Goal: Transaction & Acquisition: Purchase product/service

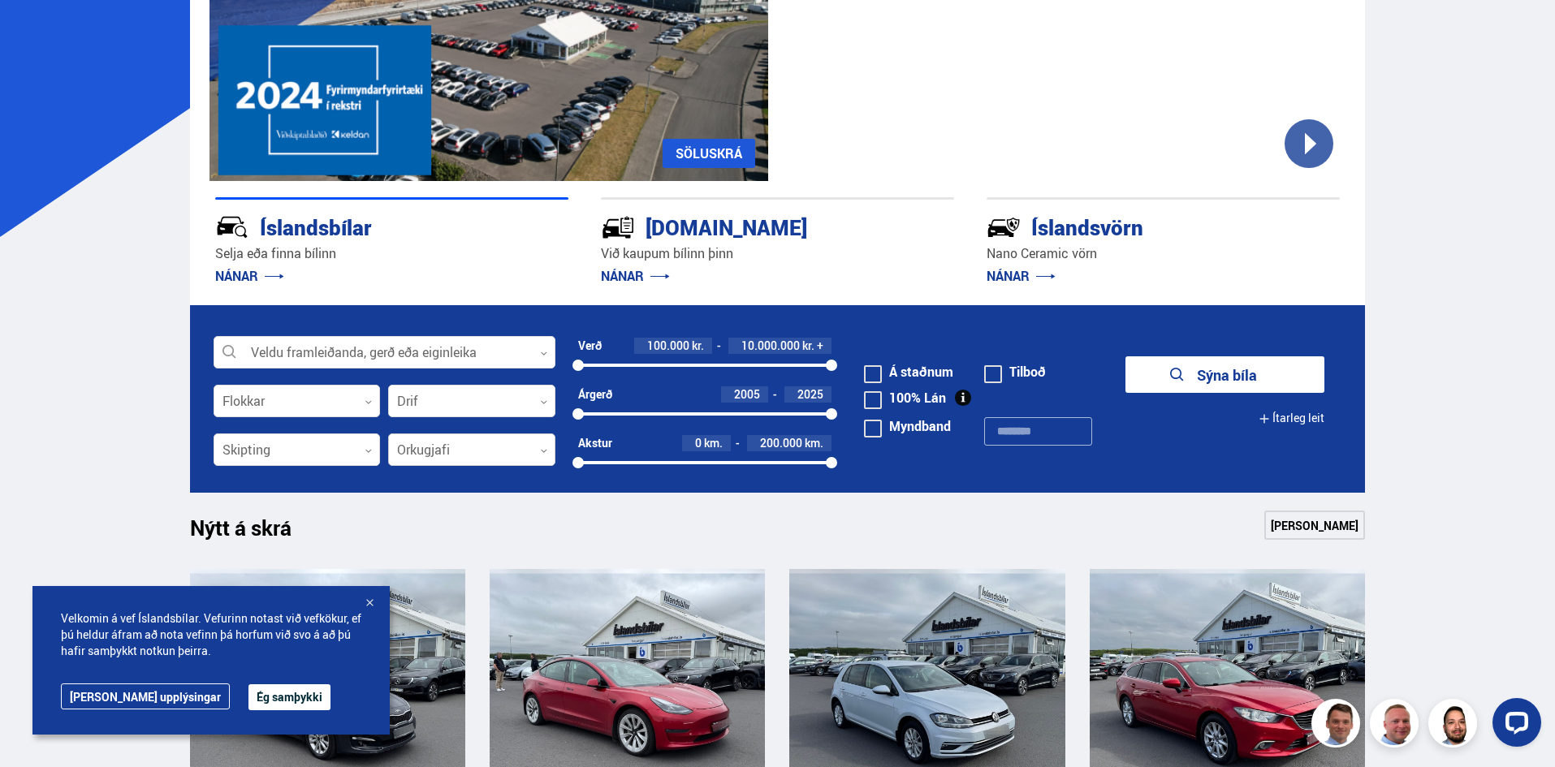
click at [543, 447] on div at bounding box center [471, 450] width 167 height 32
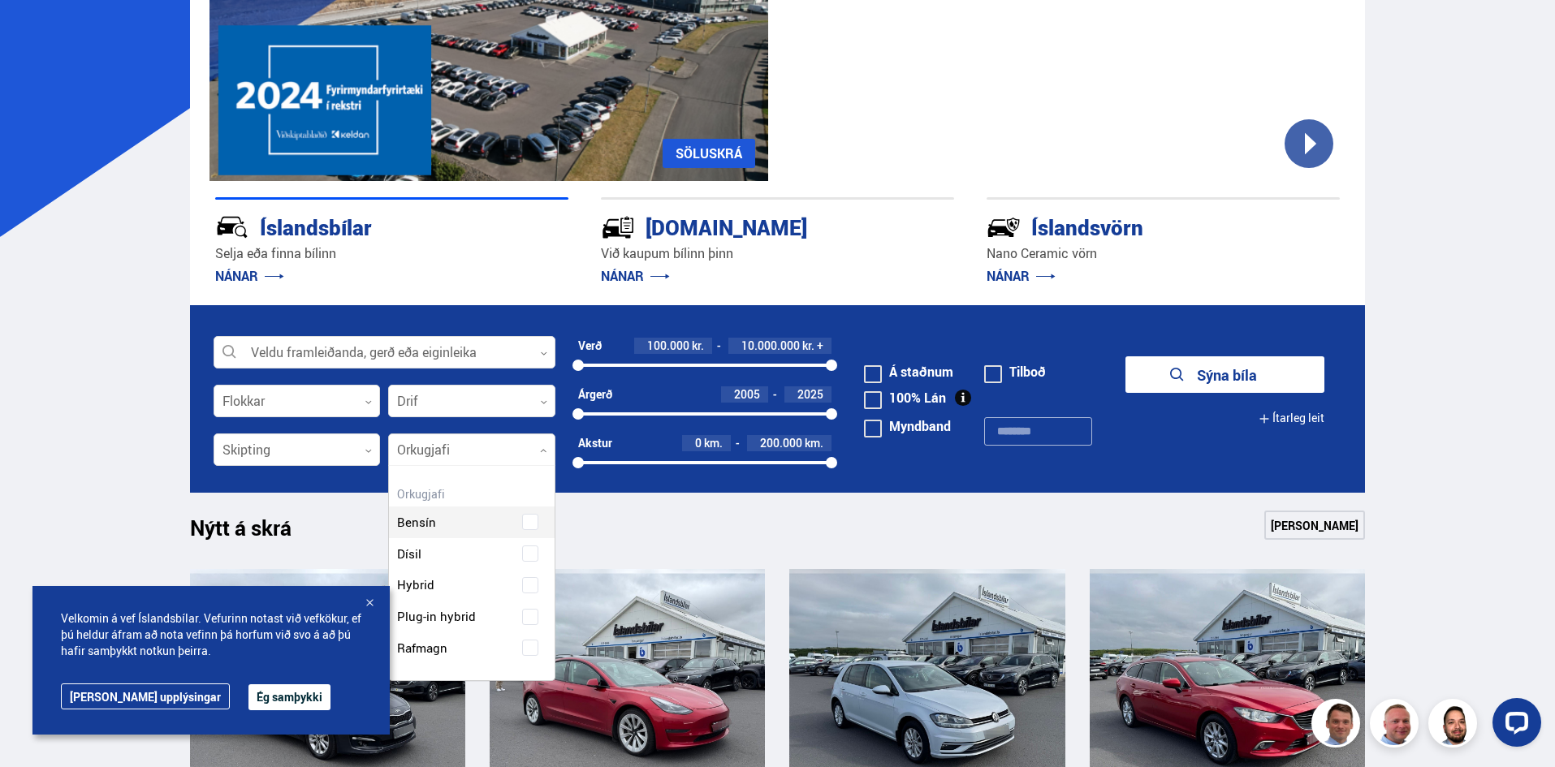
scroll to position [214, 165]
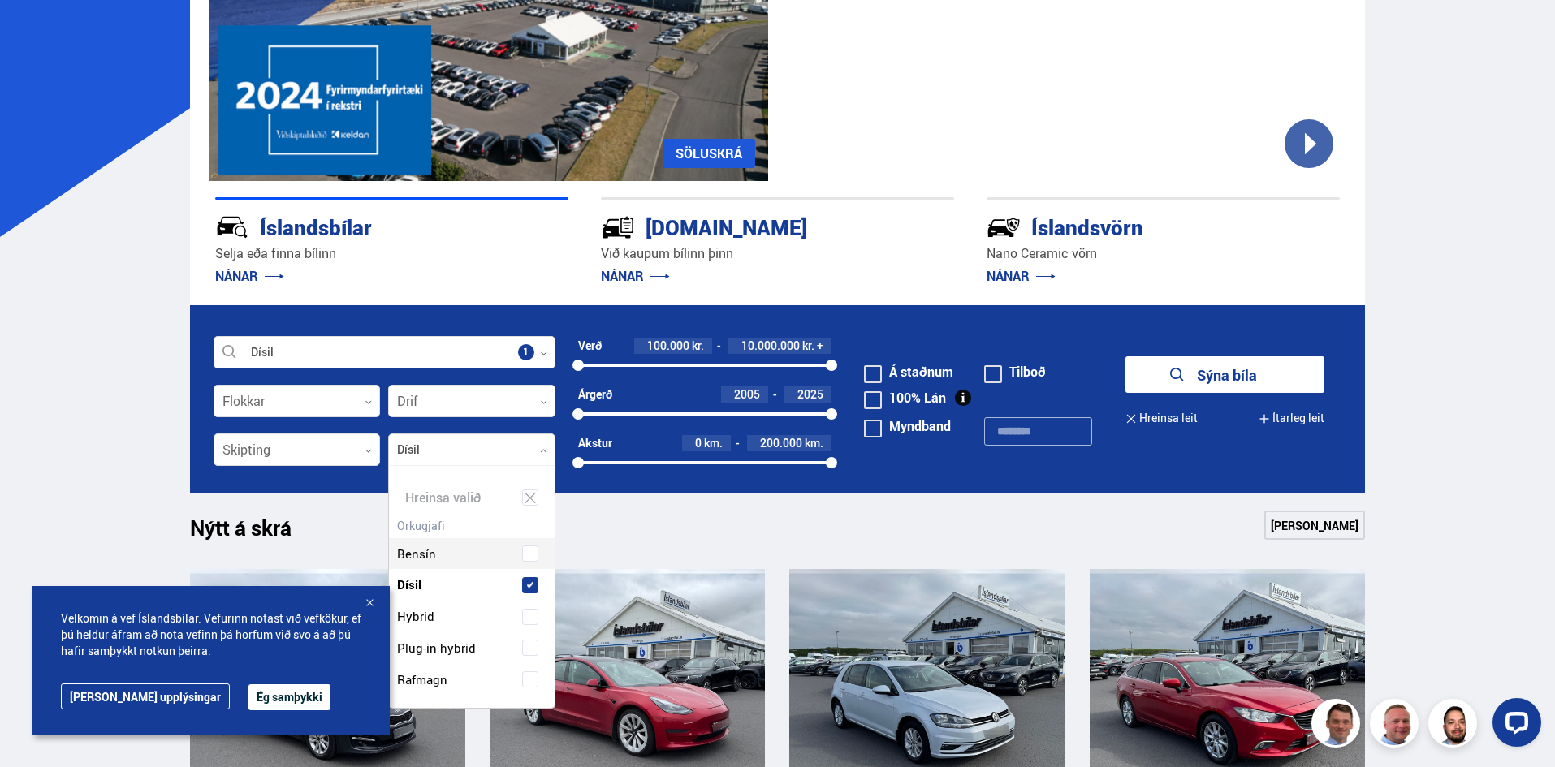
click at [413, 547] on div "Bensín Dísil Hybrid Plug-in hybrid Rafmagn" at bounding box center [472, 605] width 166 height 182
click at [370, 452] on icon at bounding box center [368, 450] width 7 height 7
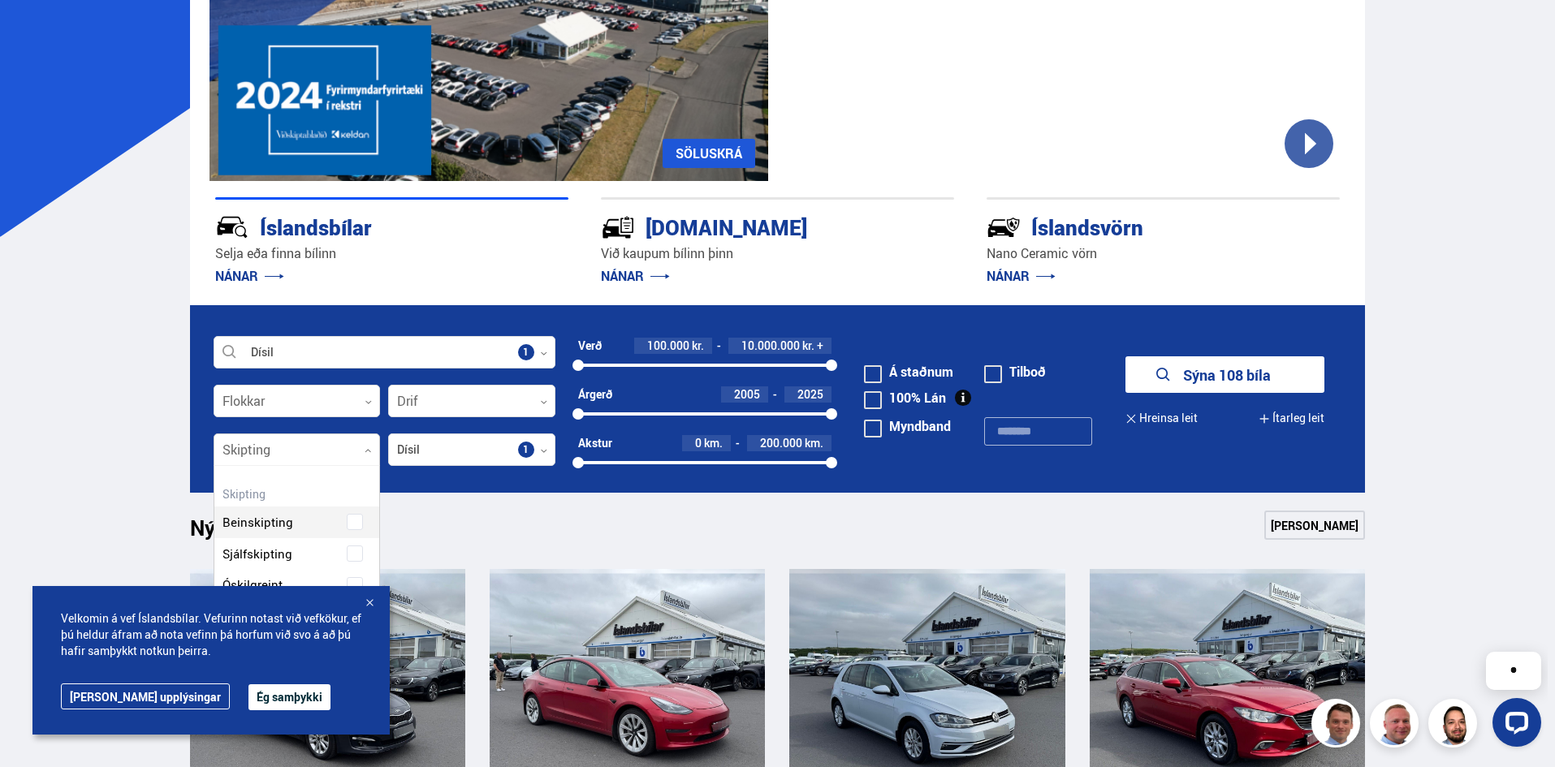
scroll to position [151, 165]
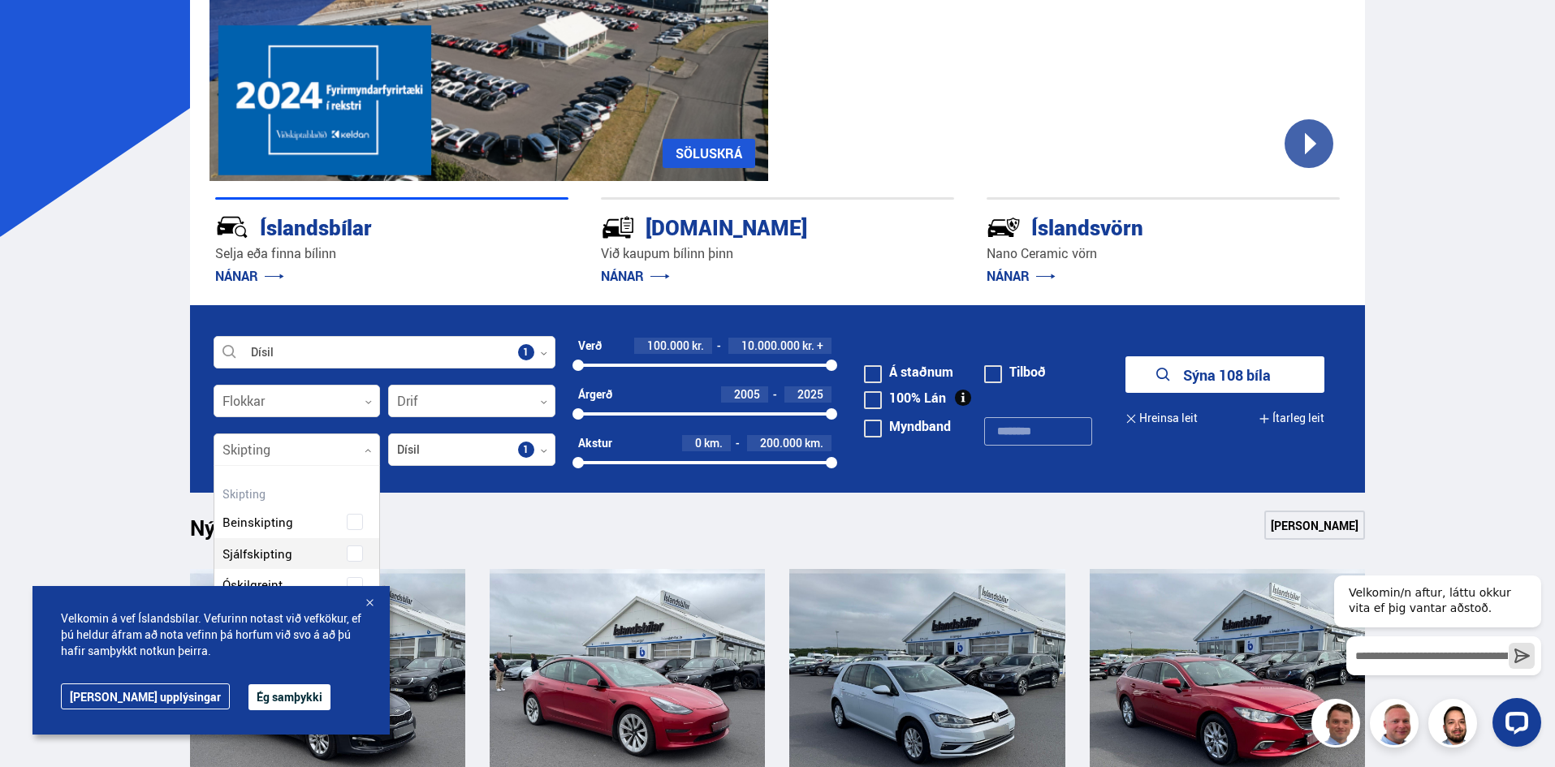
click at [273, 551] on div "Beinskipting Sjálfskipting Óskilgreint" at bounding box center [297, 541] width 166 height 119
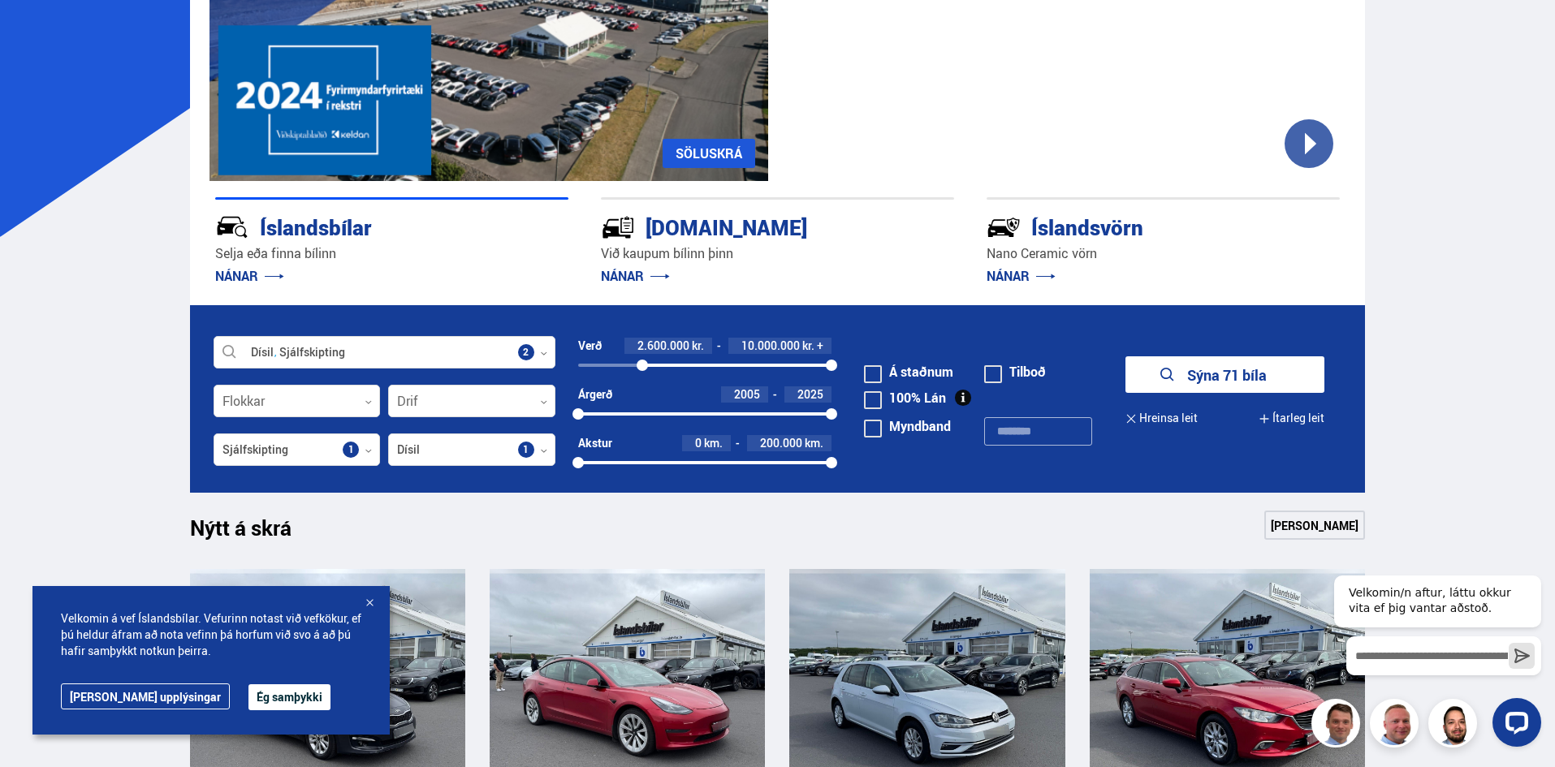
drag, startPoint x: 573, startPoint y: 361, endPoint x: 642, endPoint y: 365, distance: 70.0
click at [642, 365] on div "2606135" at bounding box center [642, 365] width 11 height 11
drag, startPoint x: 830, startPoint y: 365, endPoint x: 698, endPoint y: 370, distance: 132.5
click at [698, 372] on div "2600000 4756934" at bounding box center [705, 365] width 254 height 15
drag, startPoint x: 580, startPoint y: 412, endPoint x: 693, endPoint y: 417, distance: 113.0
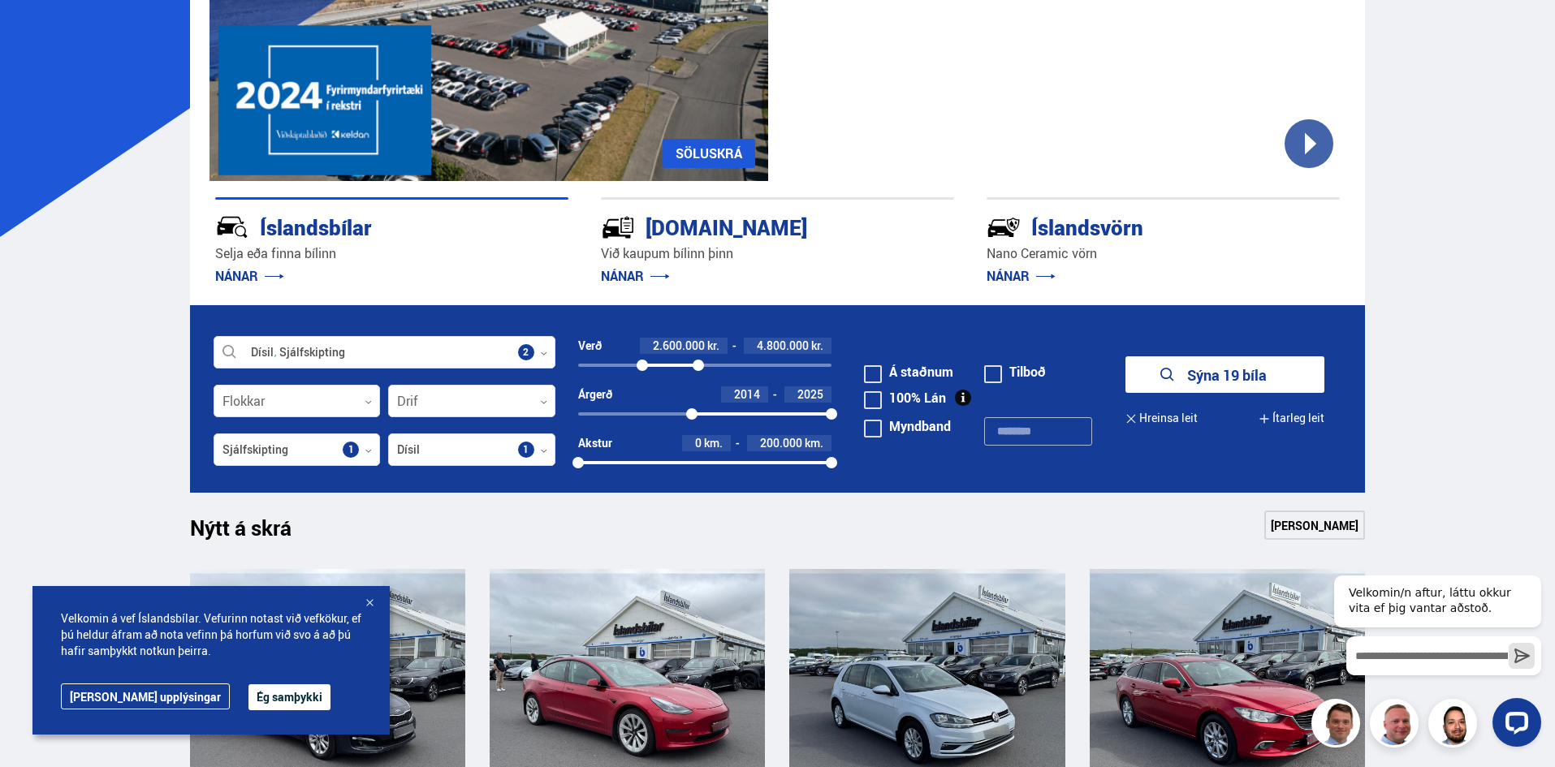
click at [693, 417] on div at bounding box center [691, 414] width 11 height 11
drag, startPoint x: 832, startPoint y: 461, endPoint x: 763, endPoint y: 465, distance: 70.0
click at [763, 465] on div at bounding box center [762, 462] width 11 height 11
click at [1230, 370] on button "Sýna 11 bíla" at bounding box center [1225, 375] width 199 height 37
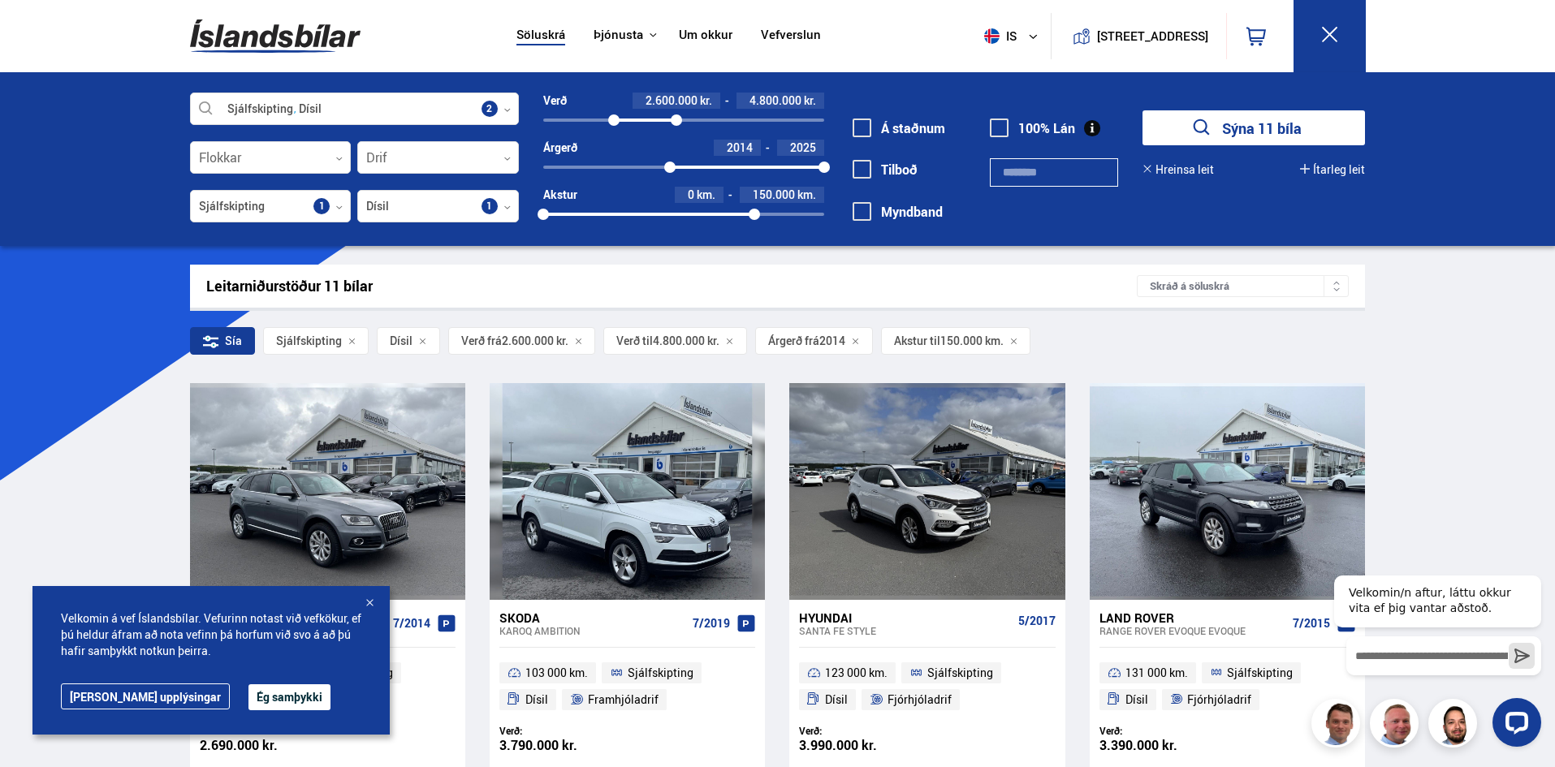
click at [369, 600] on div at bounding box center [369, 604] width 16 height 16
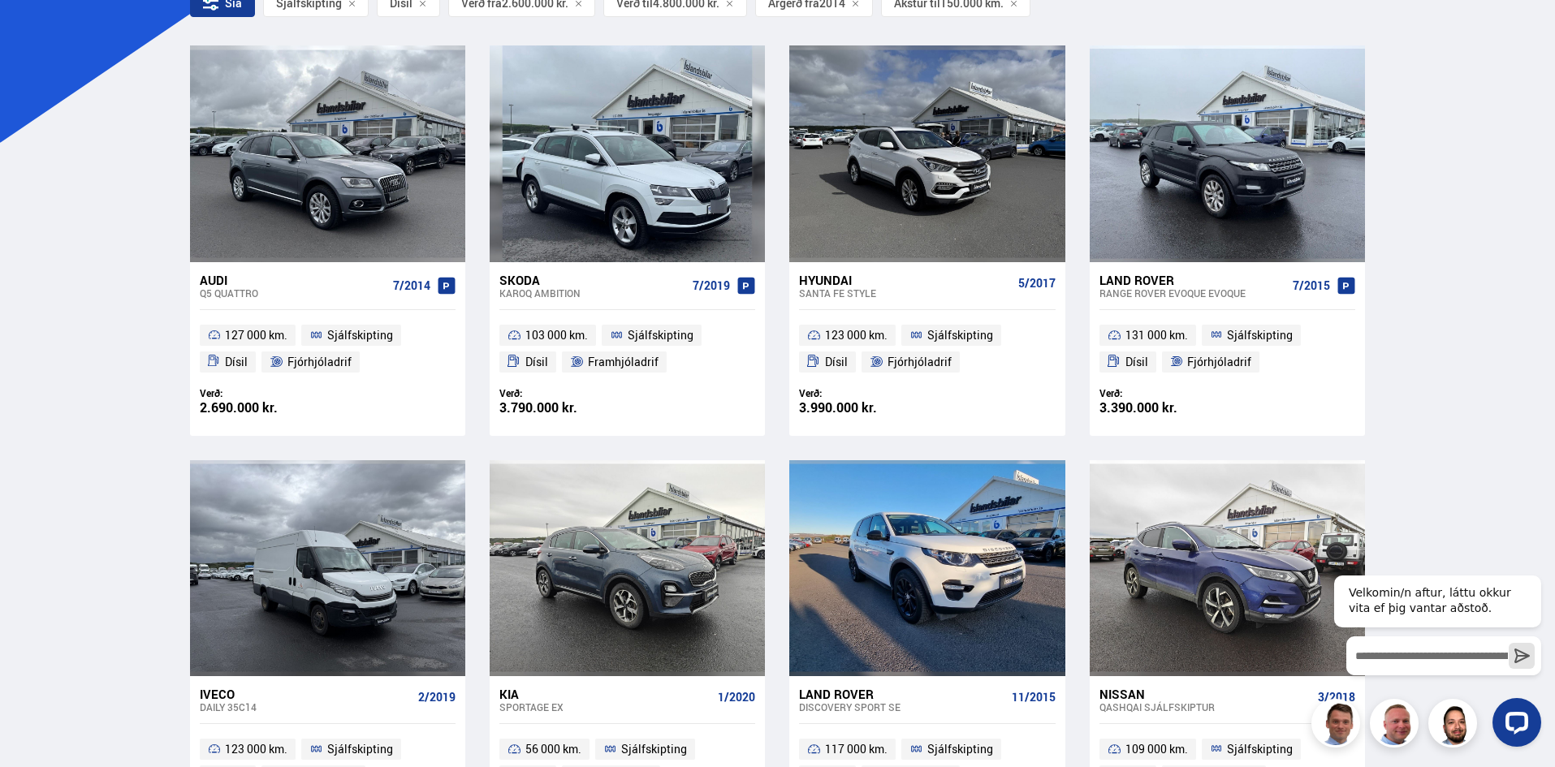
scroll to position [406, 0]
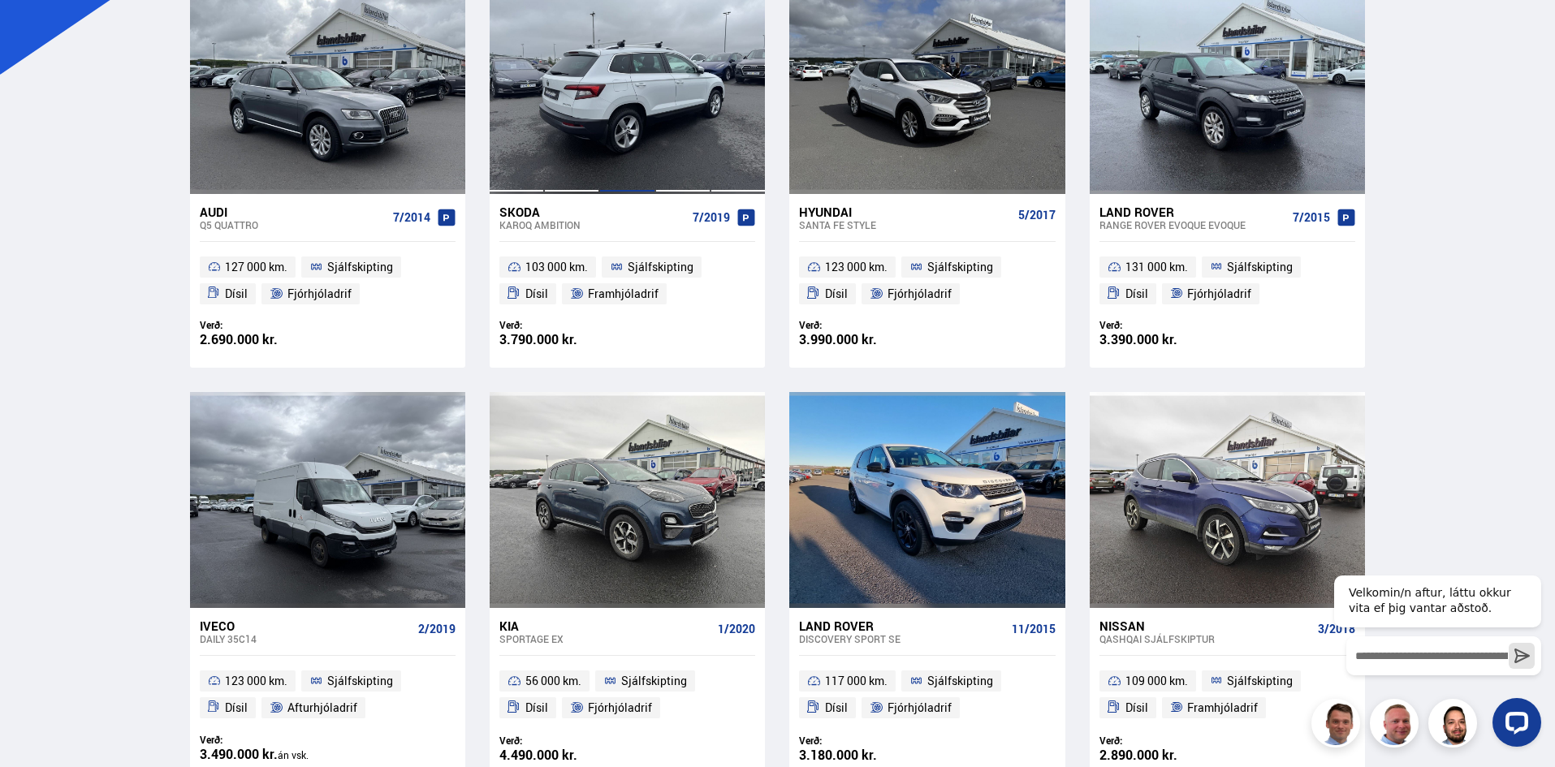
click at [628, 106] on div at bounding box center [626, 85] width 55 height 216
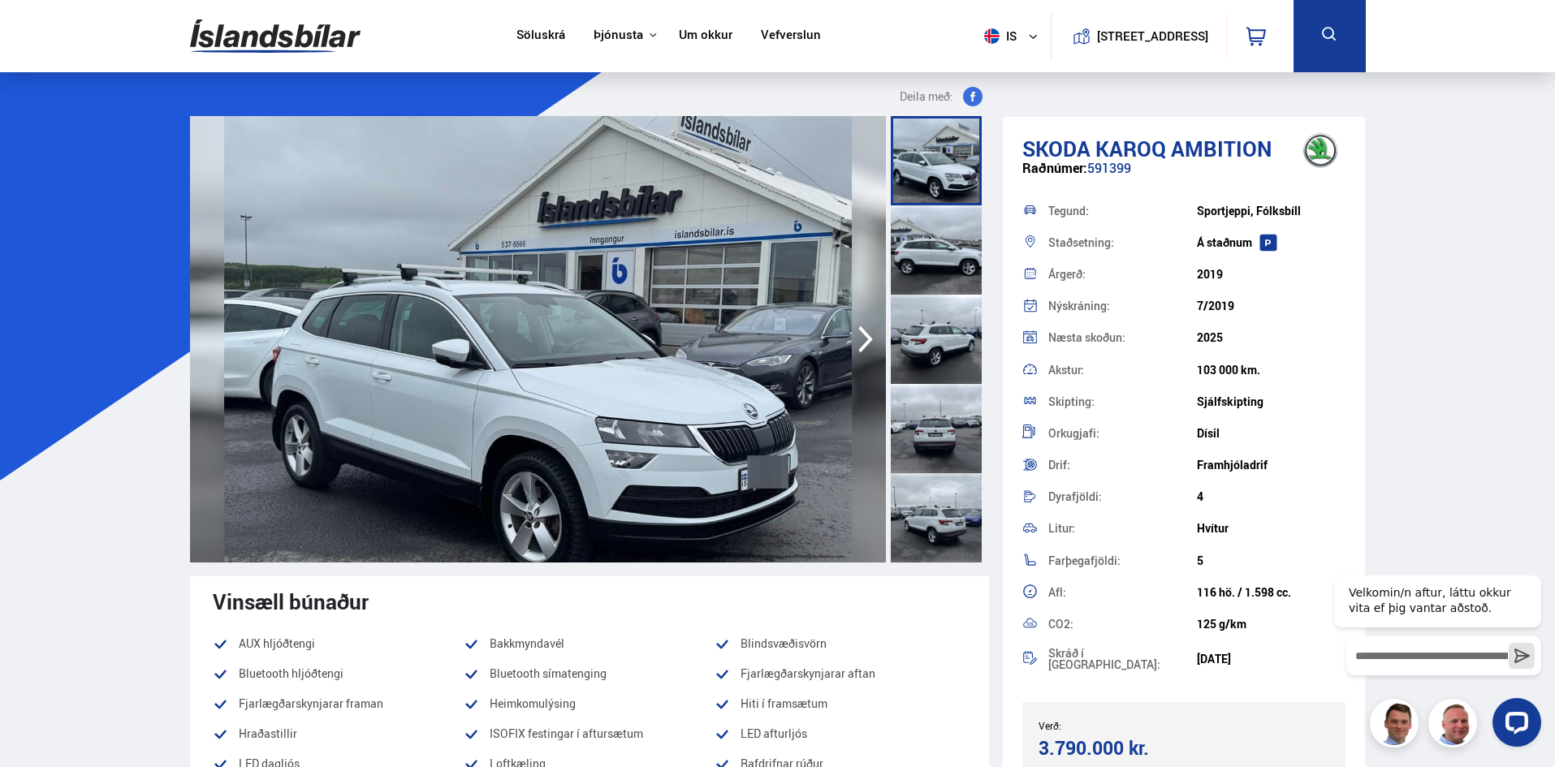
click at [590, 409] on img at bounding box center [538, 339] width 696 height 447
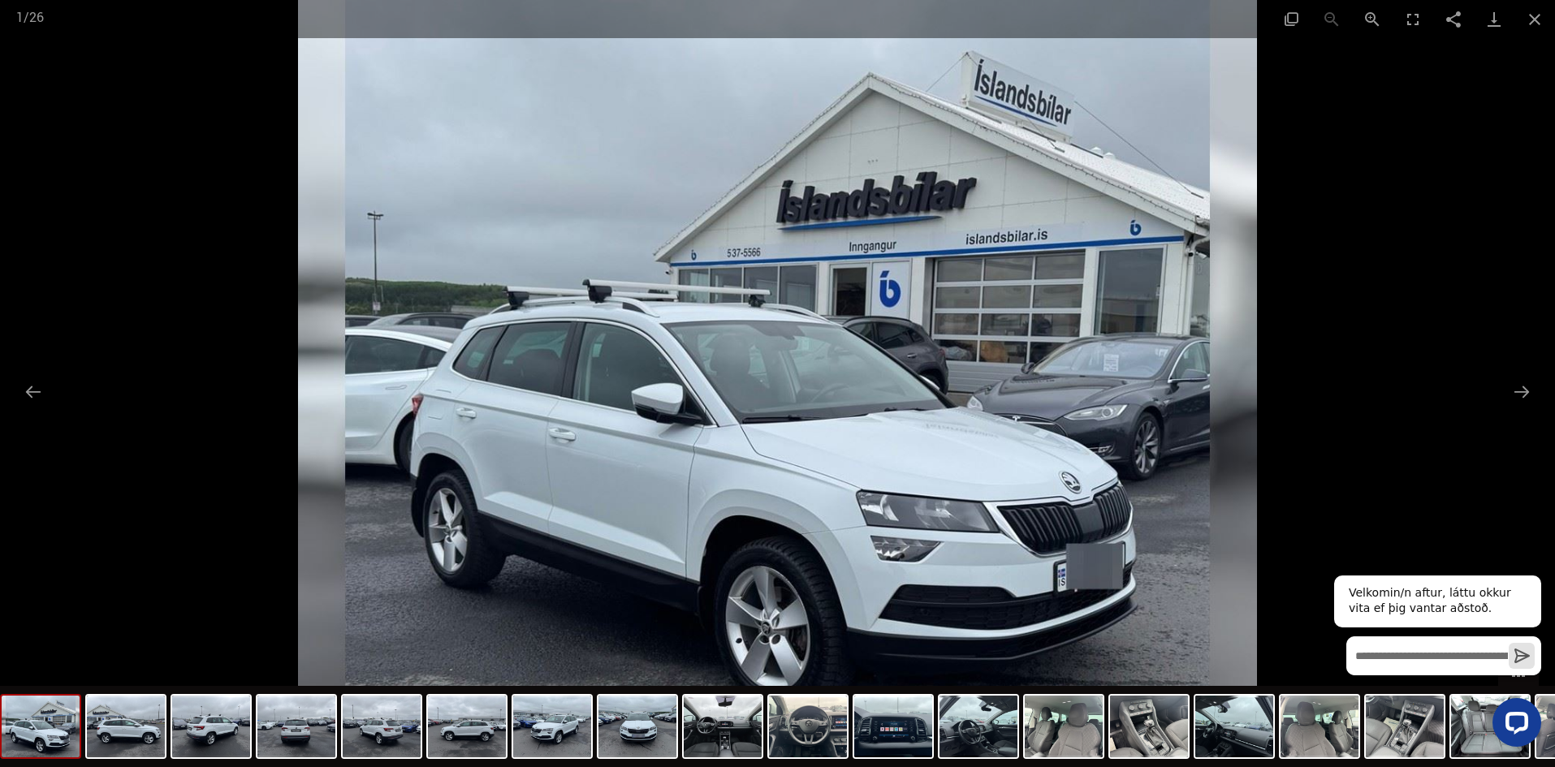
scroll to position [325, 0]
click at [1524, 392] on button "Next slide" at bounding box center [1522, 392] width 34 height 32
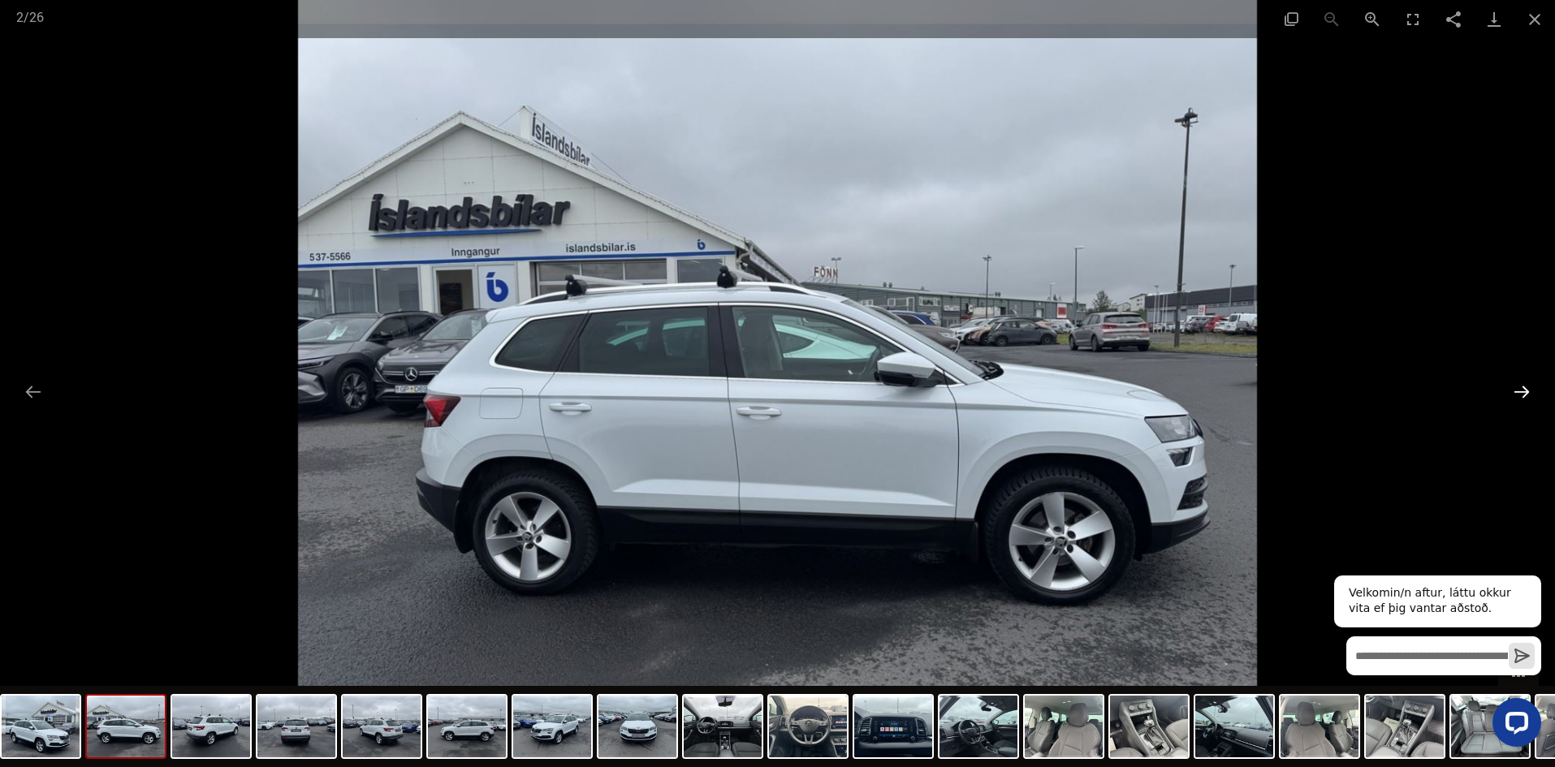
click at [1524, 392] on button "Next slide" at bounding box center [1522, 392] width 34 height 32
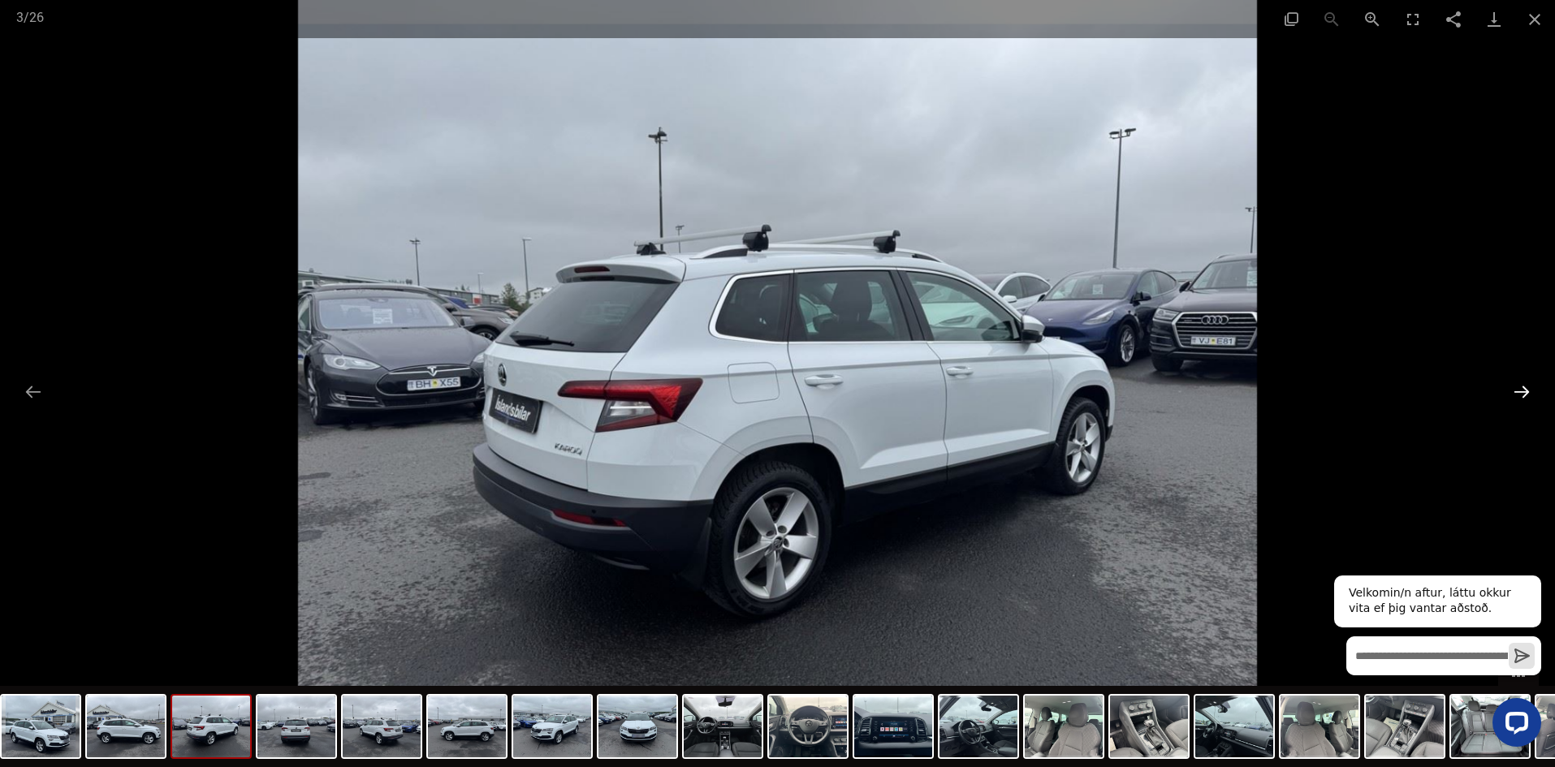
click at [1524, 392] on button "Next slide" at bounding box center [1522, 392] width 34 height 32
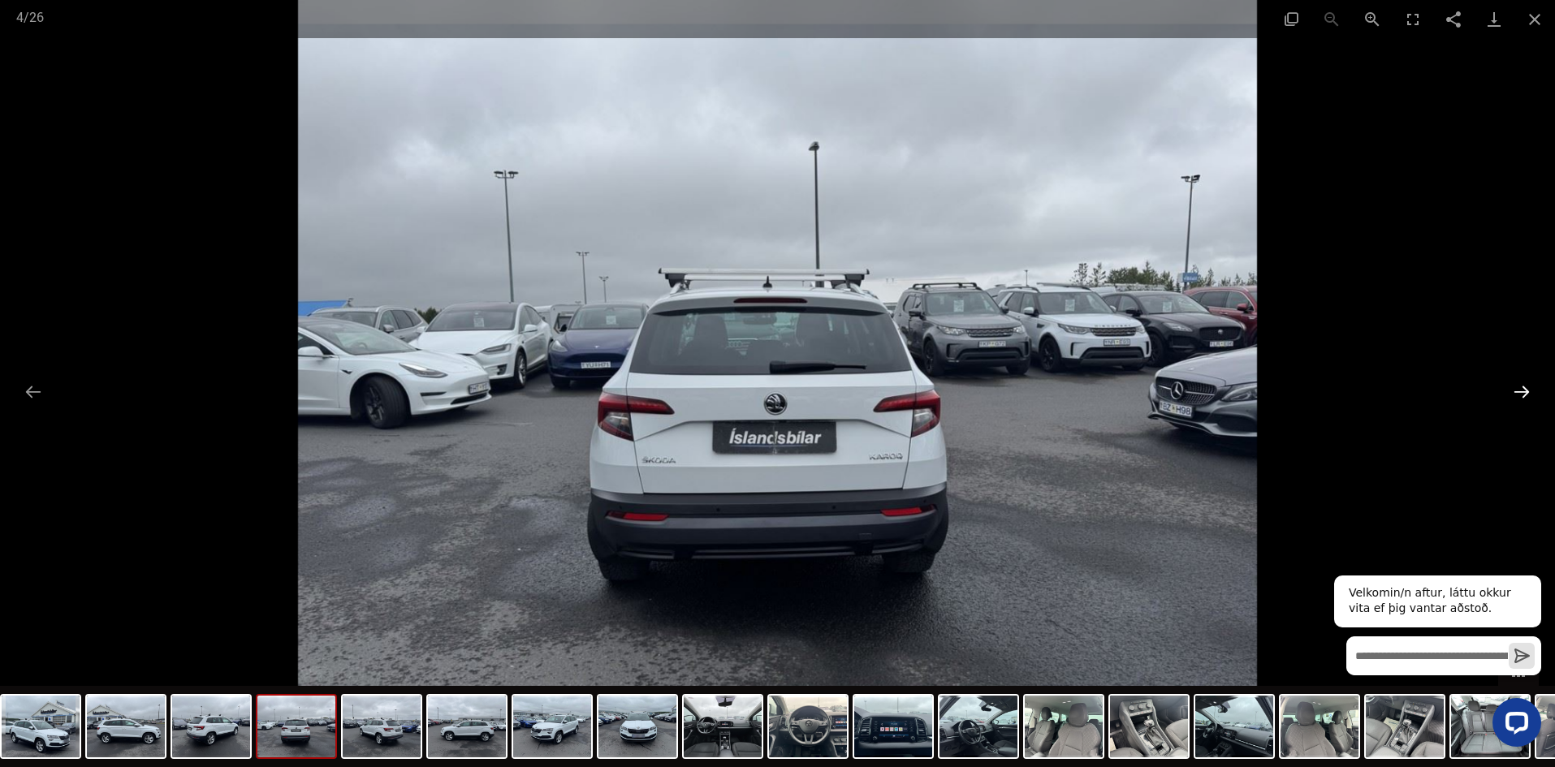
click at [1524, 392] on button "Next slide" at bounding box center [1522, 392] width 34 height 32
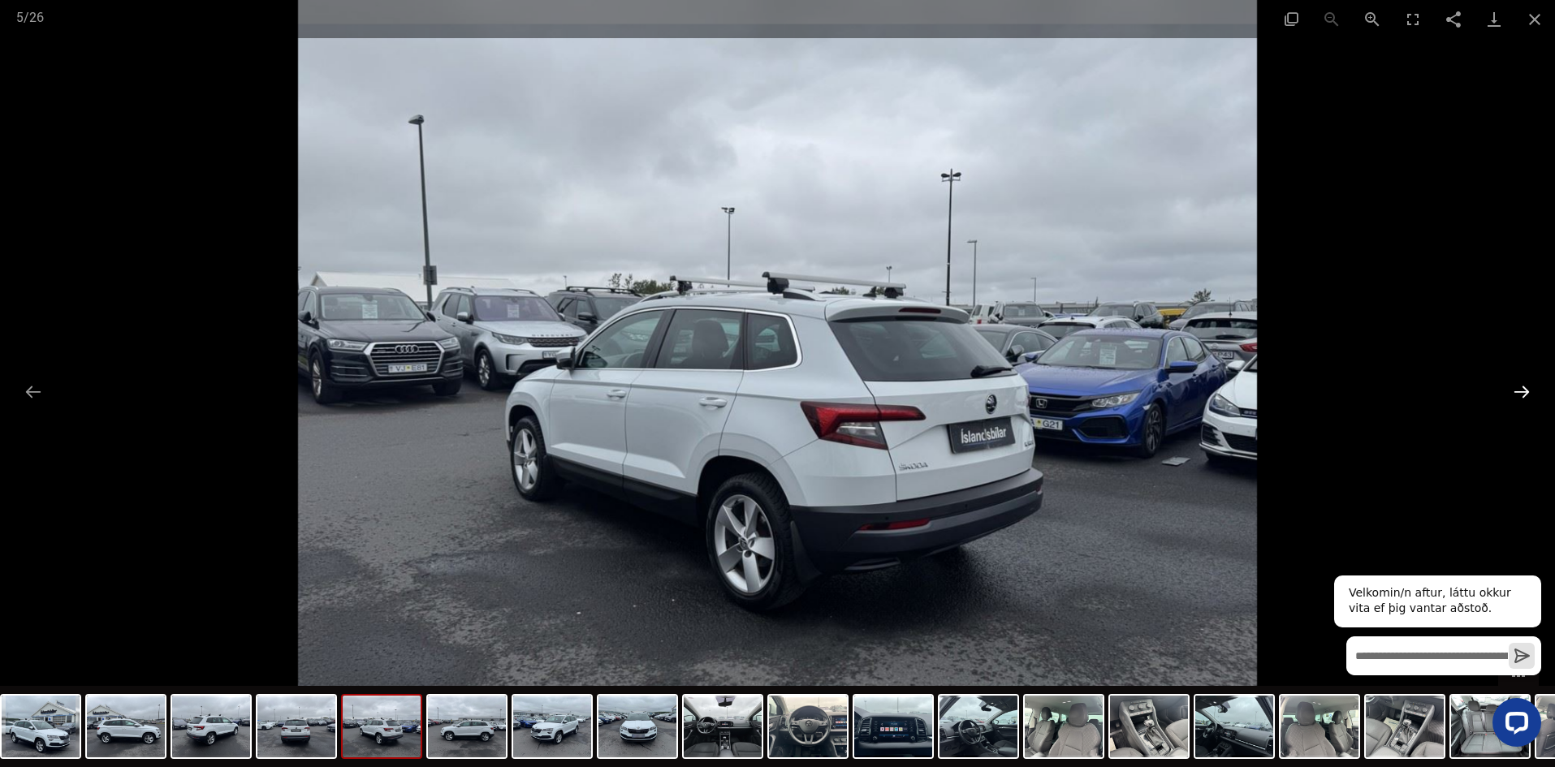
click at [1524, 392] on button "Next slide" at bounding box center [1522, 392] width 34 height 32
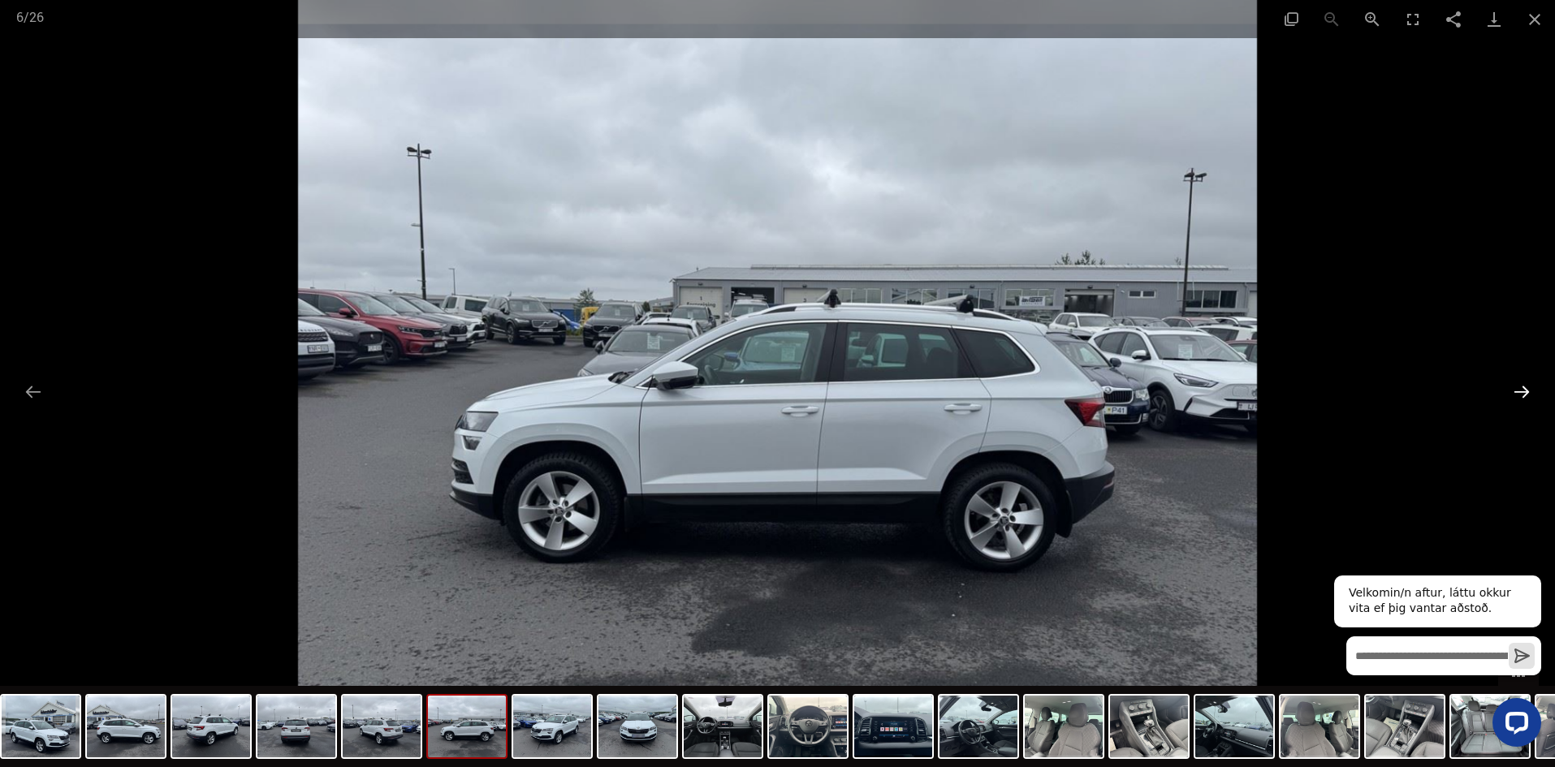
click at [1524, 392] on button "Next slide" at bounding box center [1522, 392] width 34 height 32
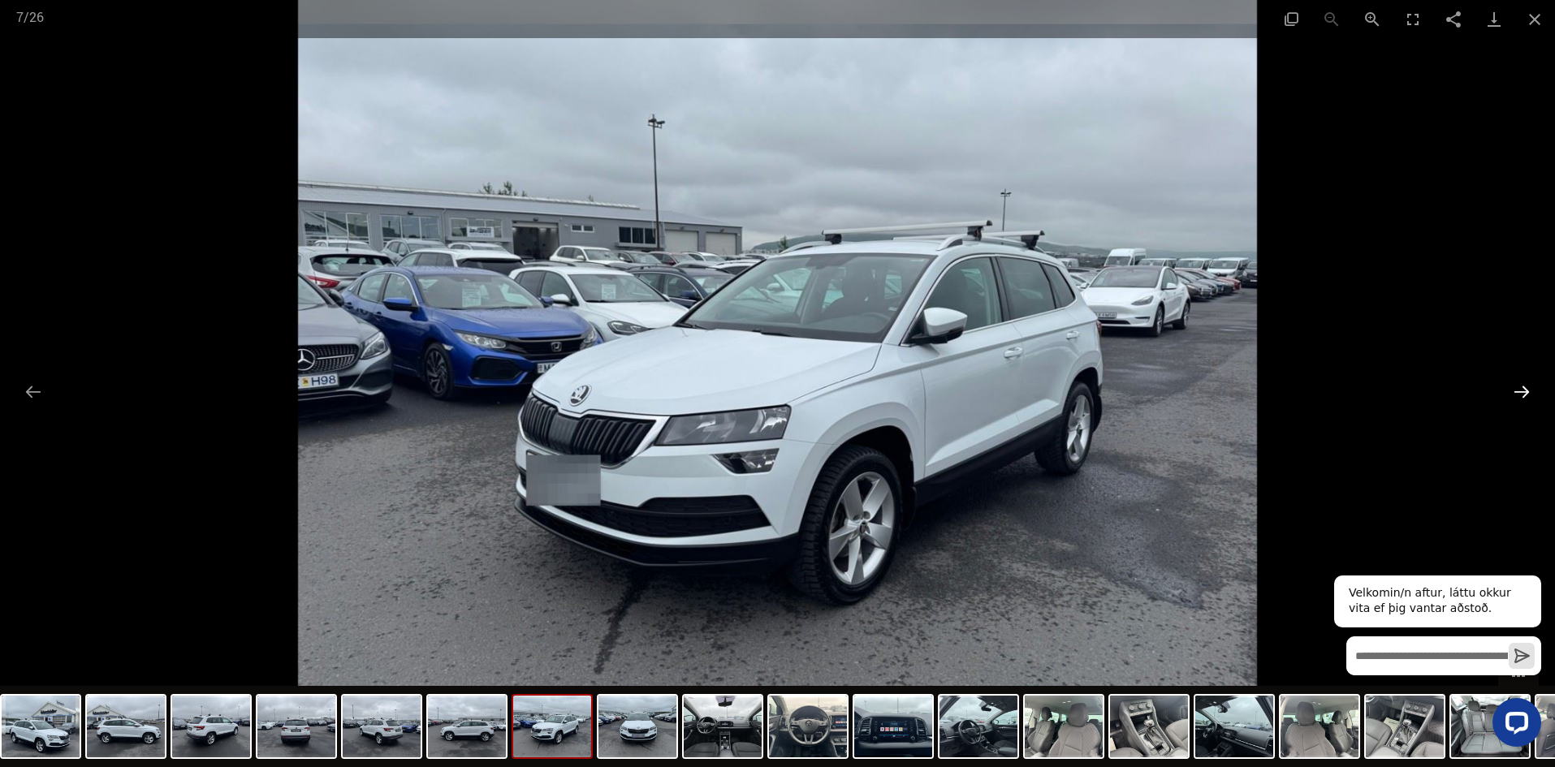
click at [1525, 392] on button "Next slide" at bounding box center [1522, 392] width 34 height 32
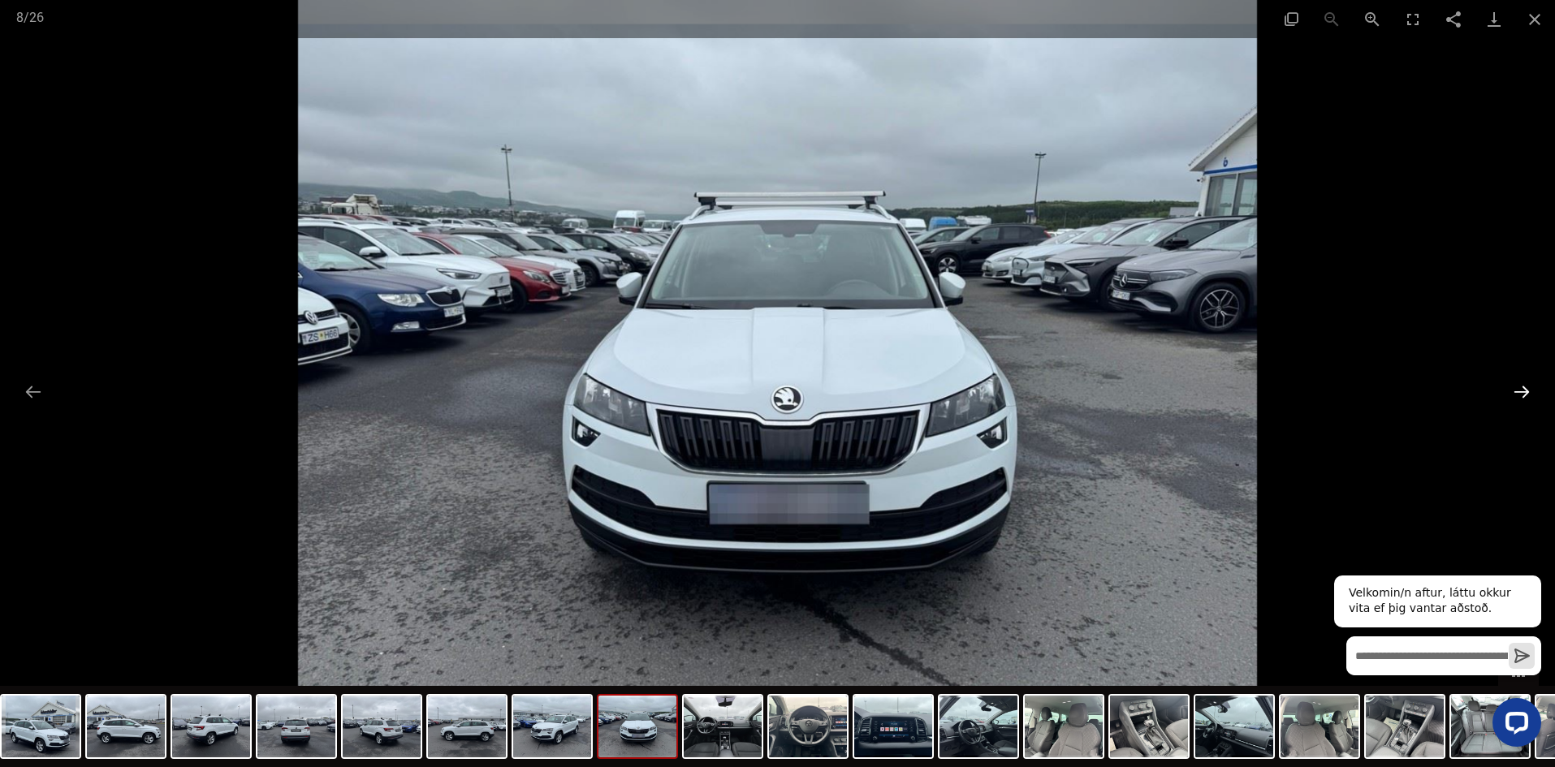
click at [1525, 392] on button "Next slide" at bounding box center [1522, 392] width 34 height 32
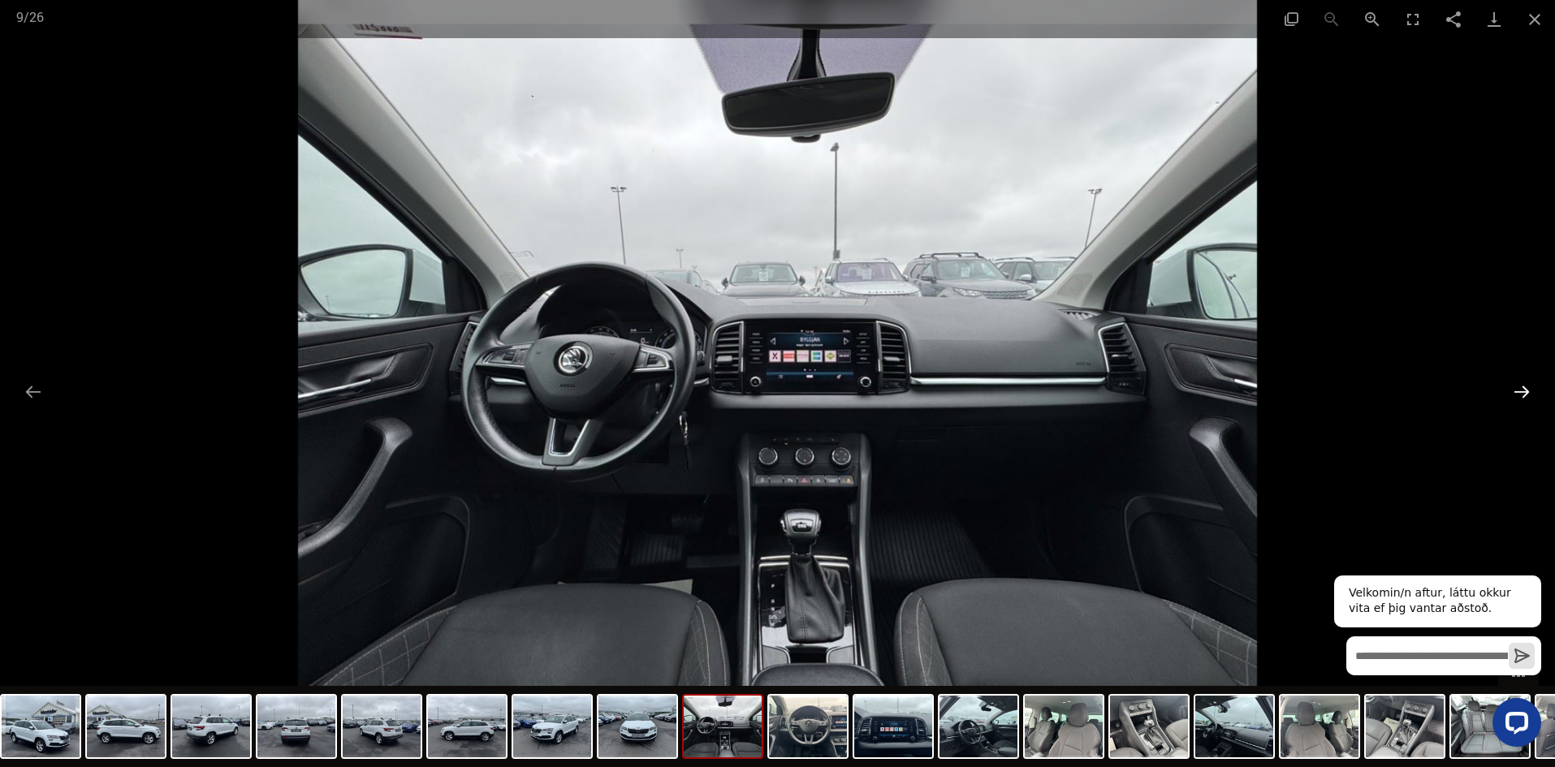
click at [1525, 392] on button "Next slide" at bounding box center [1522, 392] width 34 height 32
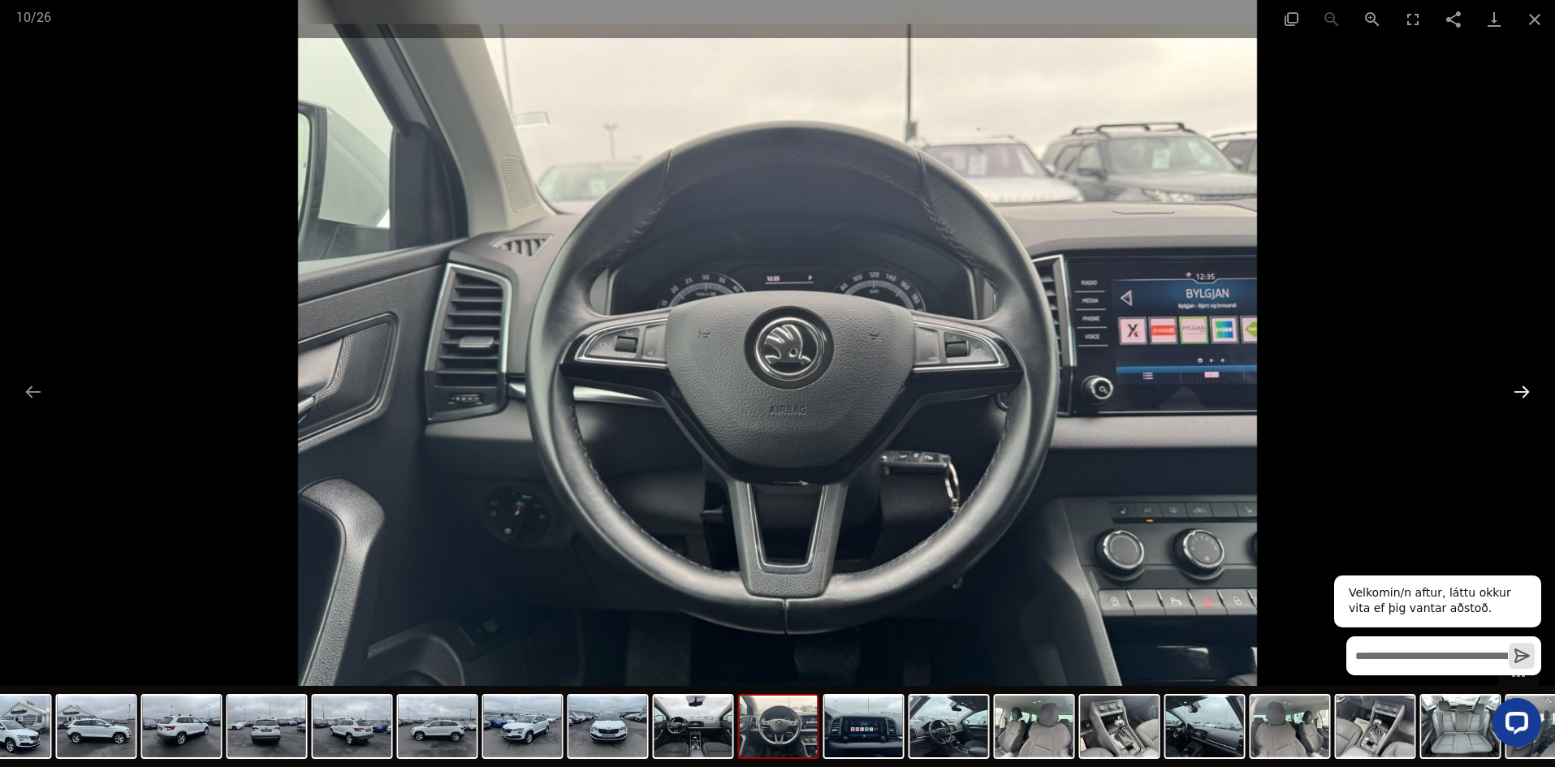
click at [1526, 392] on button "Next slide" at bounding box center [1522, 392] width 34 height 32
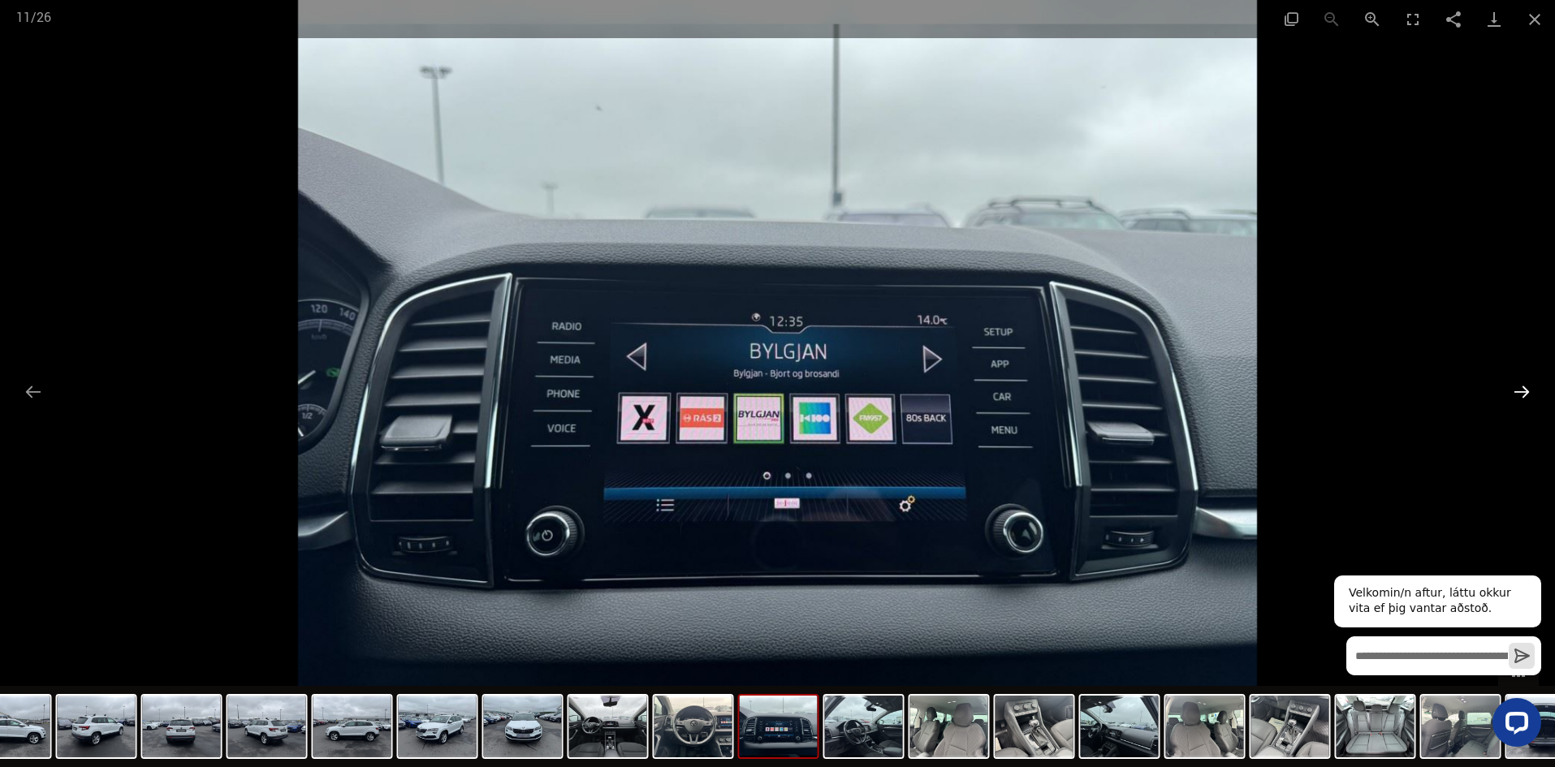
click at [1527, 392] on button "Next slide" at bounding box center [1522, 392] width 34 height 32
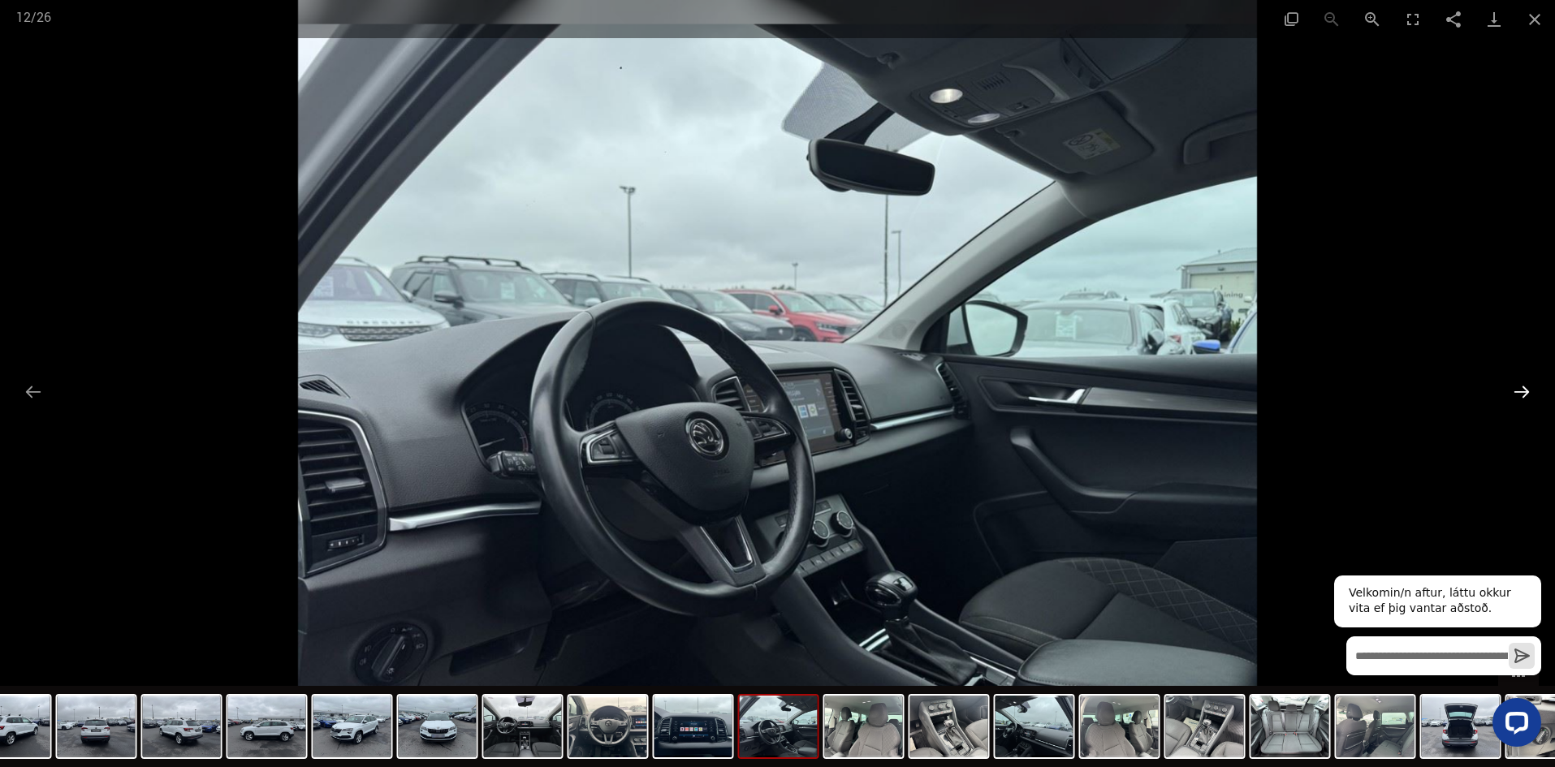
click at [1528, 392] on button "Next slide" at bounding box center [1522, 392] width 34 height 32
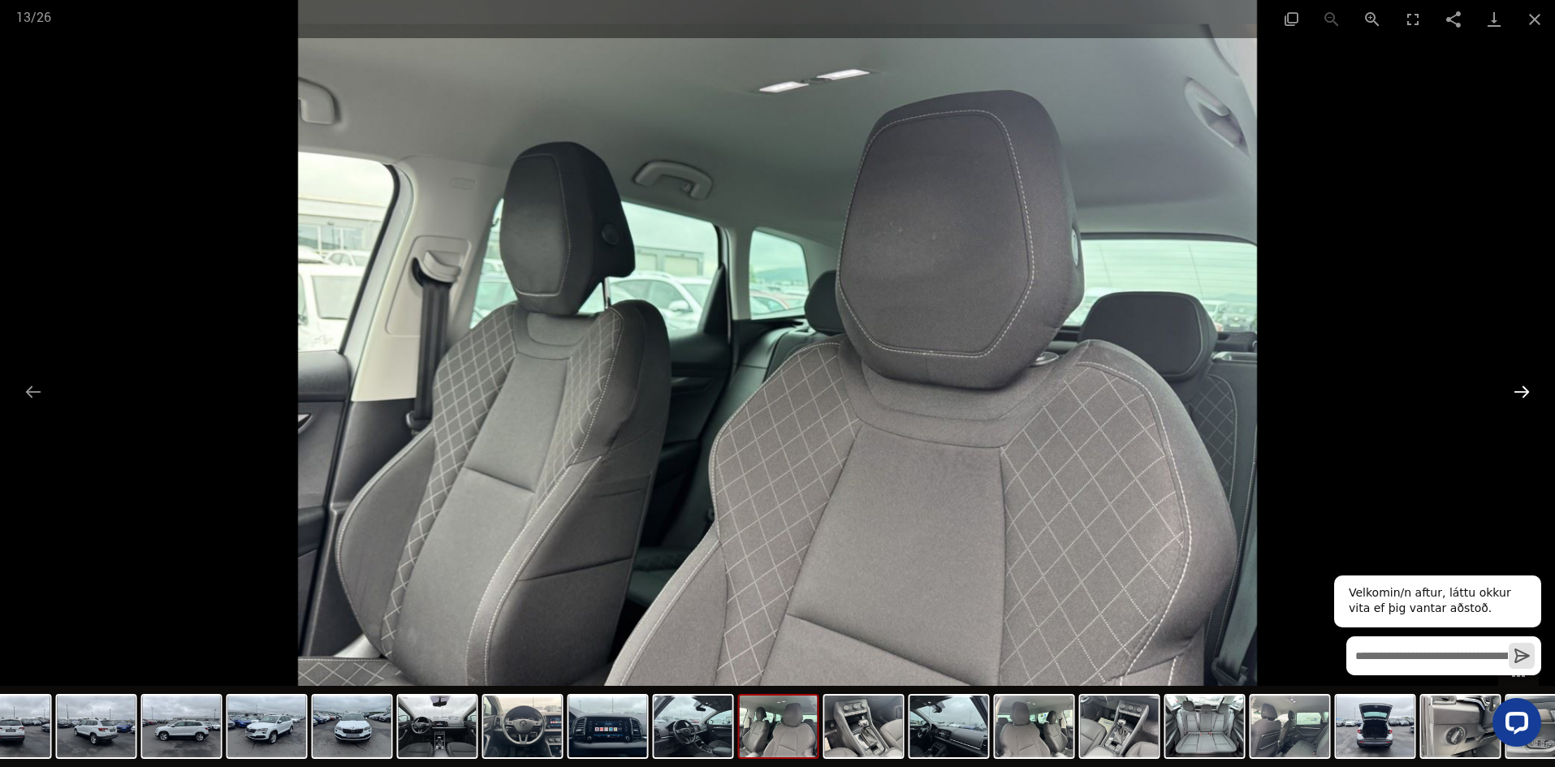
click at [1528, 392] on button "Next slide" at bounding box center [1522, 392] width 34 height 32
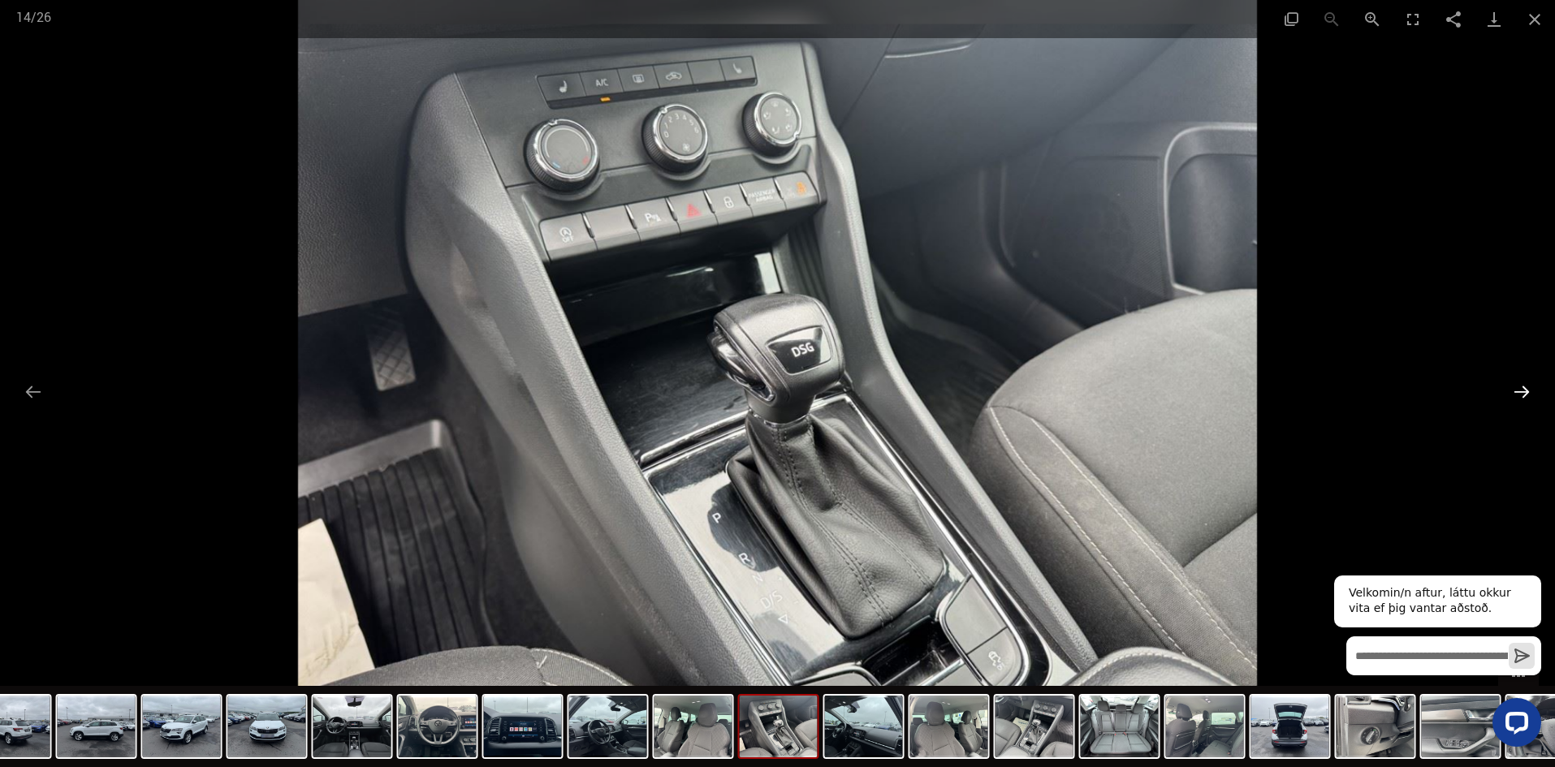
click at [1528, 392] on button "Next slide" at bounding box center [1522, 392] width 34 height 32
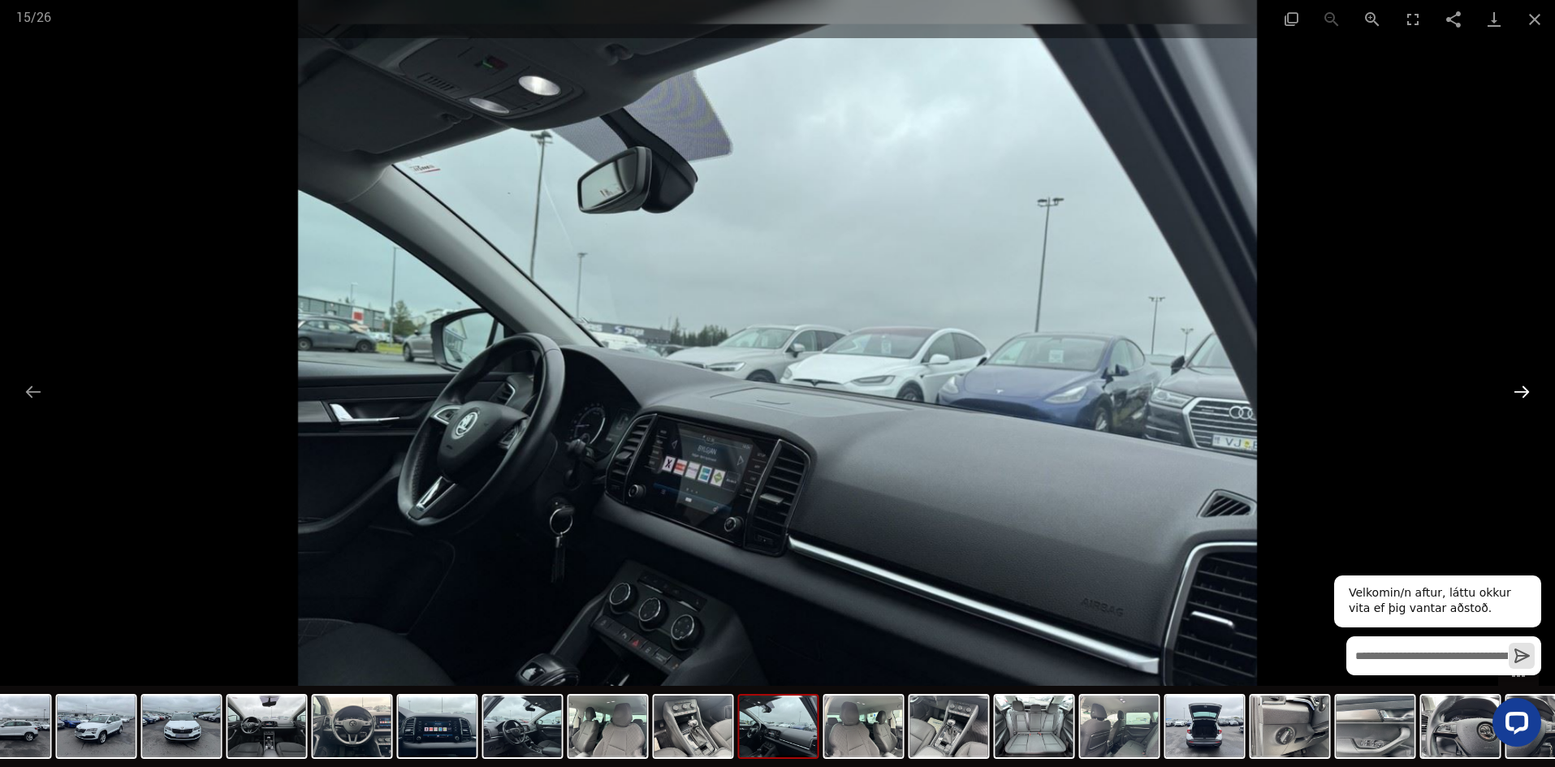
click at [1528, 392] on button "Next slide" at bounding box center [1522, 392] width 34 height 32
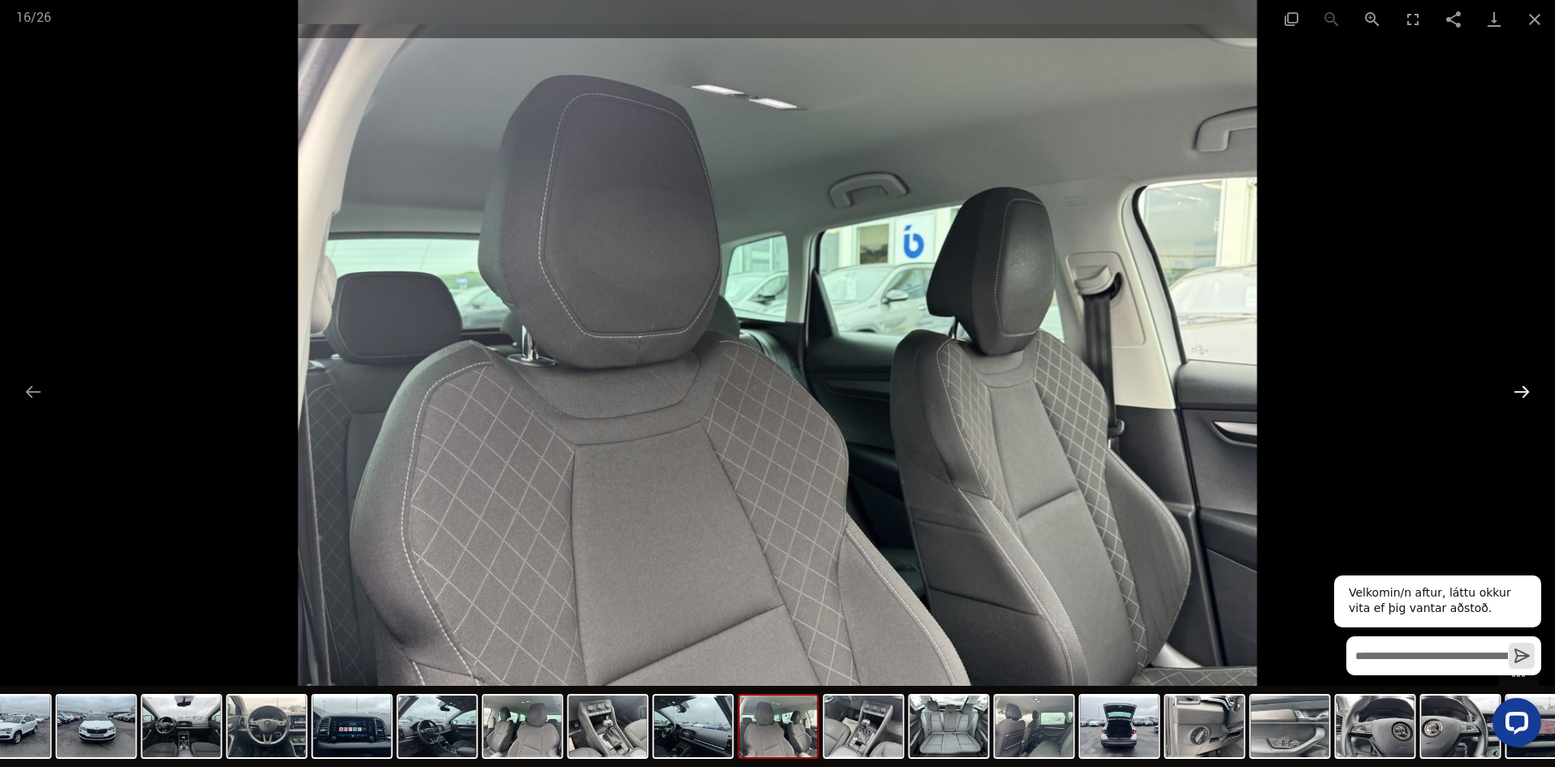
click at [1529, 392] on button "Next slide" at bounding box center [1522, 392] width 34 height 32
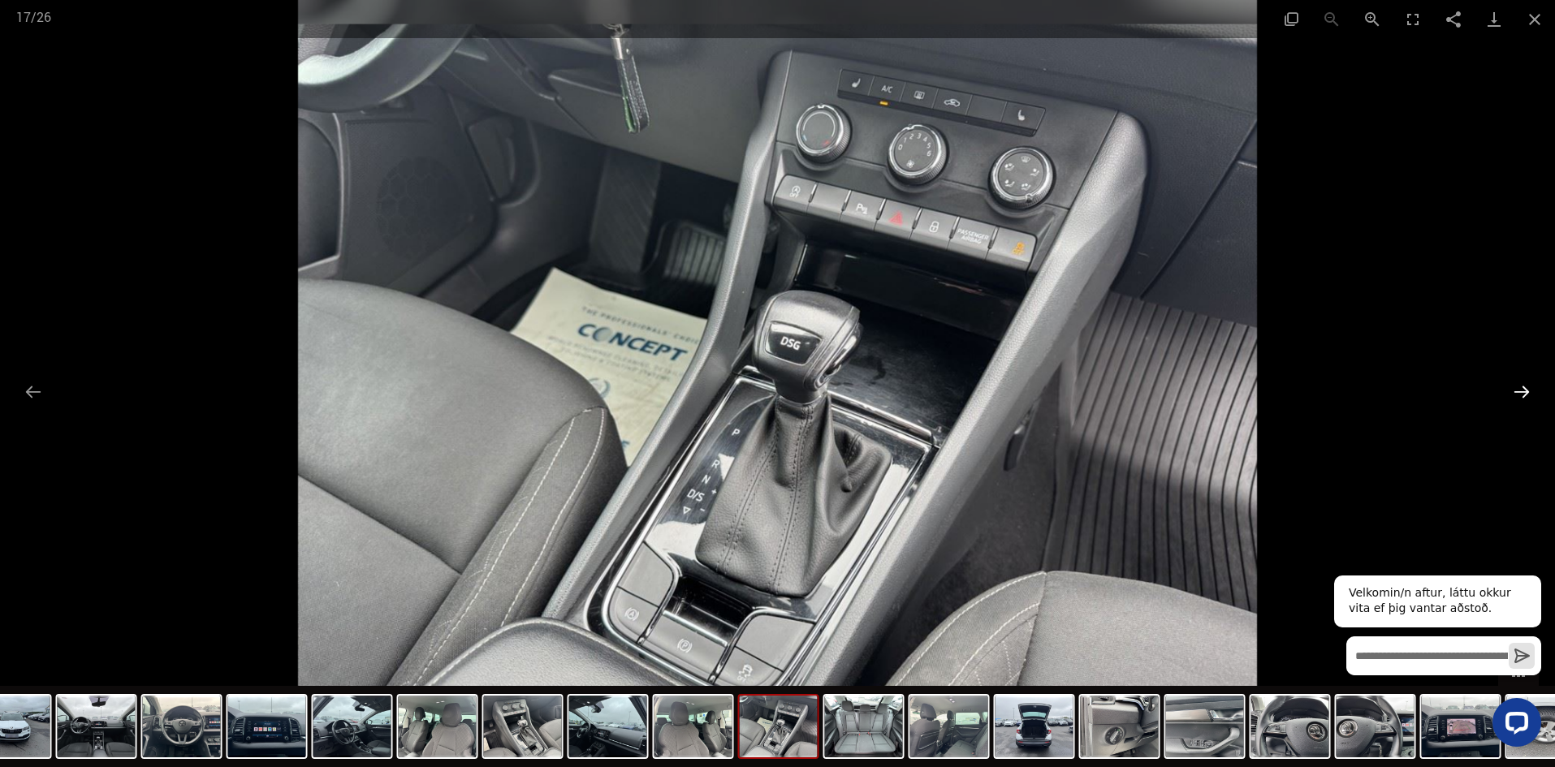
click at [1529, 392] on button "Next slide" at bounding box center [1522, 392] width 34 height 32
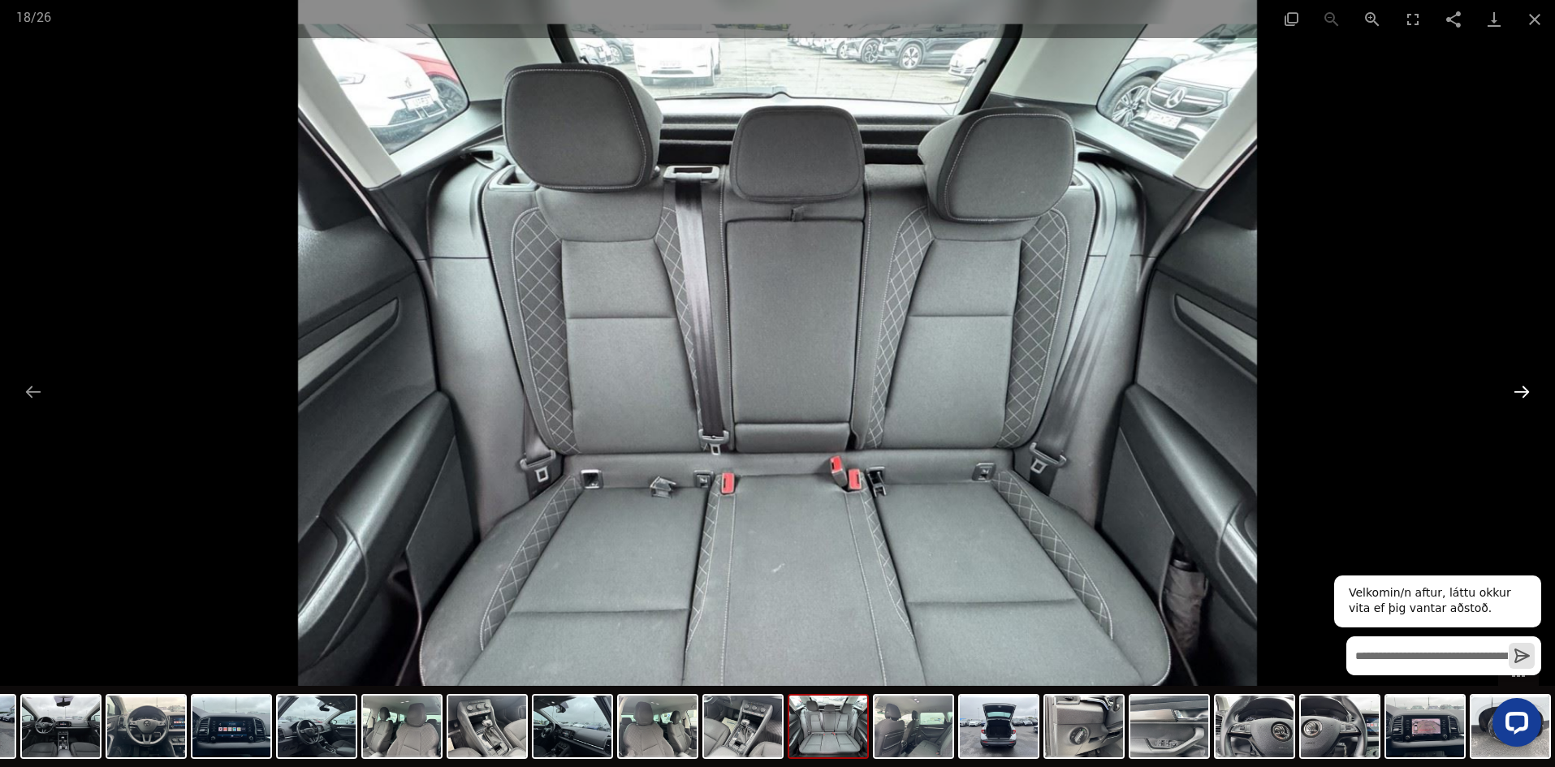
click at [1529, 392] on button "Next slide" at bounding box center [1522, 392] width 34 height 32
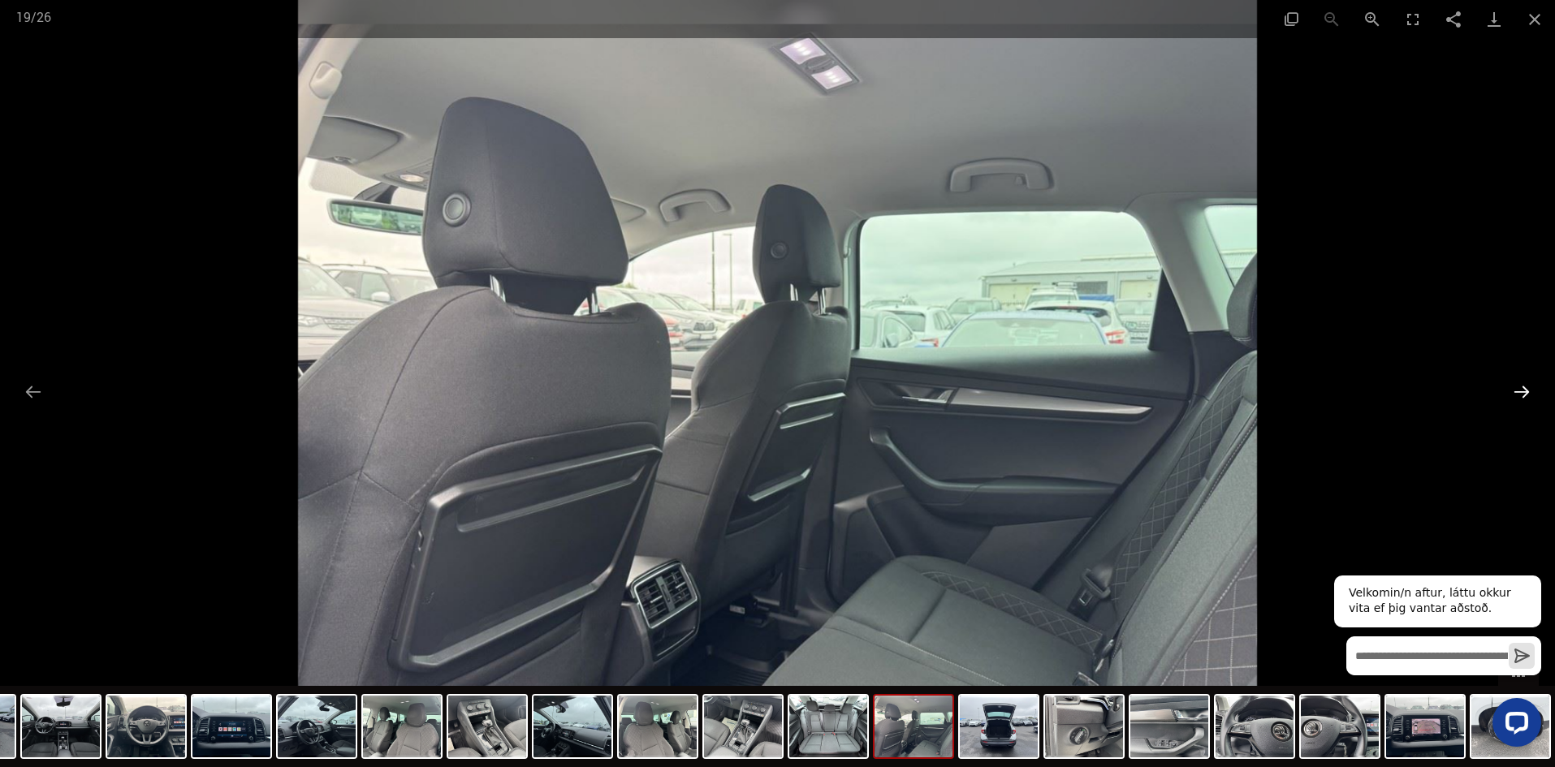
click at [1530, 392] on button "Next slide" at bounding box center [1522, 392] width 34 height 32
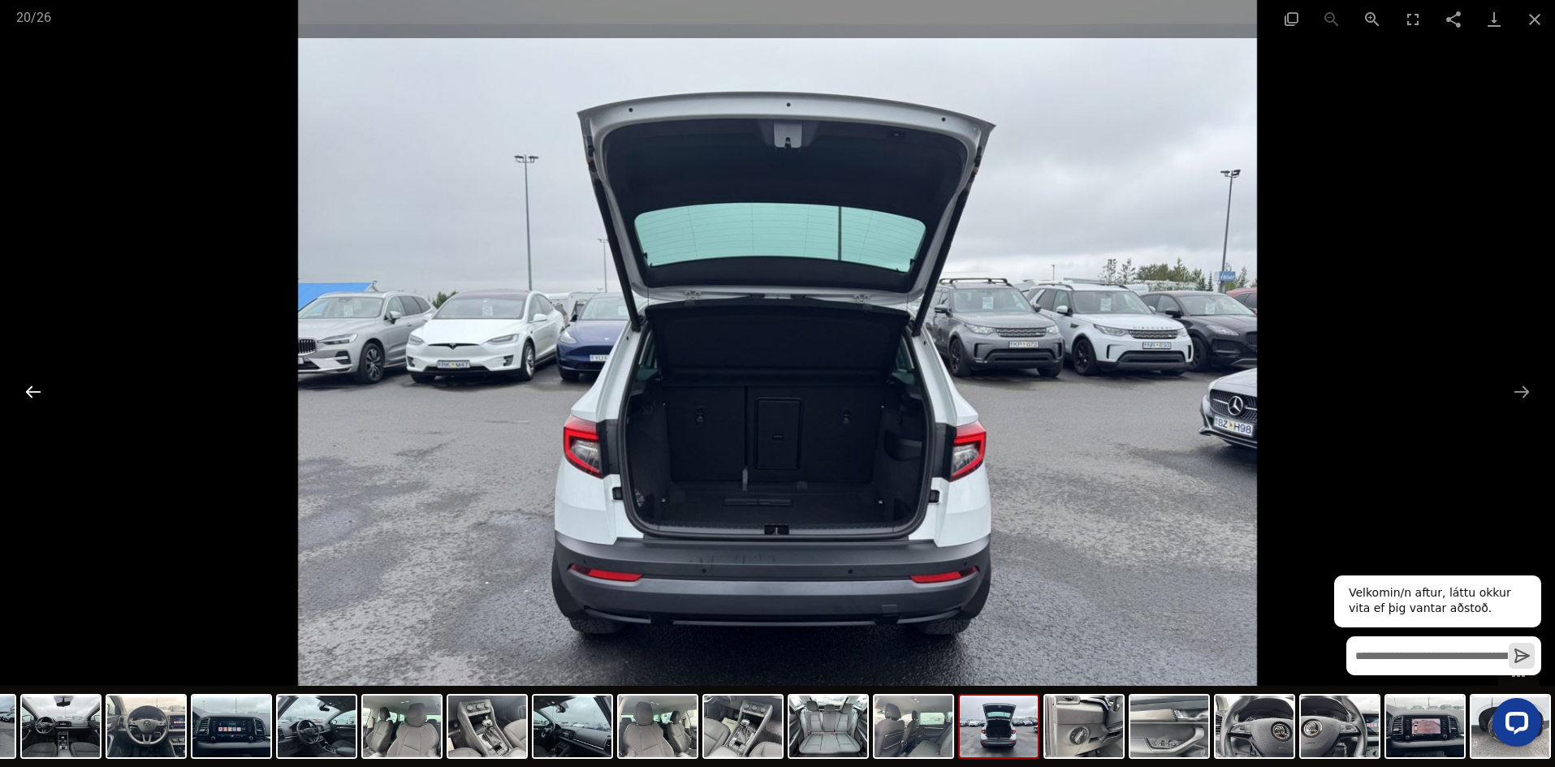
click at [23, 390] on button "Previous slide" at bounding box center [33, 392] width 34 height 32
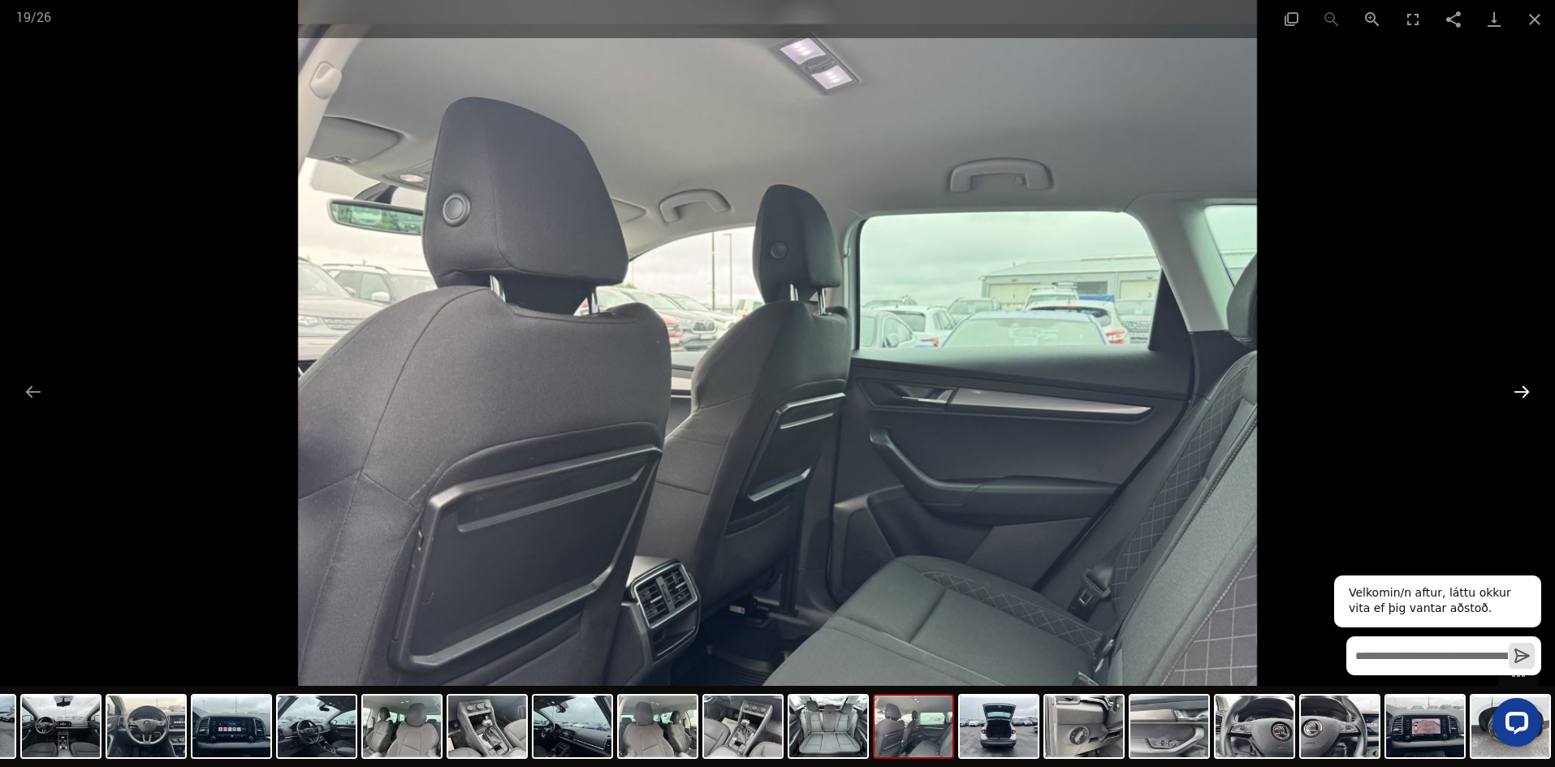
click at [1523, 390] on button "Next slide" at bounding box center [1522, 392] width 34 height 32
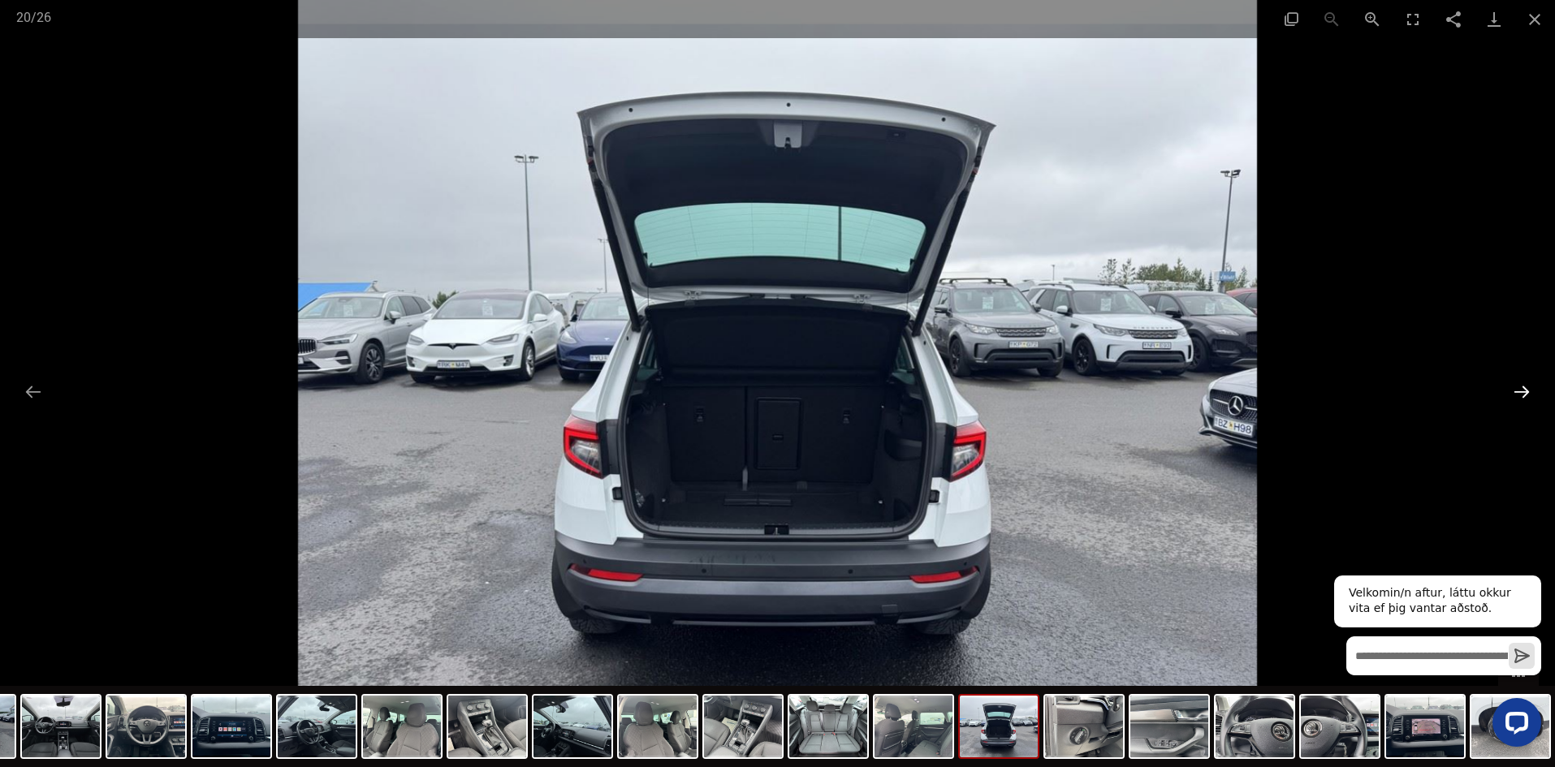
click at [1520, 390] on button "Next slide" at bounding box center [1522, 392] width 34 height 32
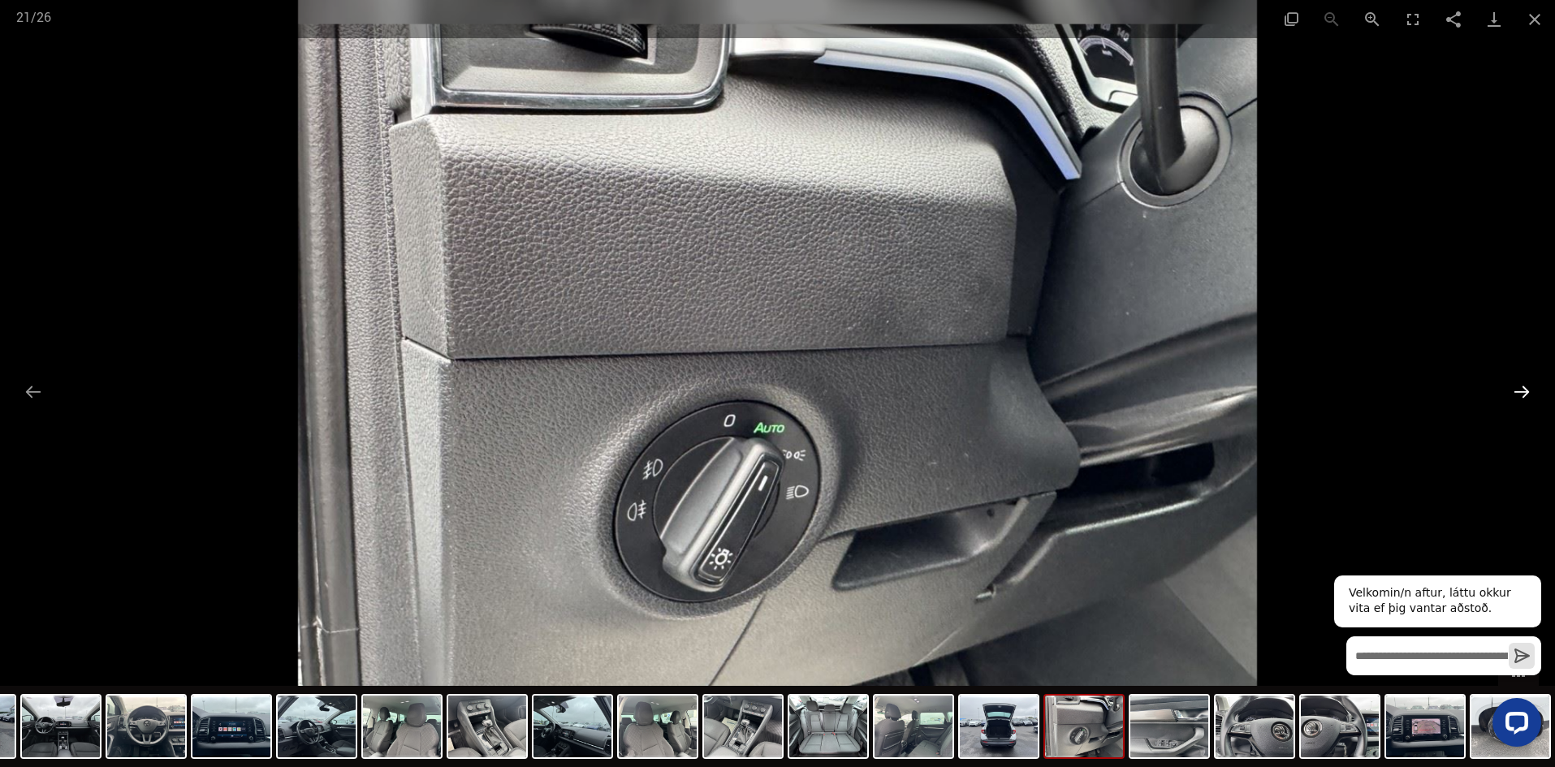
click at [1520, 390] on button "Next slide" at bounding box center [1522, 392] width 34 height 32
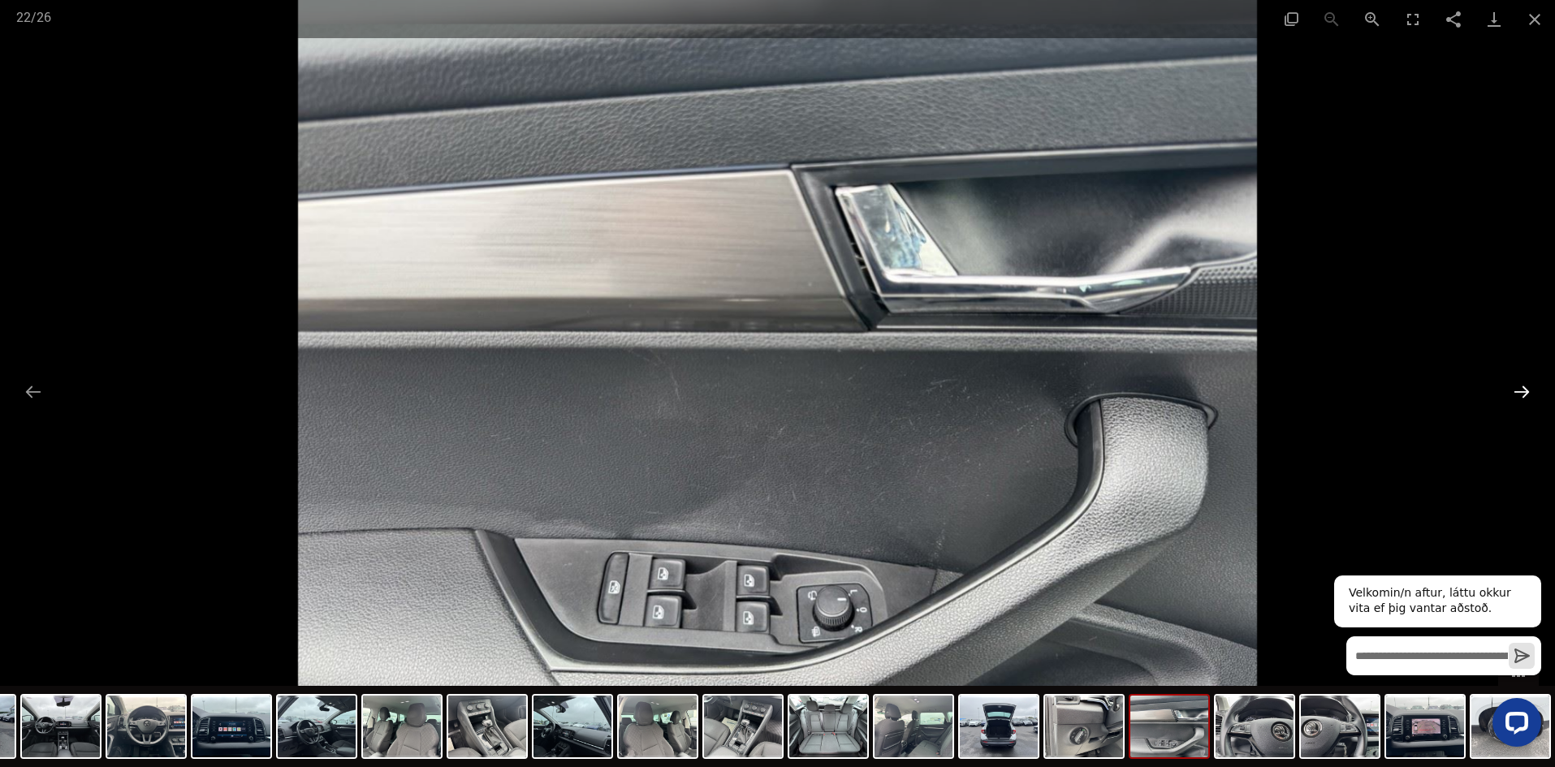
click at [1520, 390] on button "Next slide" at bounding box center [1522, 392] width 34 height 32
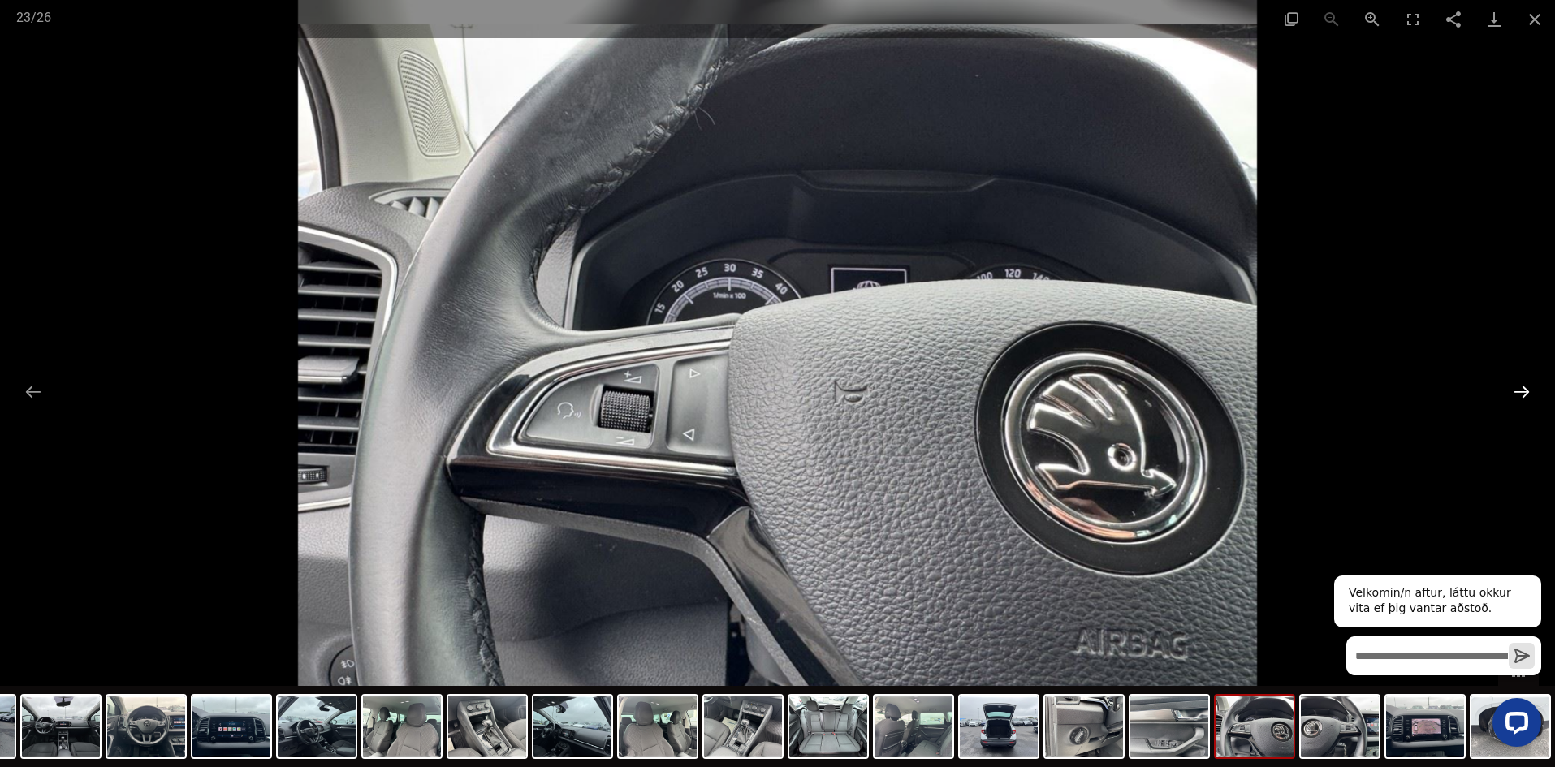
click at [1520, 390] on button "Next slide" at bounding box center [1522, 392] width 34 height 32
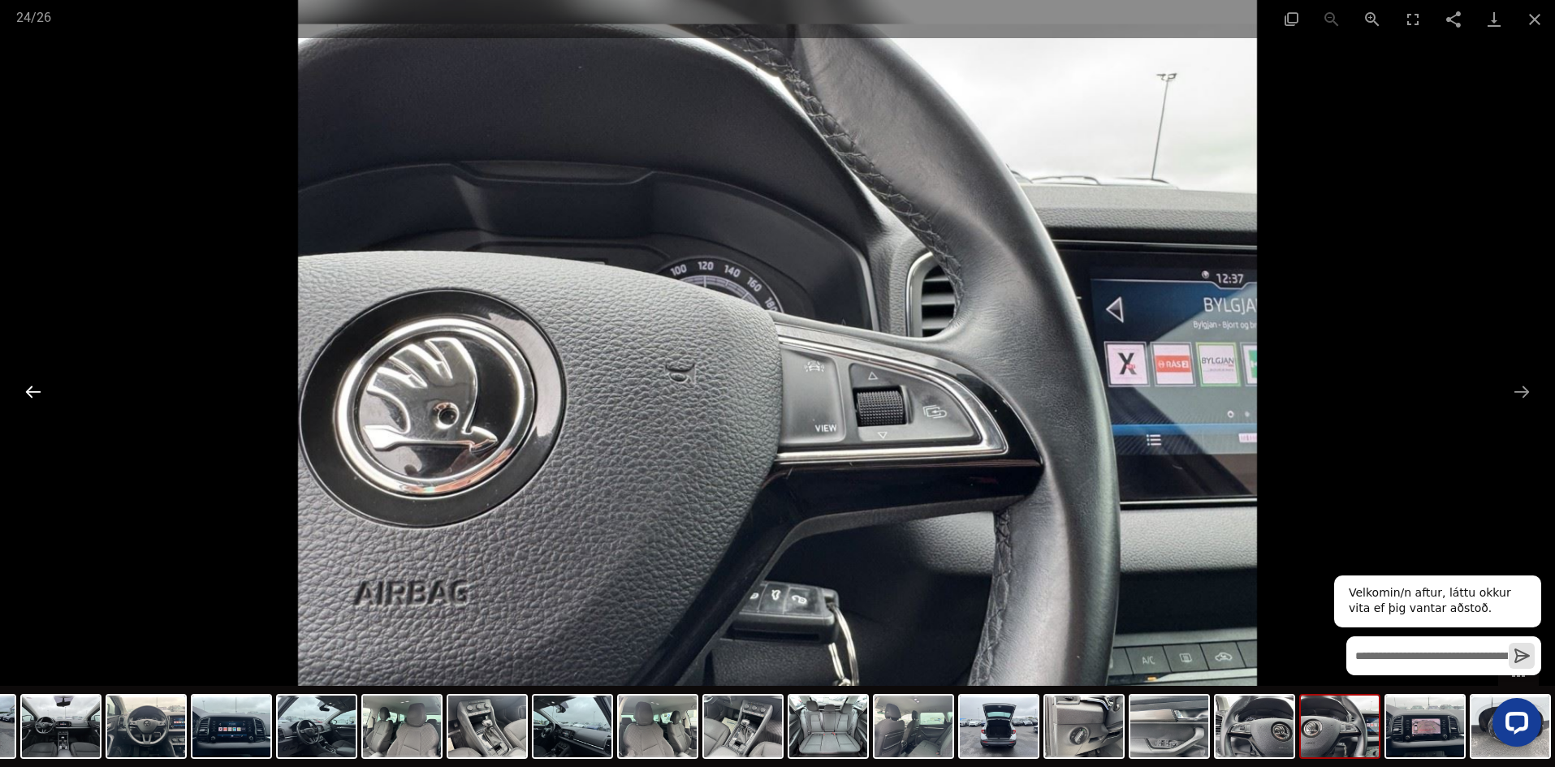
click at [37, 390] on button "Previous slide" at bounding box center [33, 392] width 34 height 32
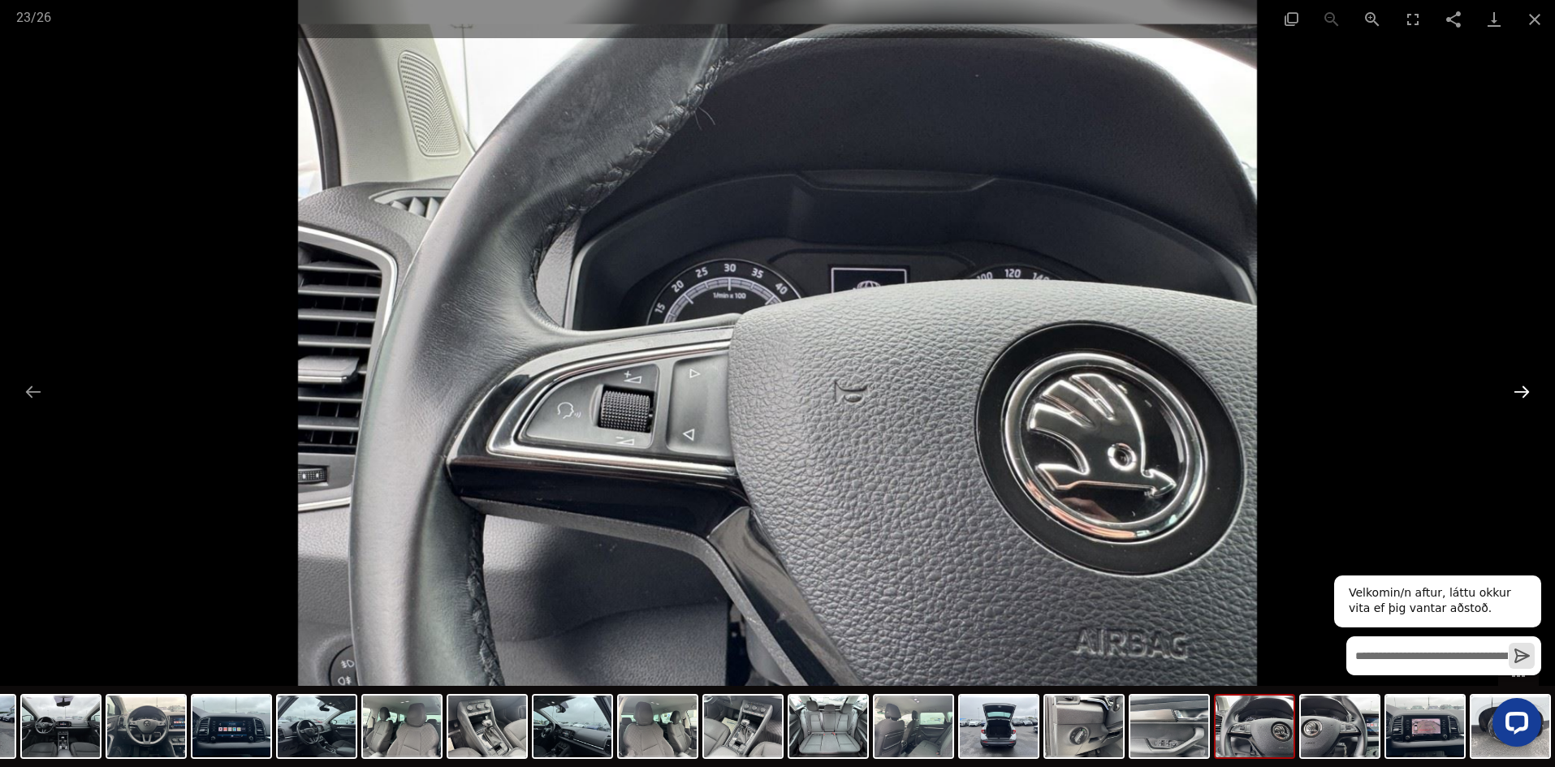
click at [1523, 388] on button "Next slide" at bounding box center [1522, 392] width 34 height 32
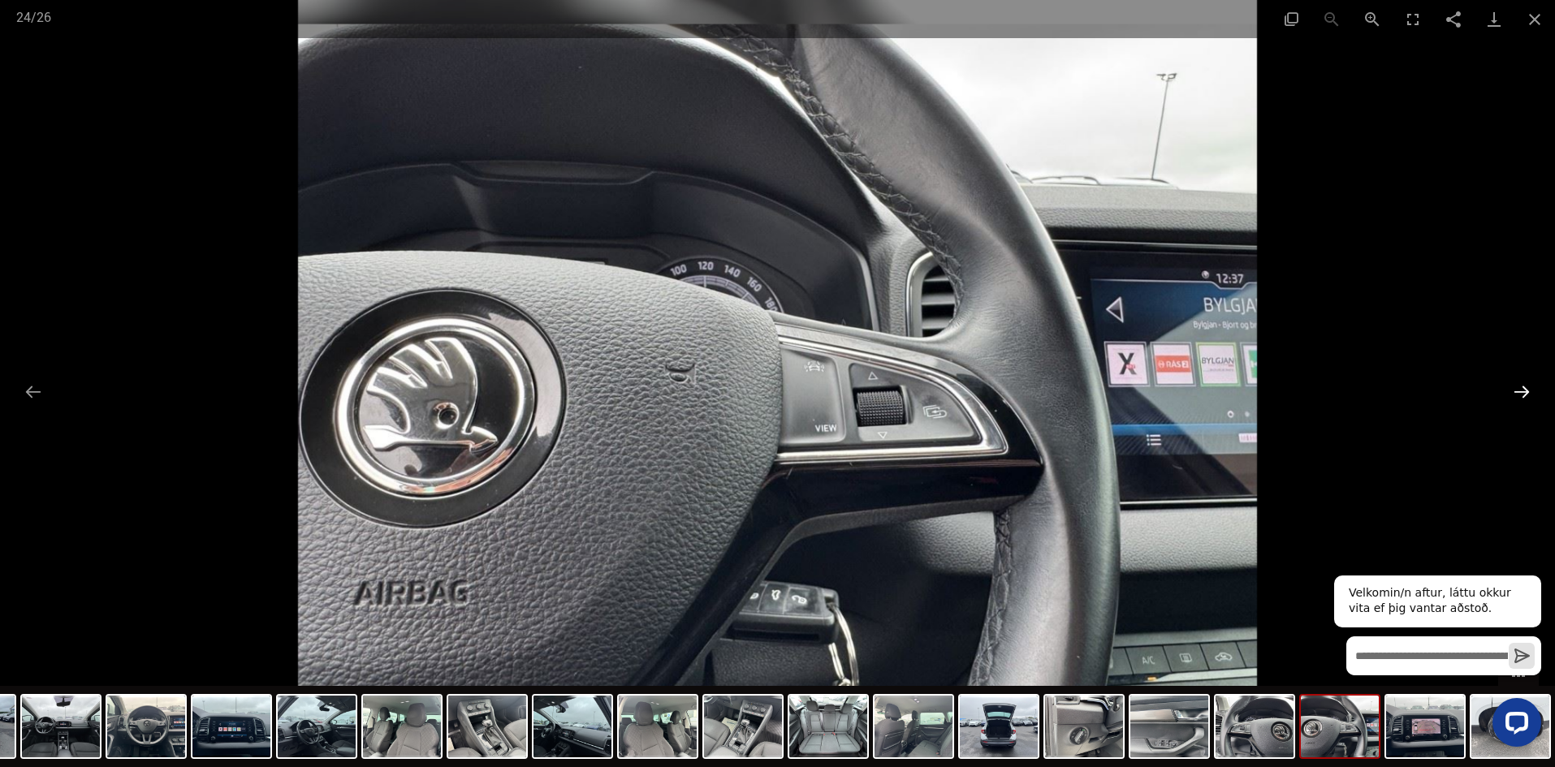
click at [1521, 388] on button "Next slide" at bounding box center [1522, 392] width 34 height 32
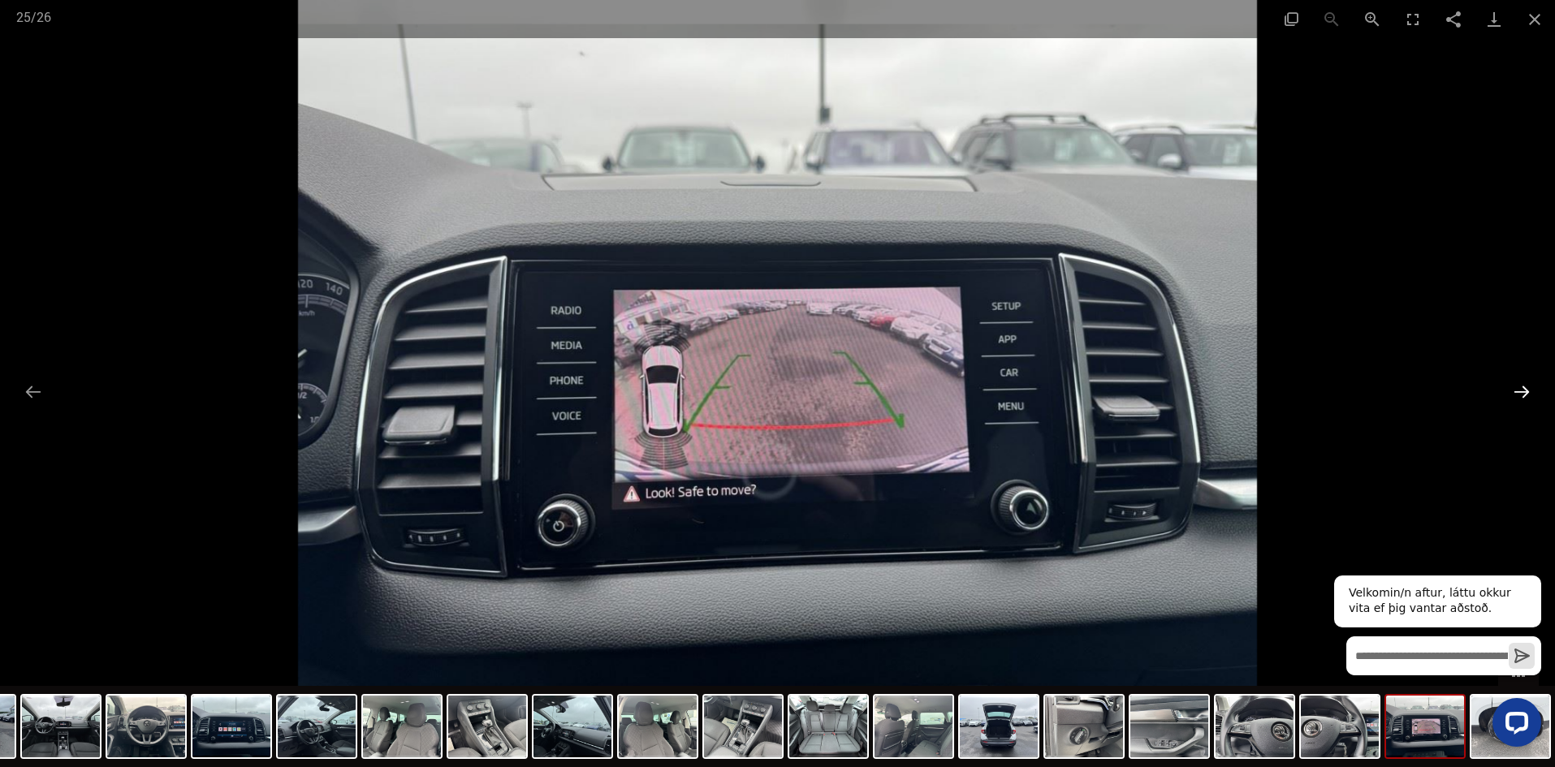
click at [1519, 388] on button "Next slide" at bounding box center [1522, 392] width 34 height 32
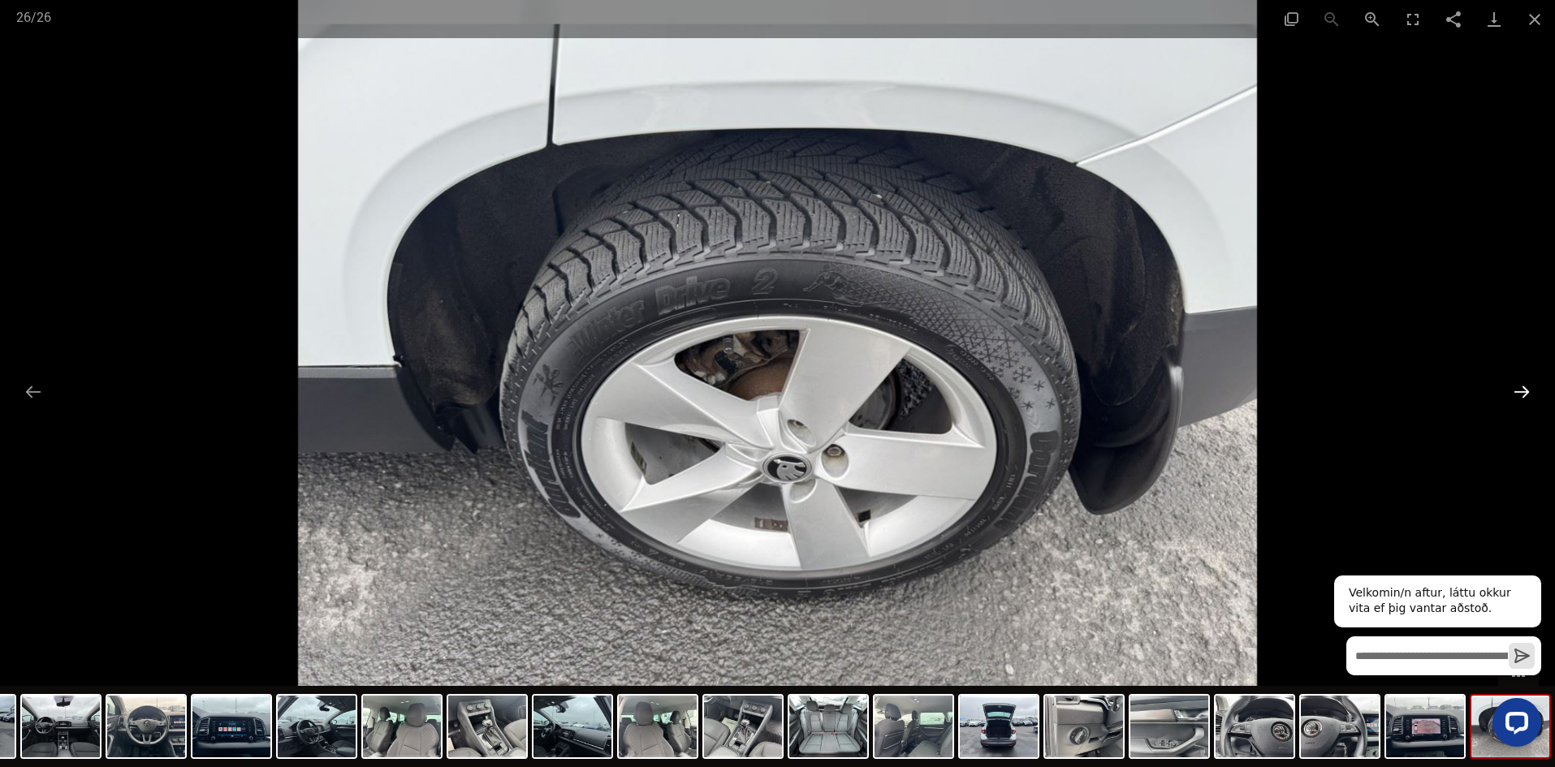
click at [1519, 388] on button "Next slide" at bounding box center [1522, 392] width 34 height 32
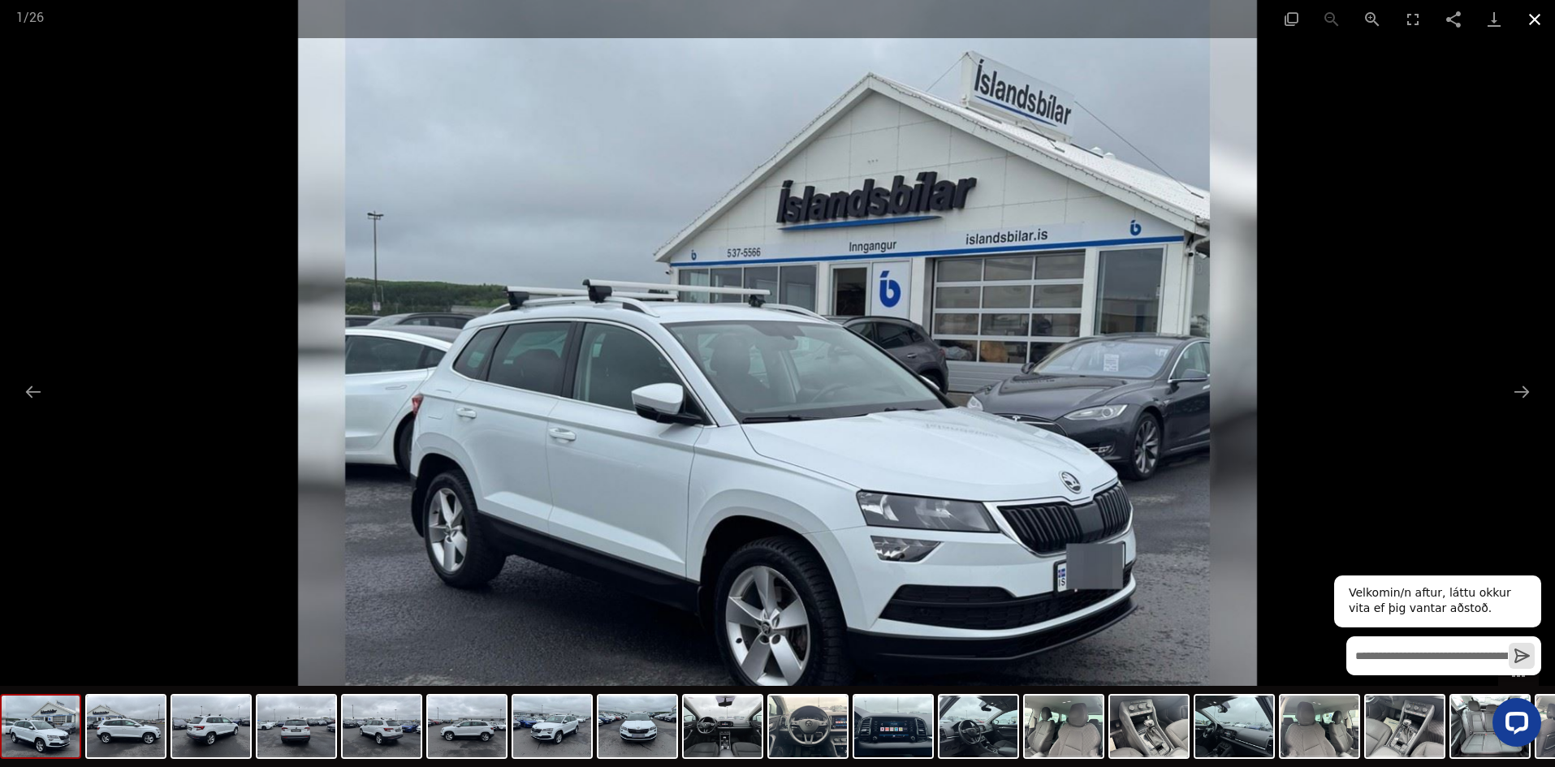
click at [1538, 23] on button "Close gallery" at bounding box center [1535, 19] width 41 height 38
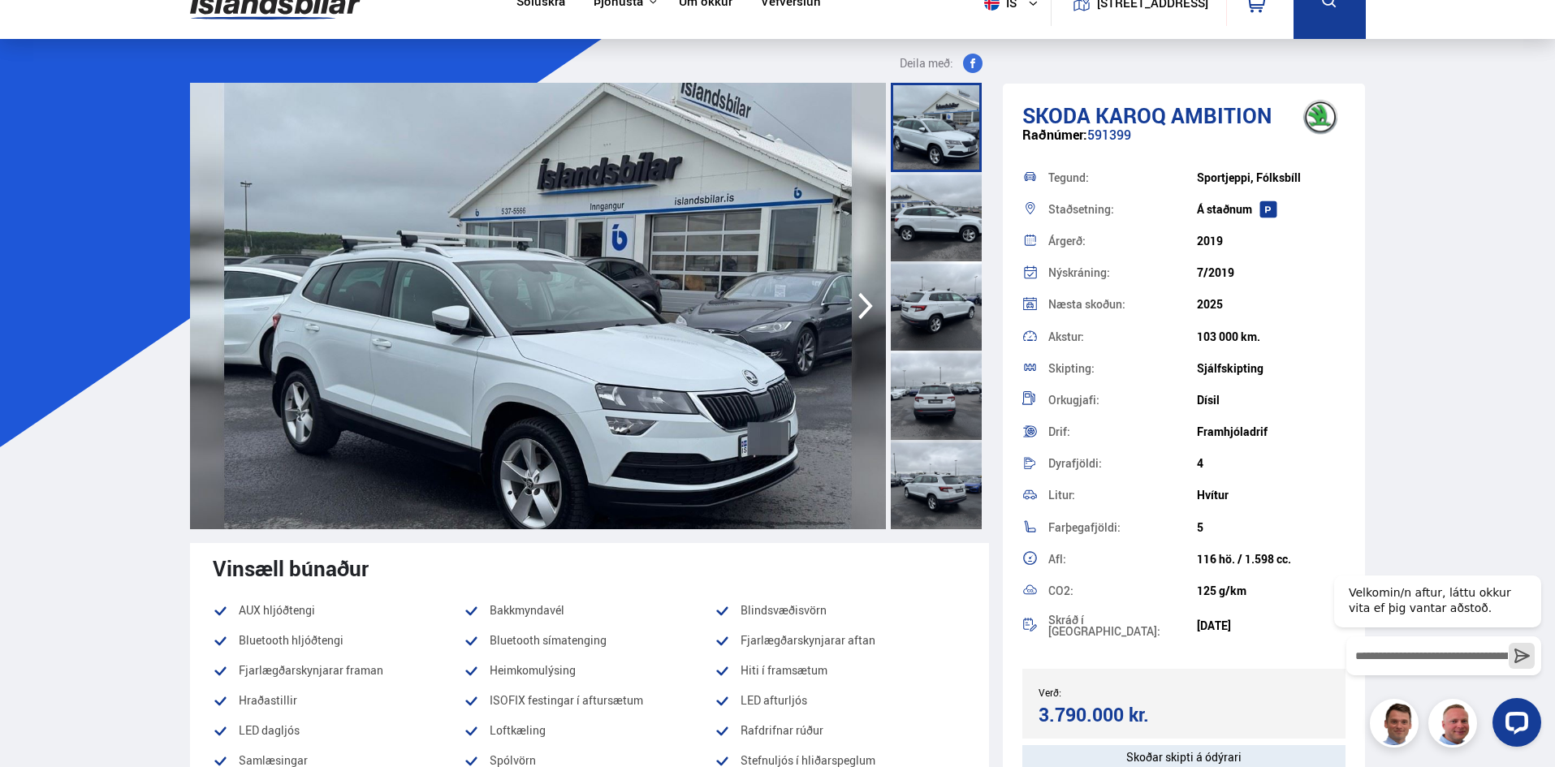
scroll to position [0, 0]
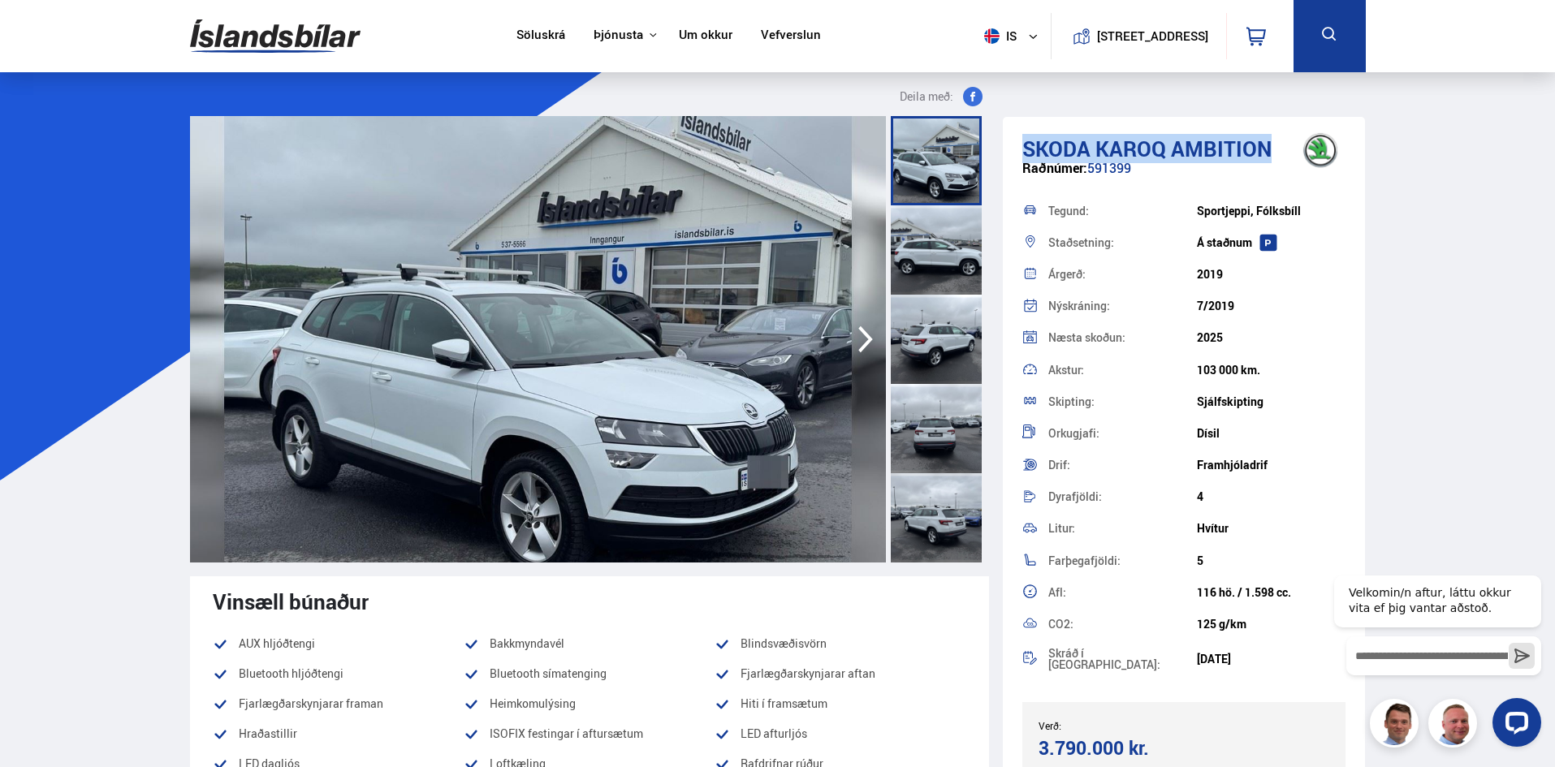
drag, startPoint x: 1269, startPoint y: 150, endPoint x: 1022, endPoint y: 156, distance: 246.1
click at [1022, 156] on h1 "Skoda Karoq AMBITION" at bounding box center [1184, 148] width 324 height 24
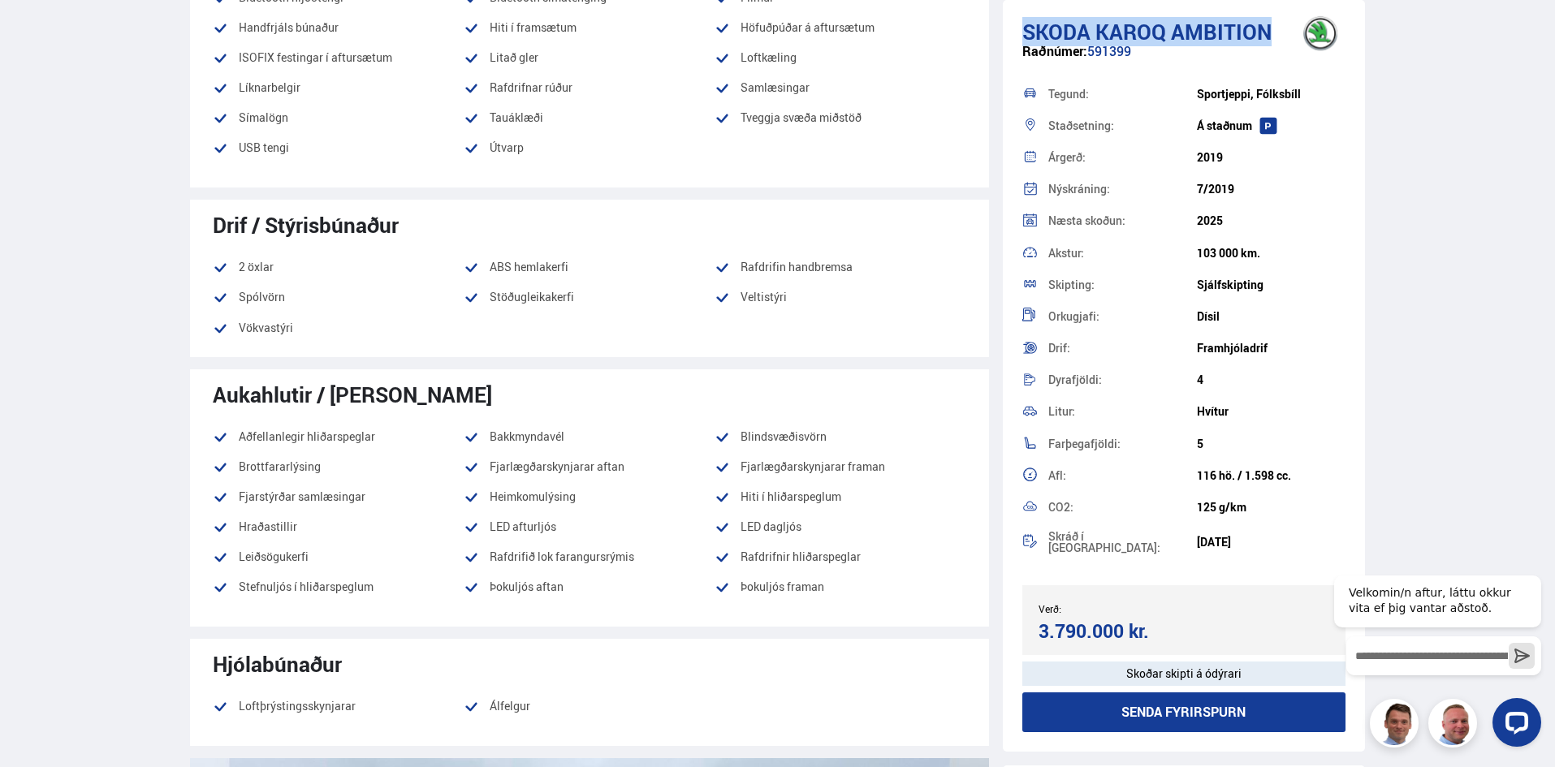
scroll to position [1137, 0]
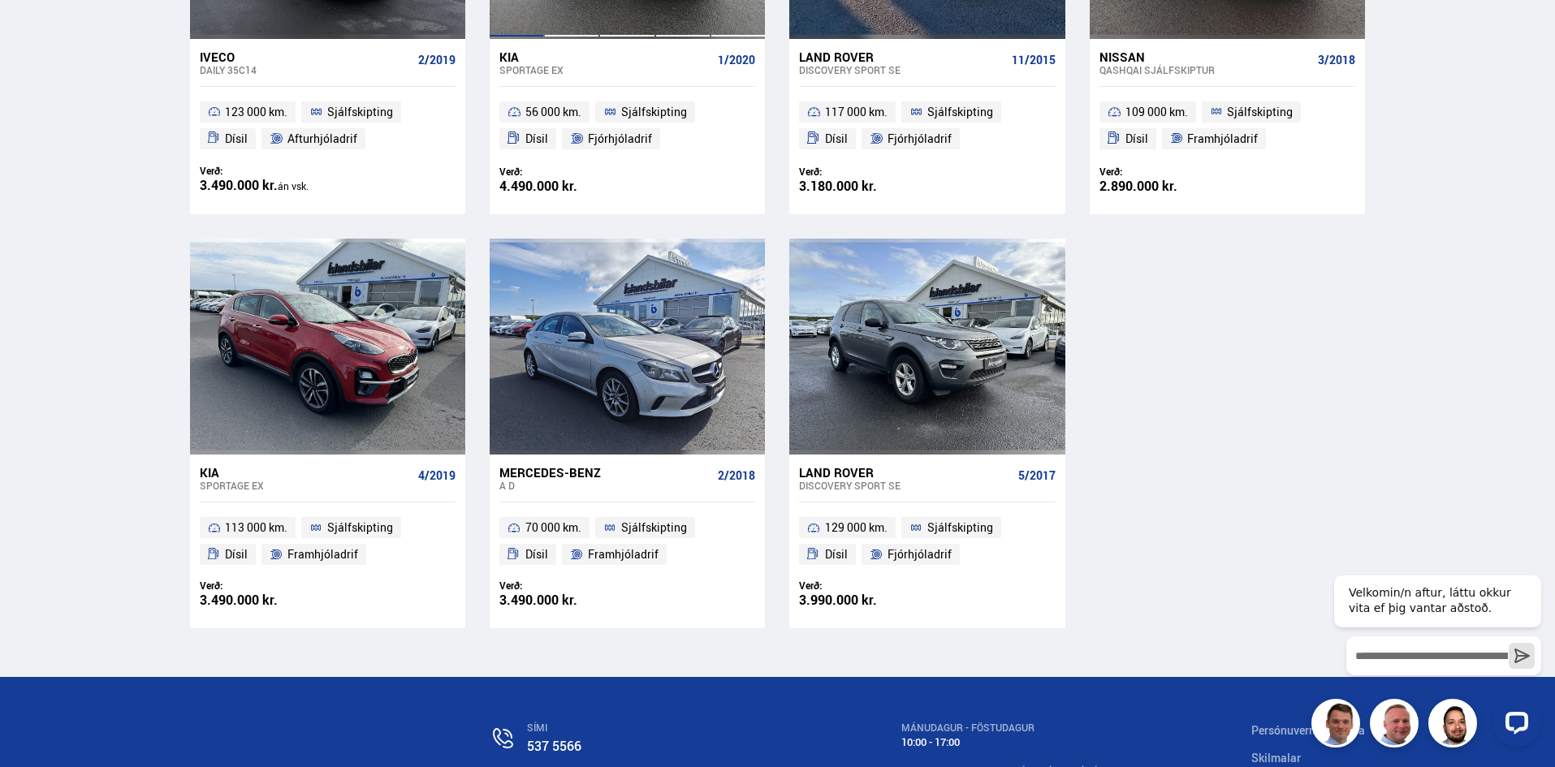
scroll to position [987, 0]
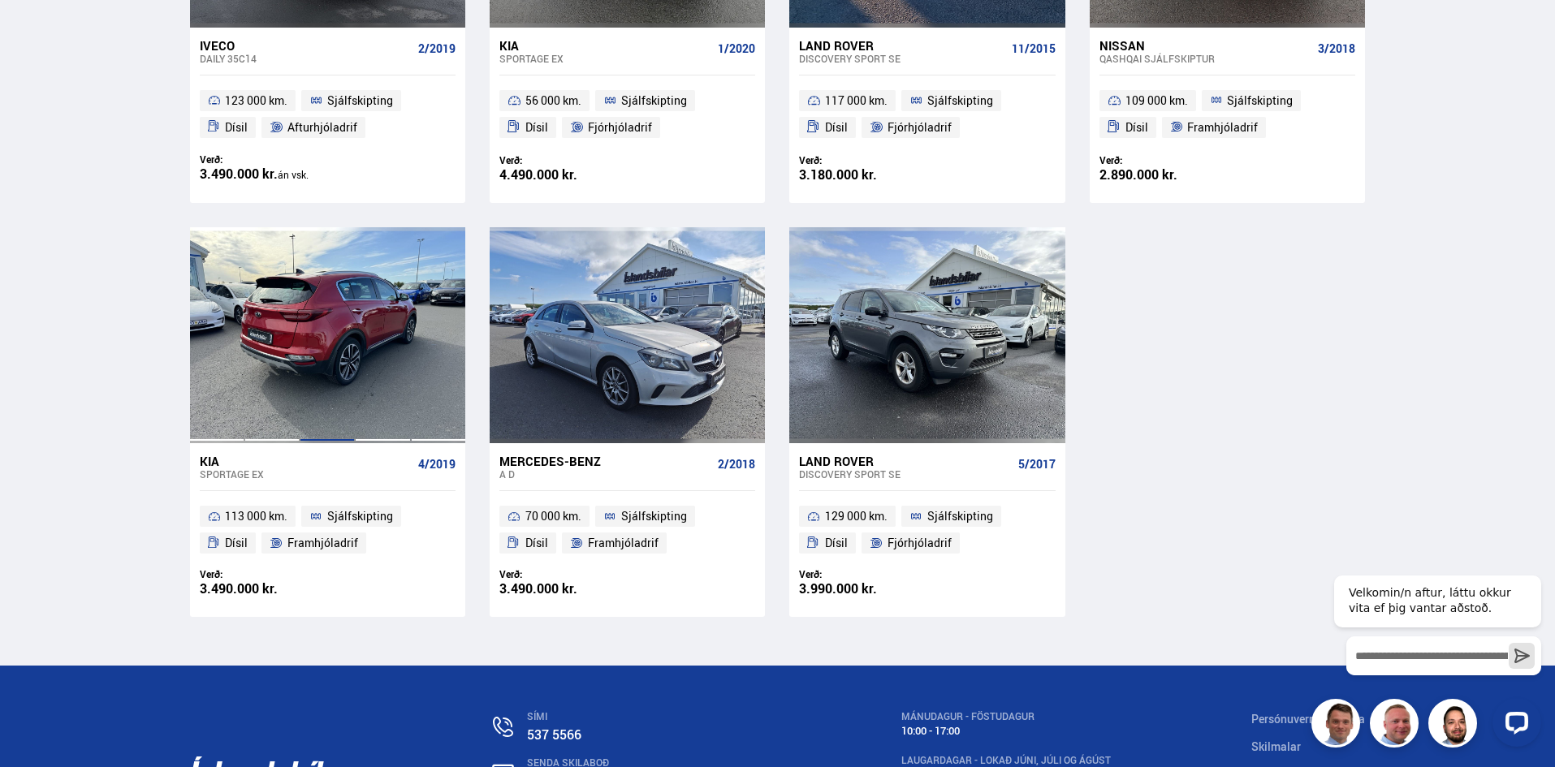
click at [344, 324] on div at bounding box center [327, 335] width 55 height 216
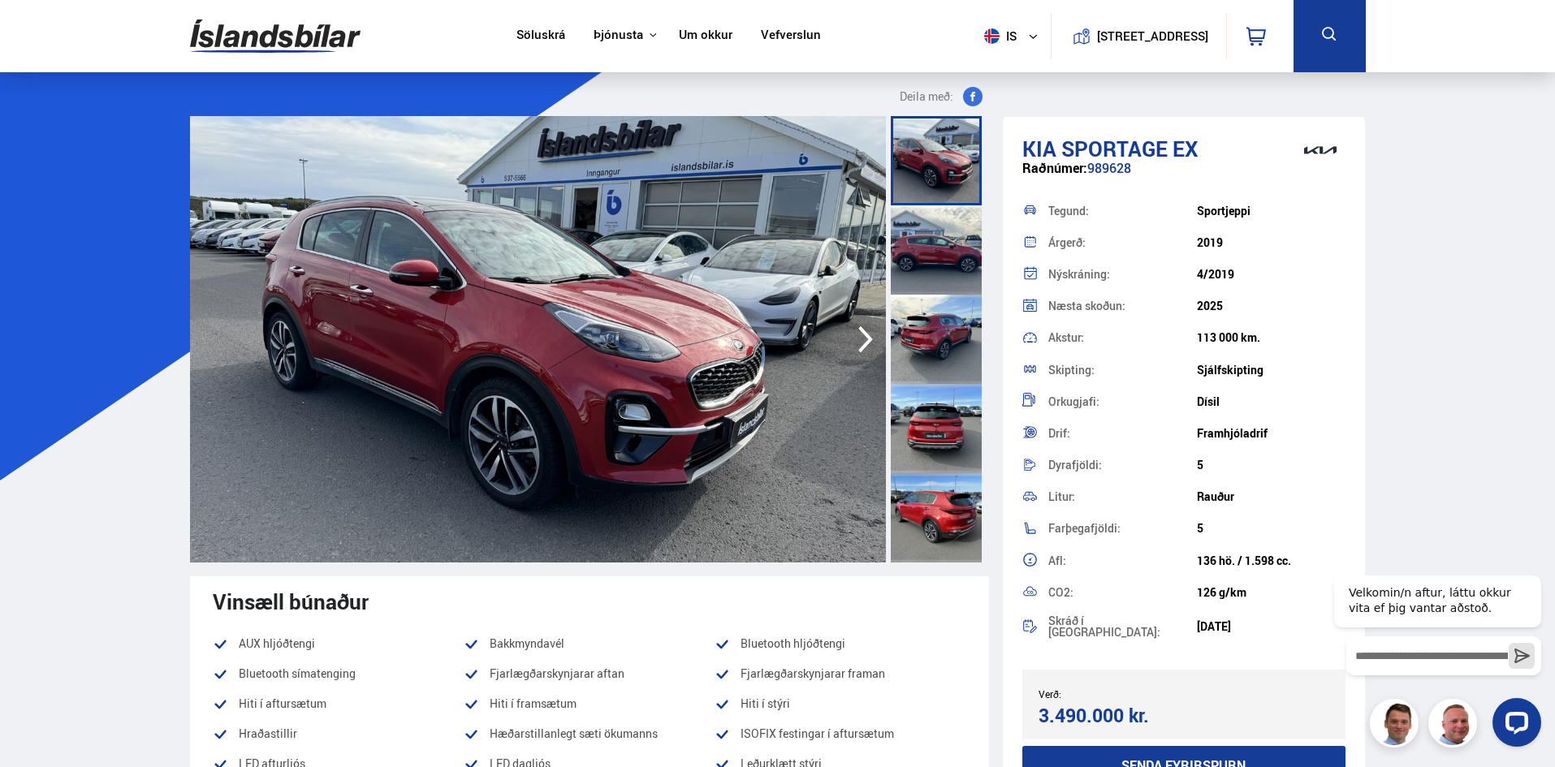
click at [860, 335] on icon "button" at bounding box center [865, 339] width 32 height 39
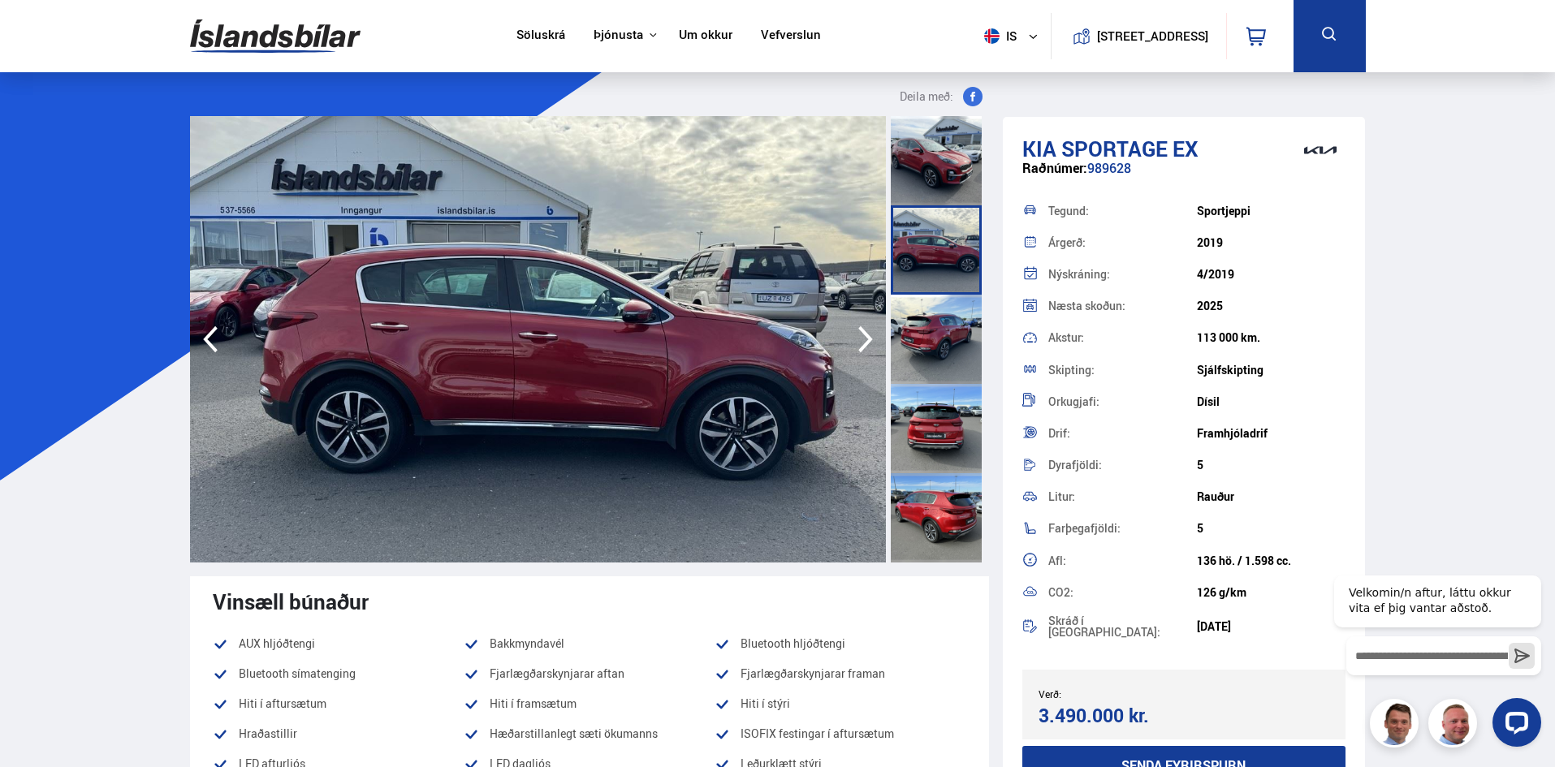
click at [860, 335] on icon "button" at bounding box center [865, 339] width 32 height 39
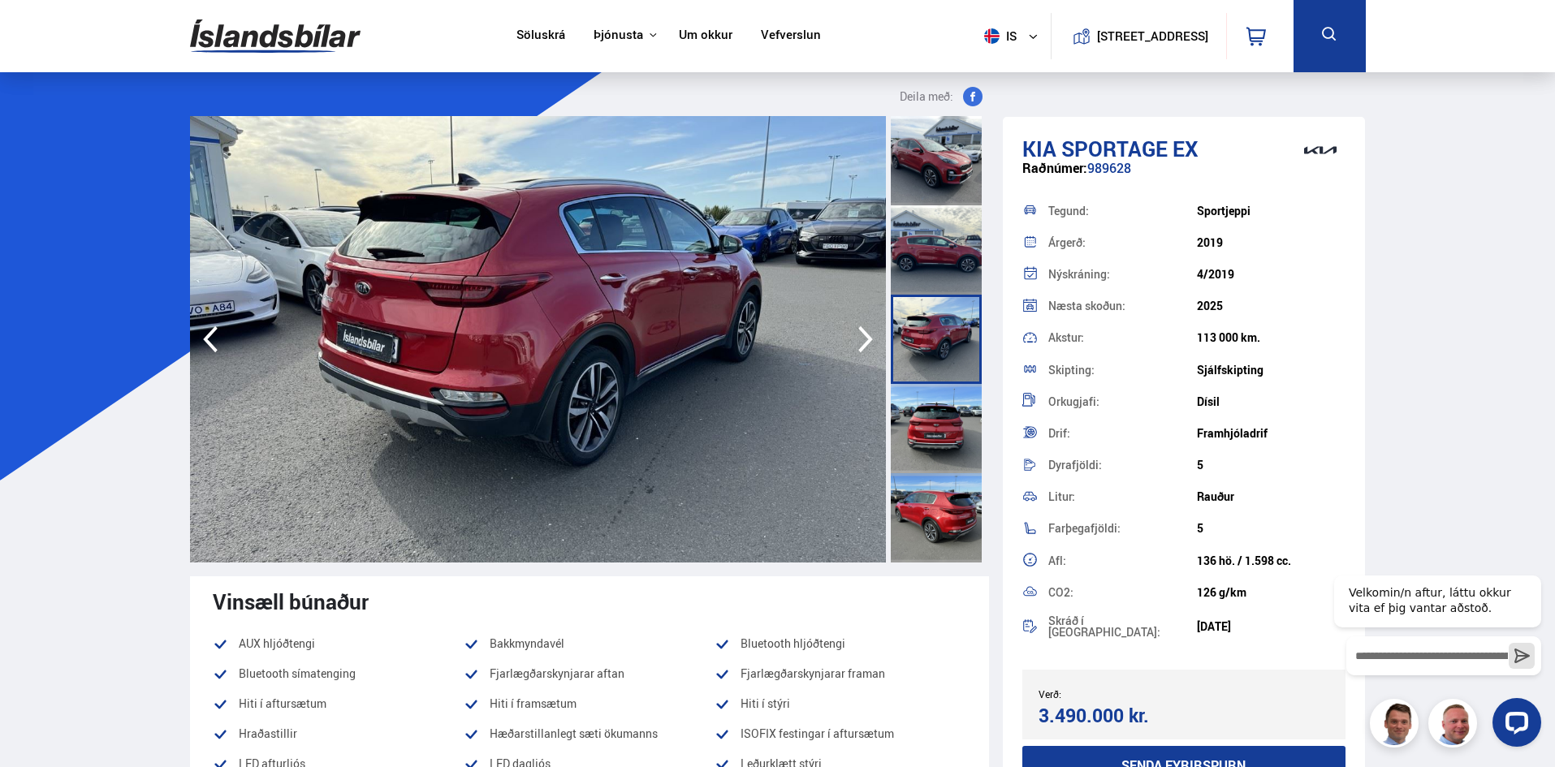
click at [860, 335] on icon "button" at bounding box center [865, 339] width 32 height 39
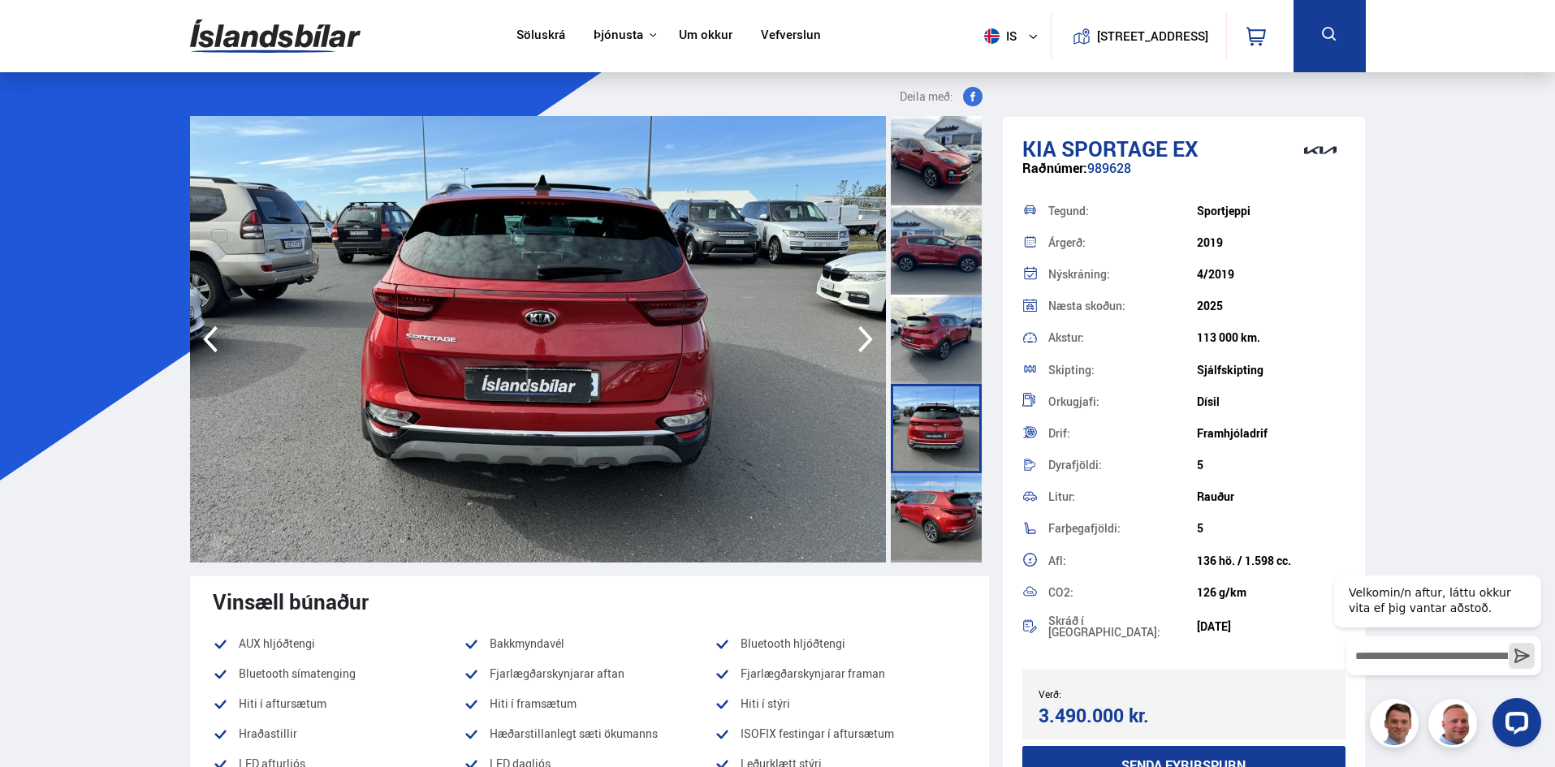
click at [860, 335] on icon "button" at bounding box center [865, 339] width 32 height 39
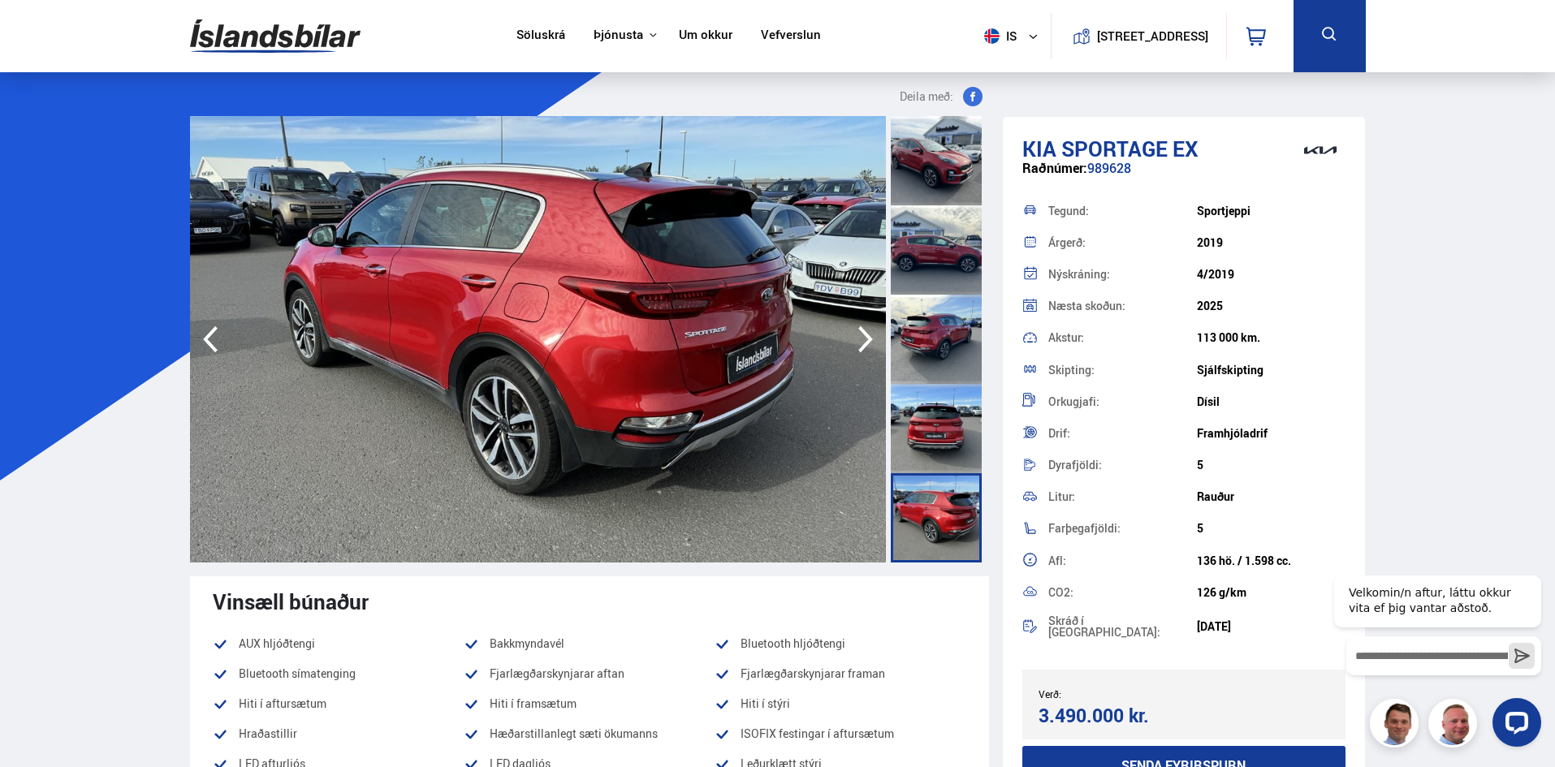
click at [860, 335] on icon "button" at bounding box center [865, 339] width 32 height 39
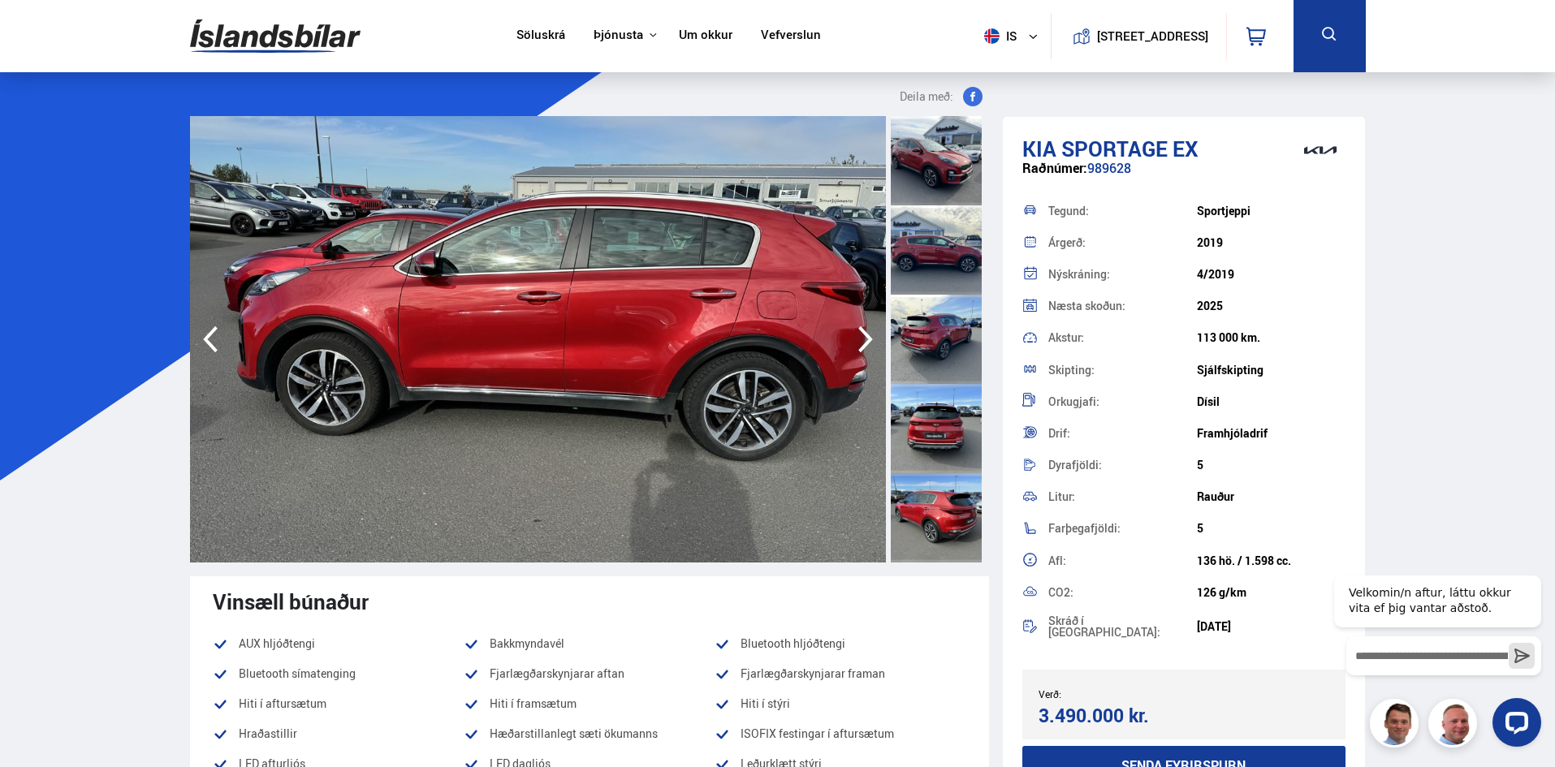
click at [215, 340] on icon "button" at bounding box center [210, 339] width 32 height 39
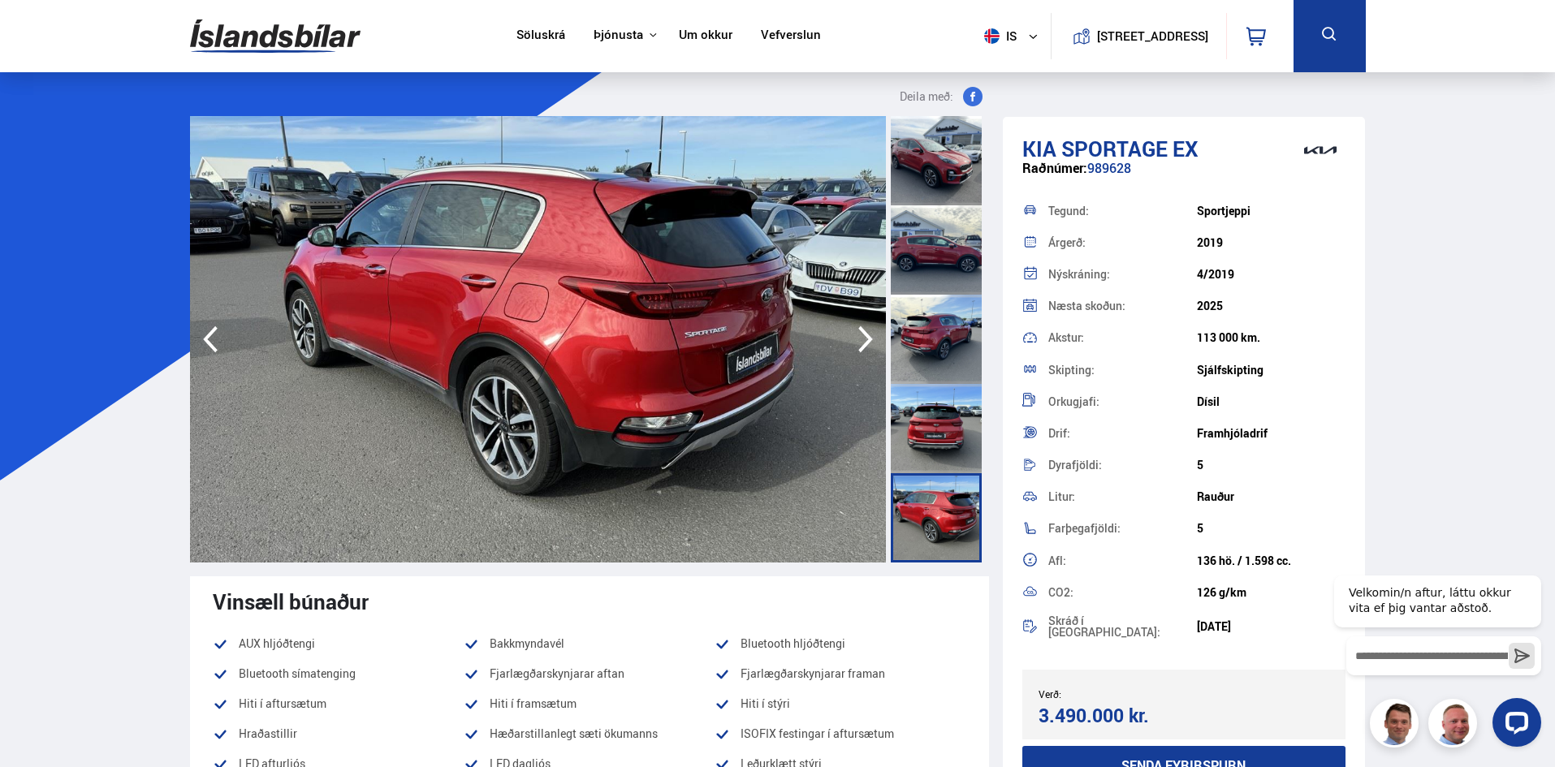
click at [862, 331] on icon "button" at bounding box center [865, 339] width 15 height 27
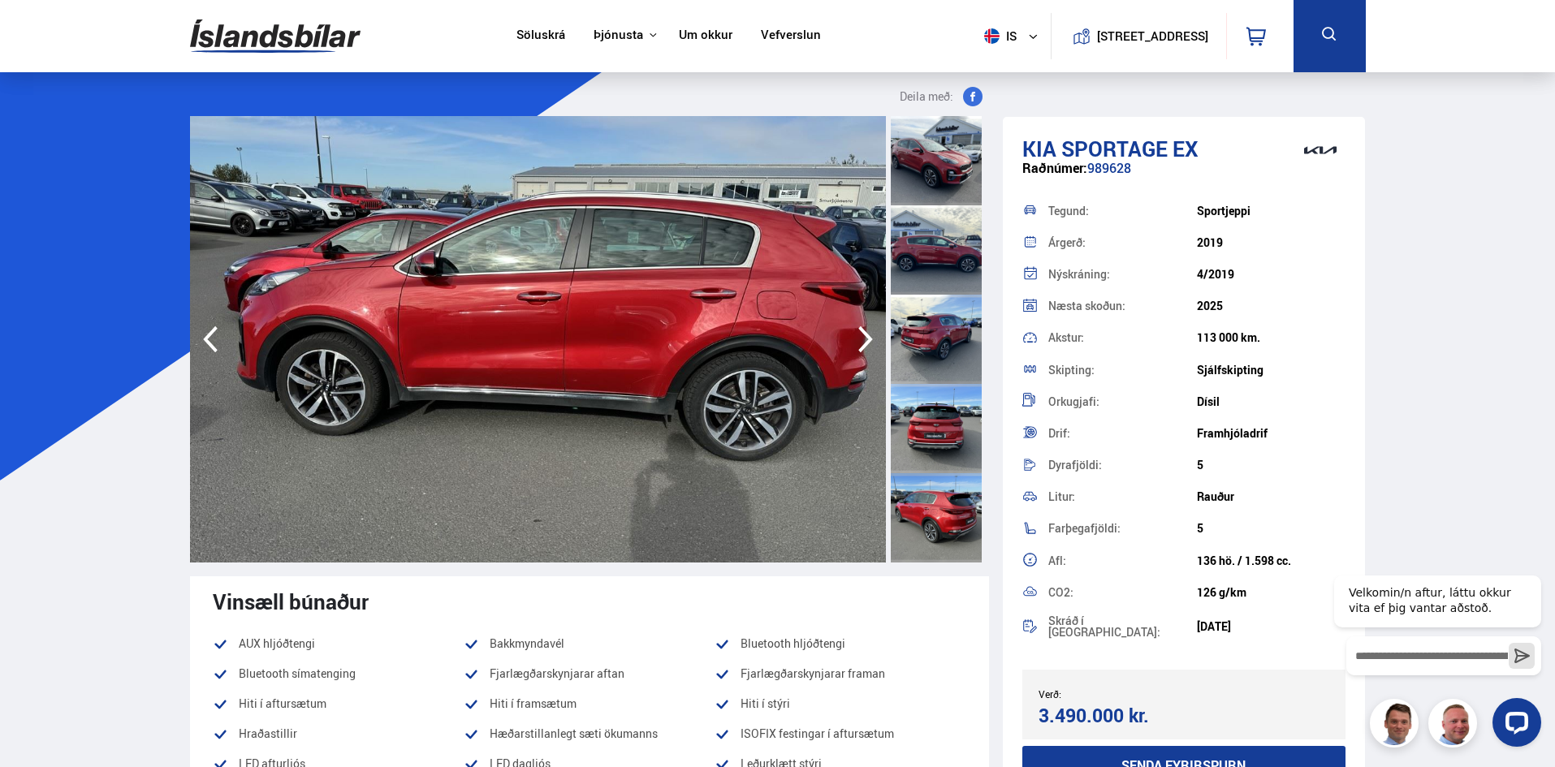
click at [862, 331] on icon "button" at bounding box center [865, 339] width 15 height 27
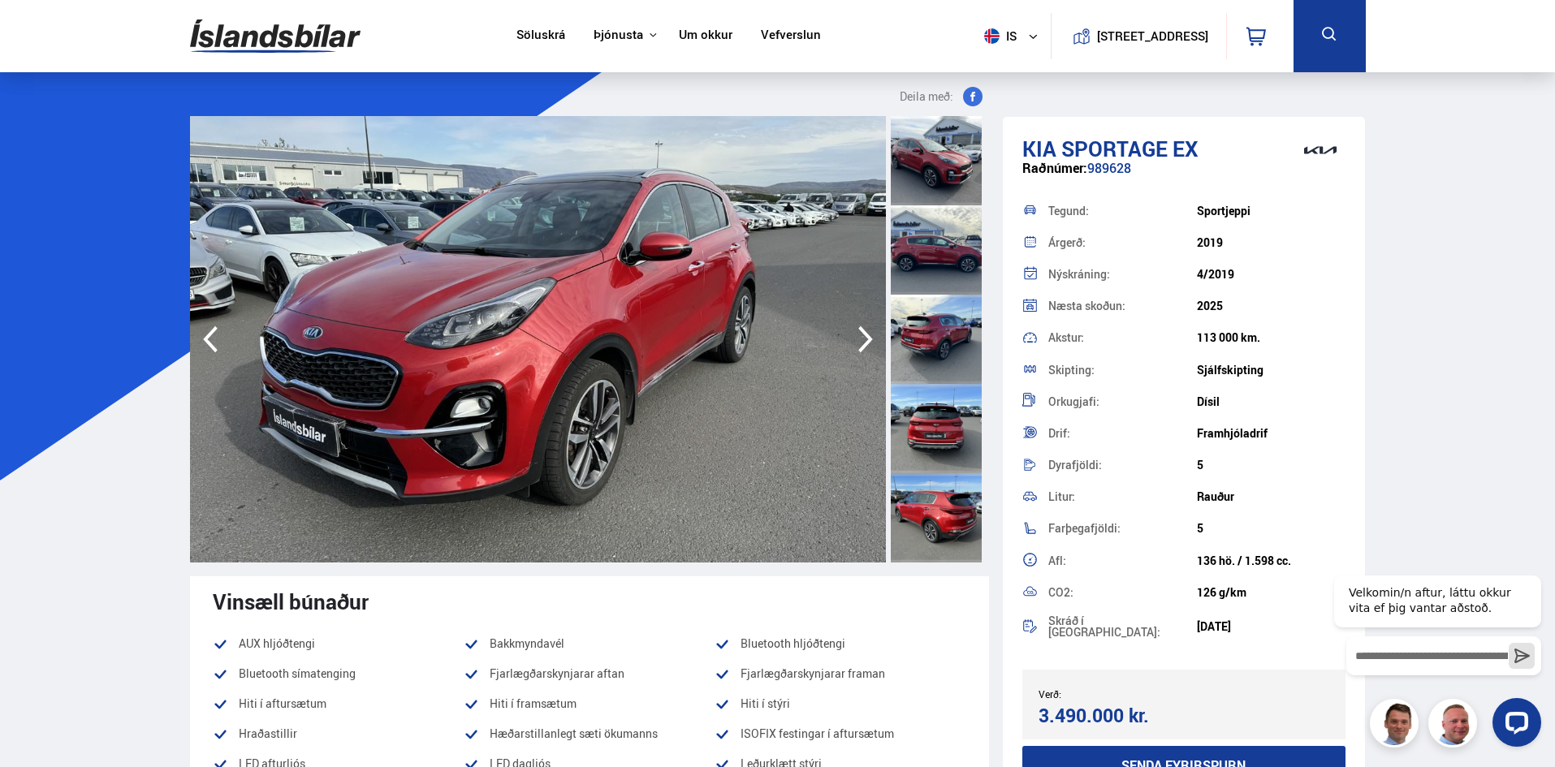
click at [862, 331] on icon "button" at bounding box center [865, 339] width 15 height 27
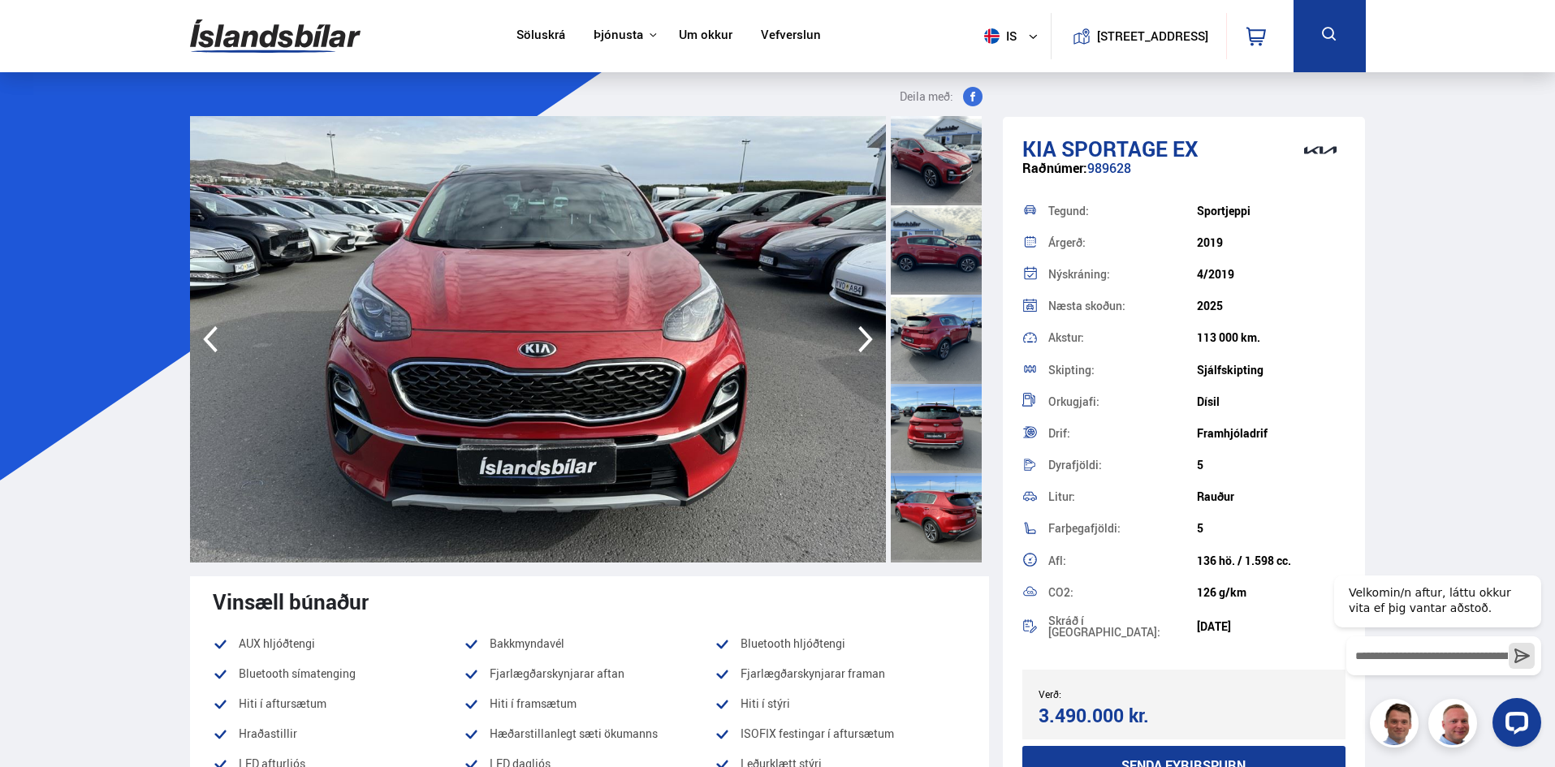
click at [862, 331] on icon "button" at bounding box center [865, 339] width 15 height 27
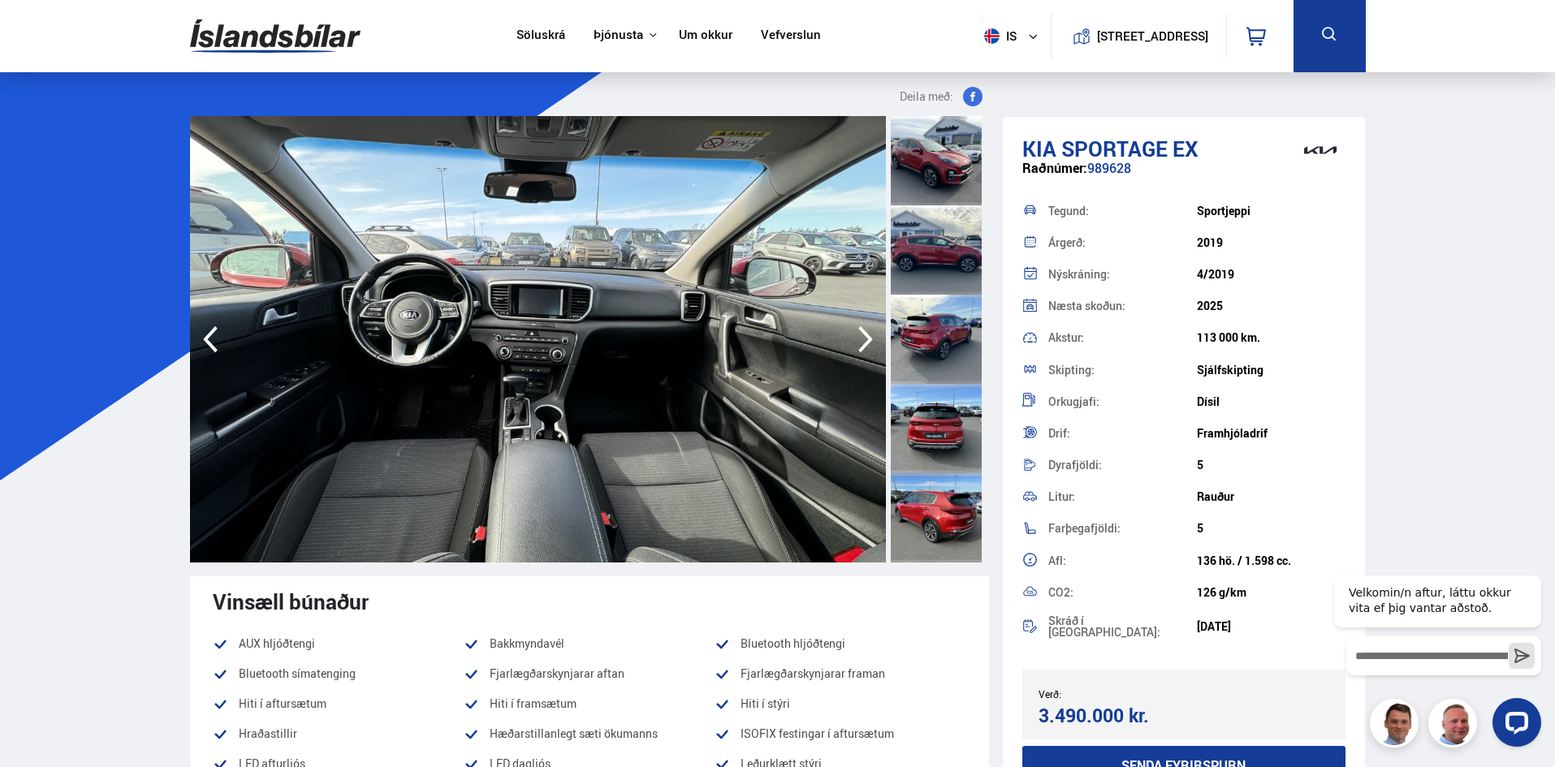
click at [862, 331] on icon "button" at bounding box center [865, 339] width 15 height 27
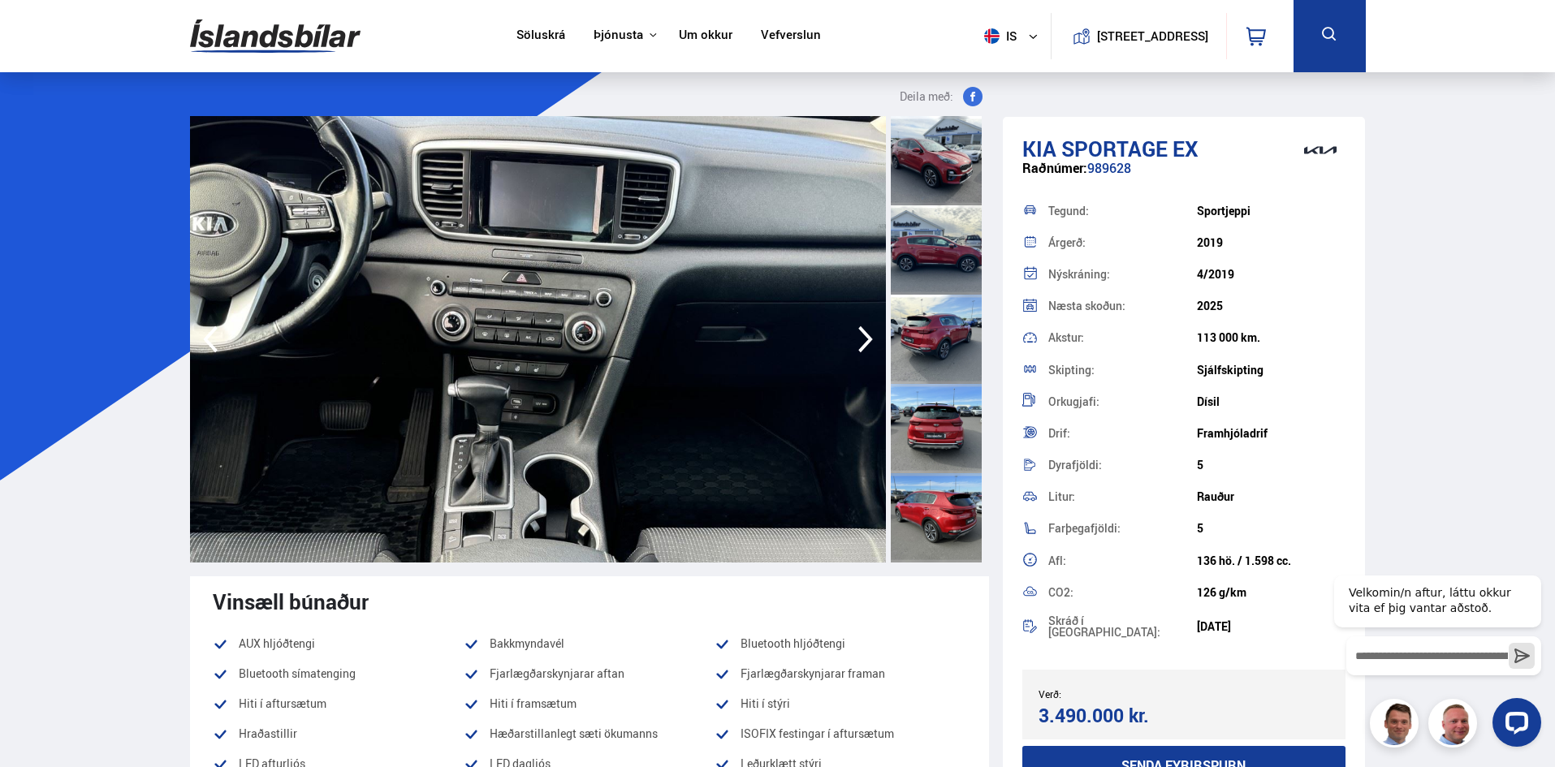
click at [862, 331] on icon "button" at bounding box center [865, 339] width 15 height 27
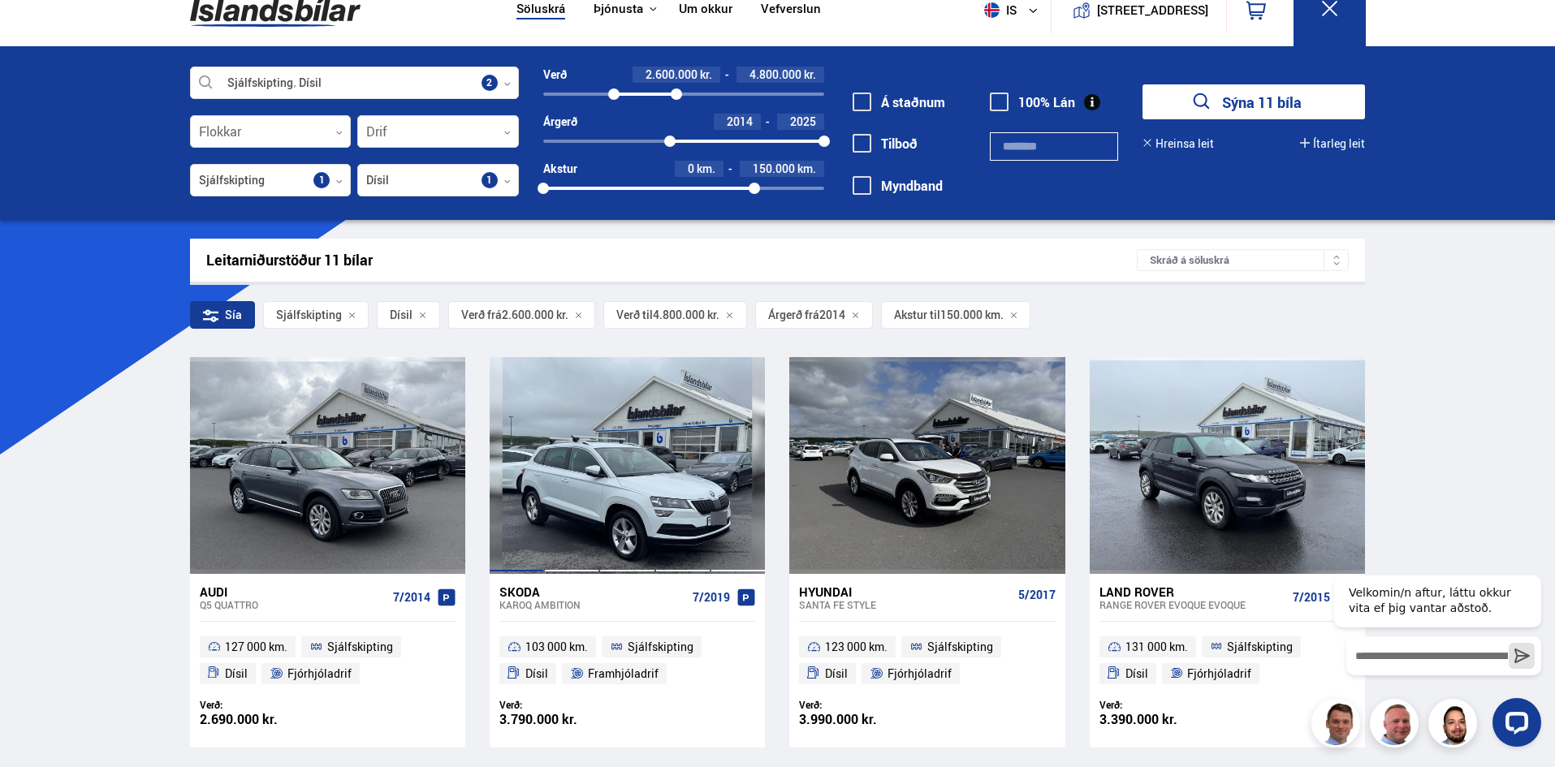
scroll to position [24, 0]
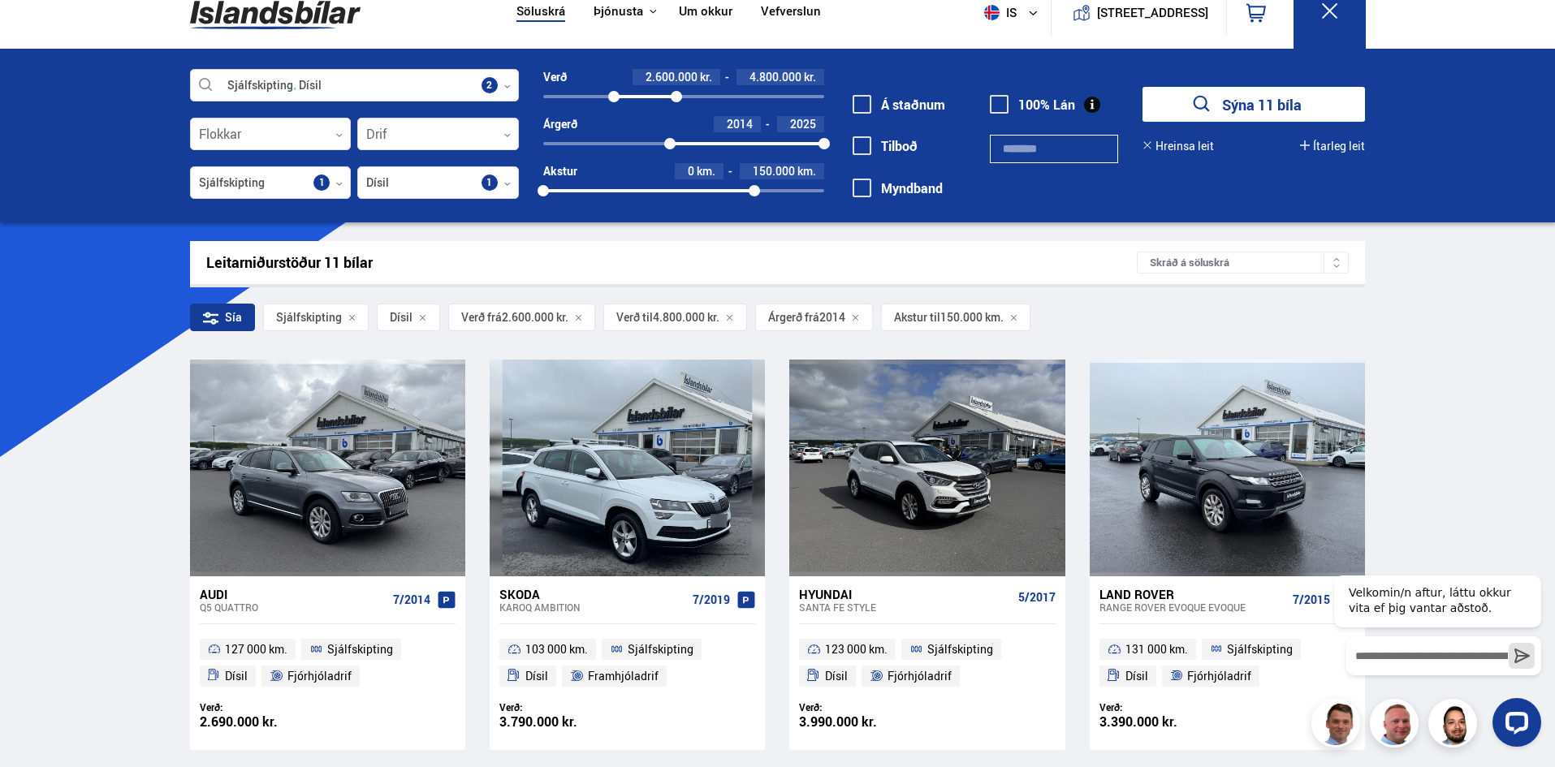
click at [670, 147] on div at bounding box center [669, 143] width 11 height 11
drag, startPoint x: 613, startPoint y: 95, endPoint x: 599, endPoint y: 97, distance: 14.7
click at [599, 97] on div at bounding box center [598, 96] width 11 height 11
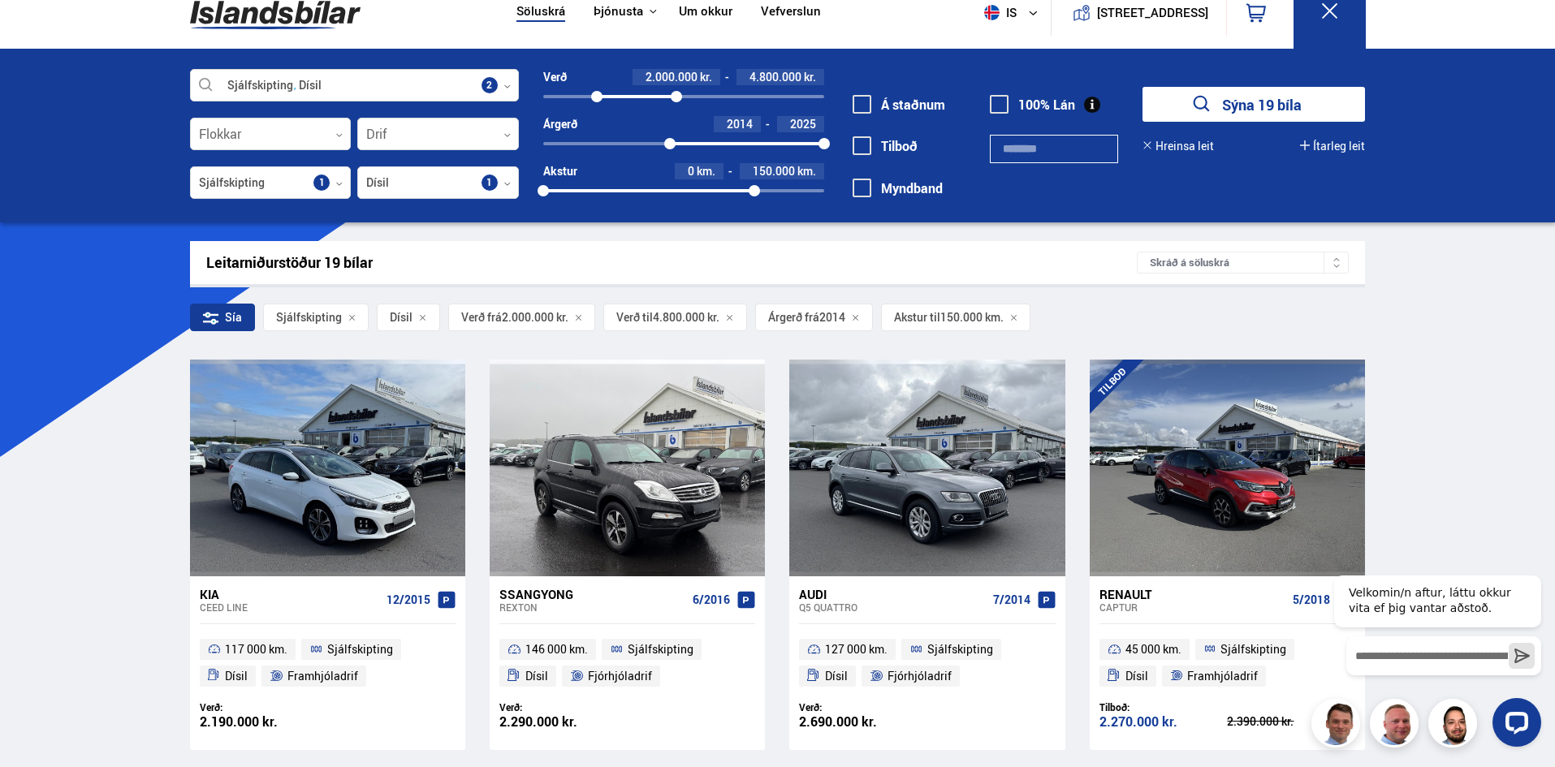
click at [1252, 104] on button "Sýna 19 bíla" at bounding box center [1254, 104] width 223 height 35
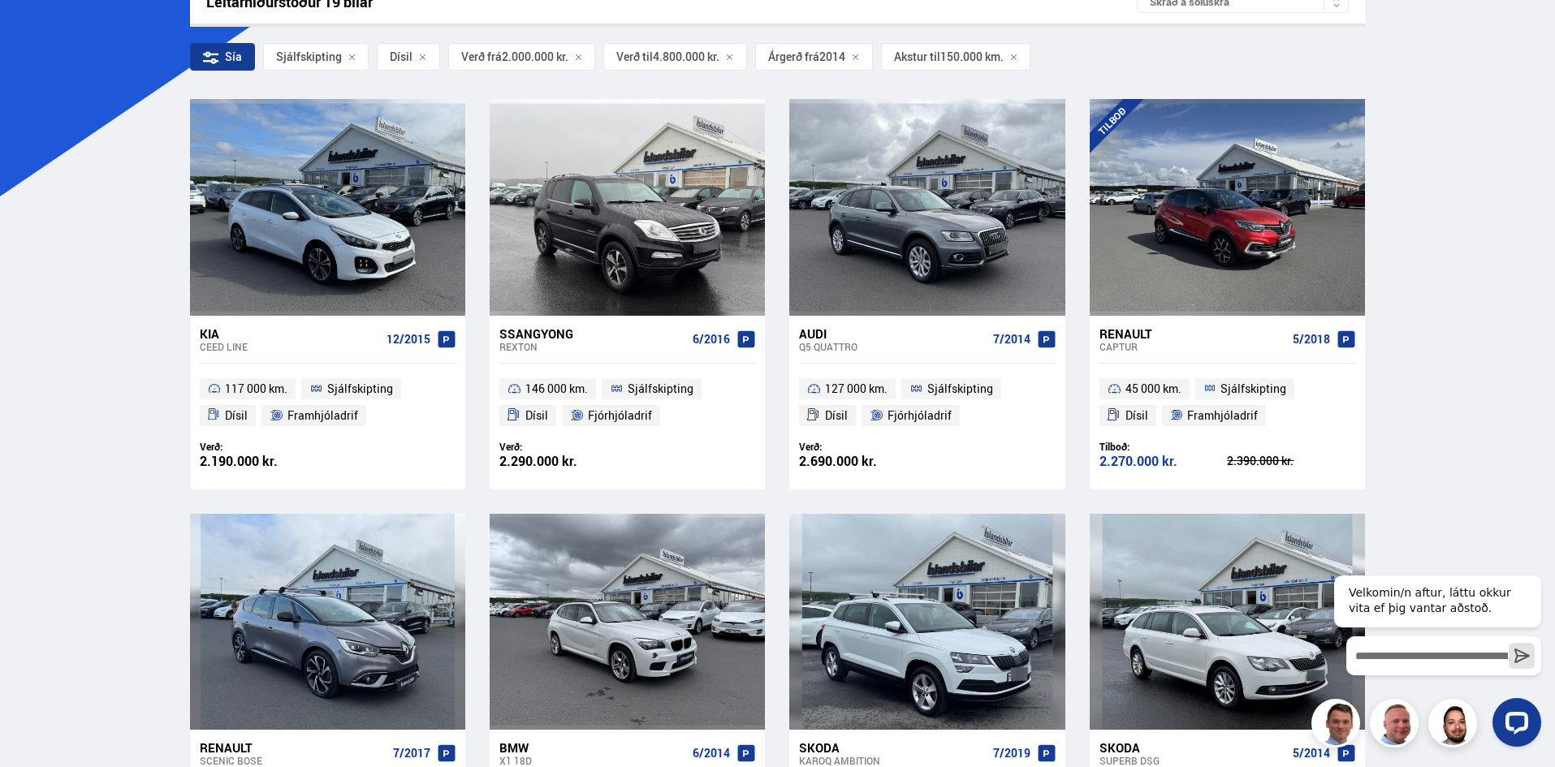
scroll to position [487, 0]
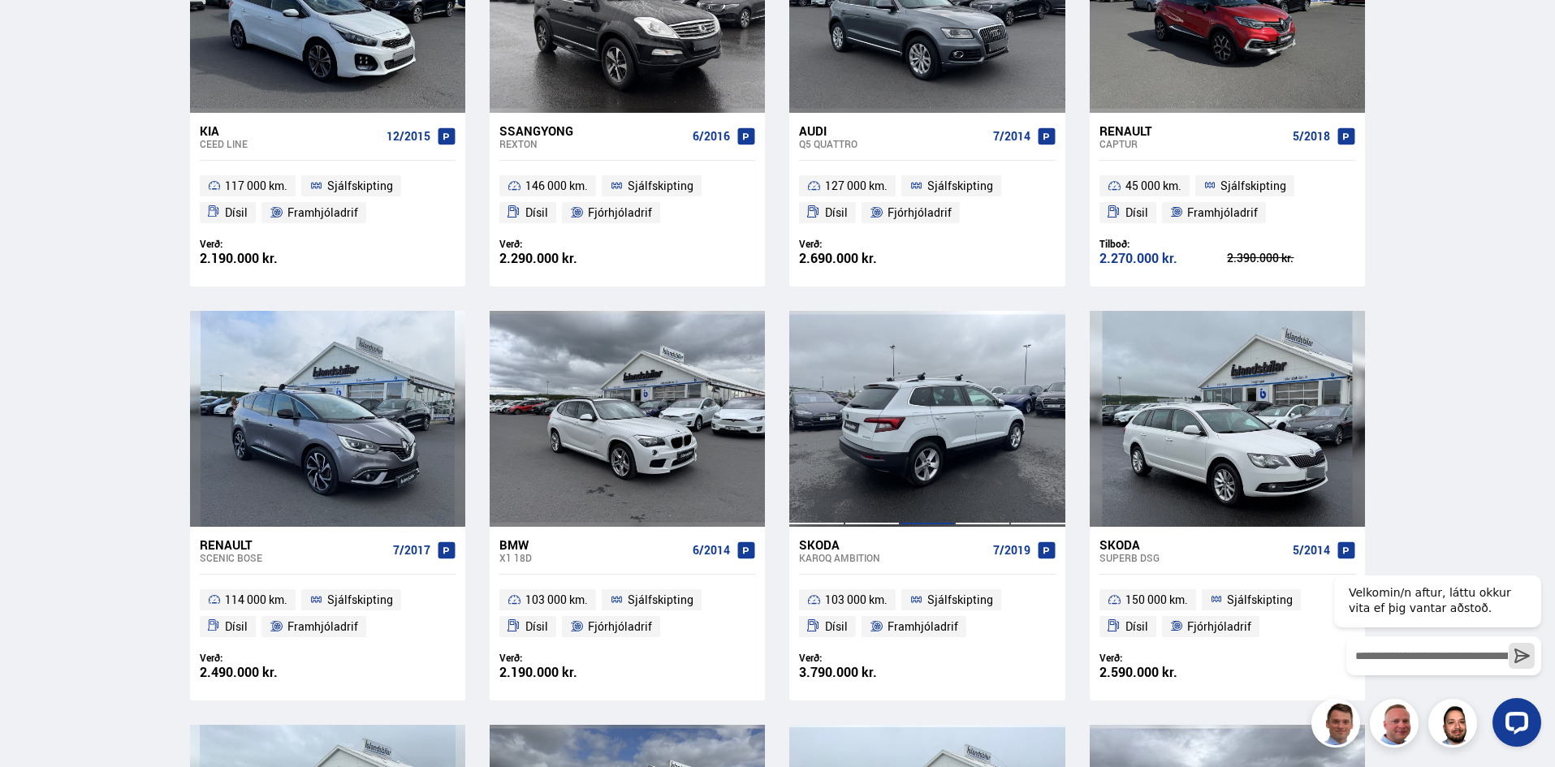
click at [919, 425] on div at bounding box center [927, 419] width 55 height 216
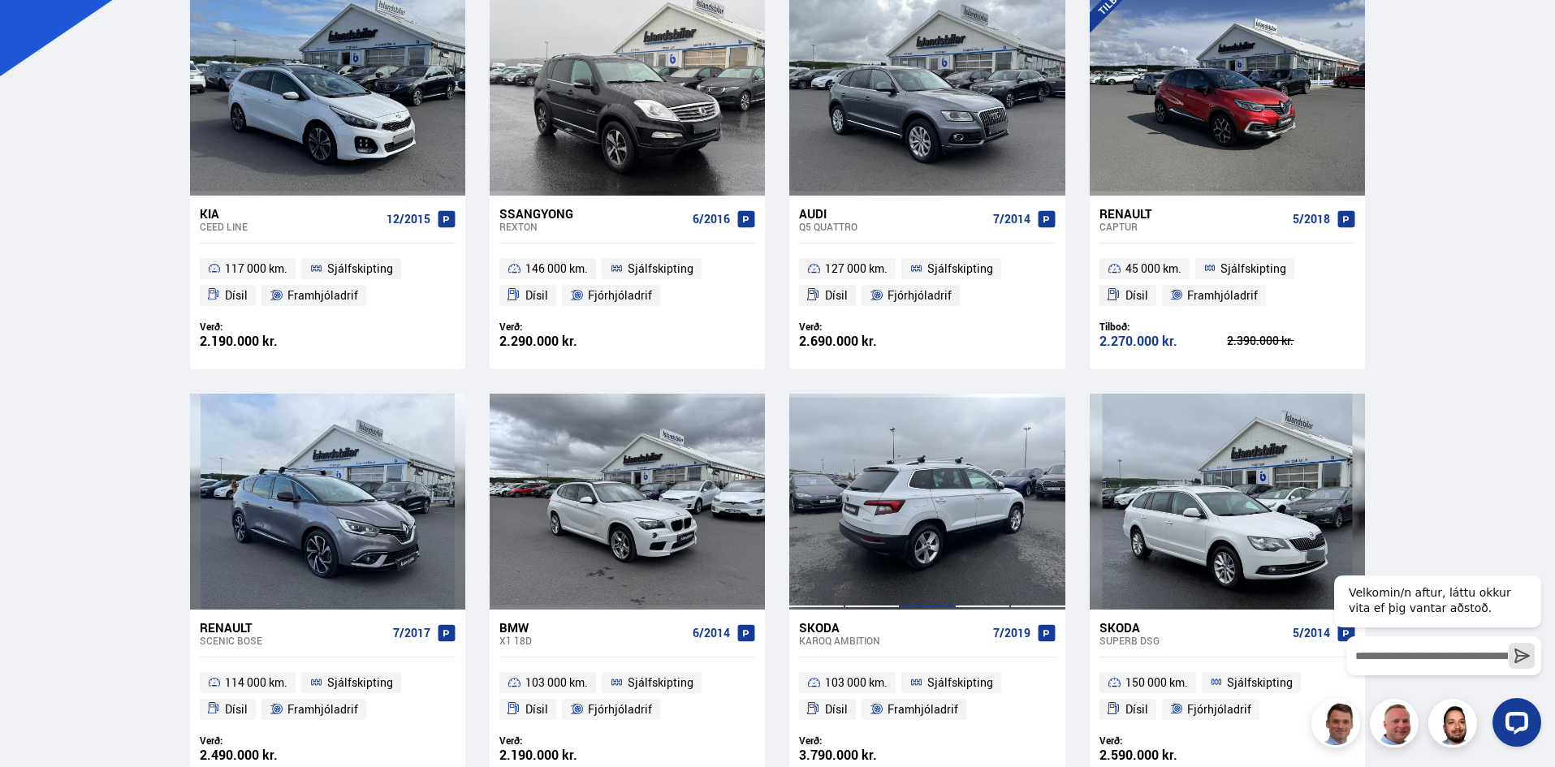
scroll to position [337, 0]
